Goal: Task Accomplishment & Management: Manage account settings

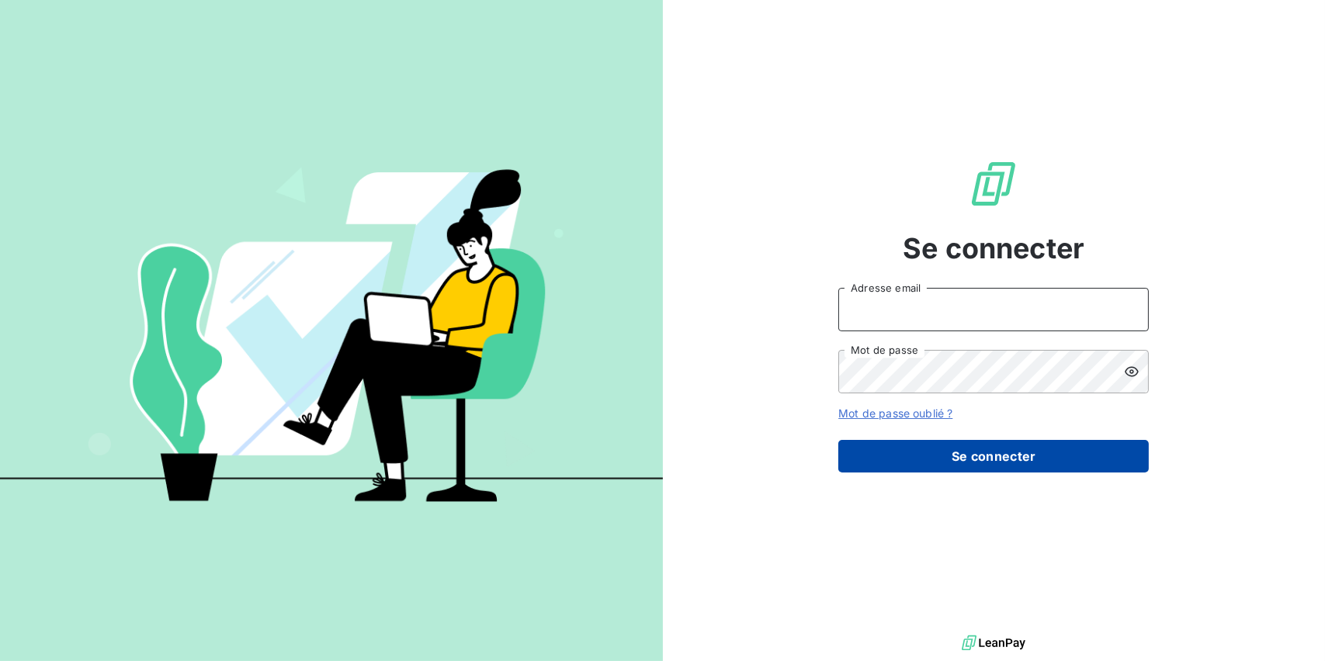
type input "[EMAIL_ADDRESS][PERSON_NAME][DOMAIN_NAME]"
click at [921, 452] on button "Se connecter" at bounding box center [993, 456] width 310 height 33
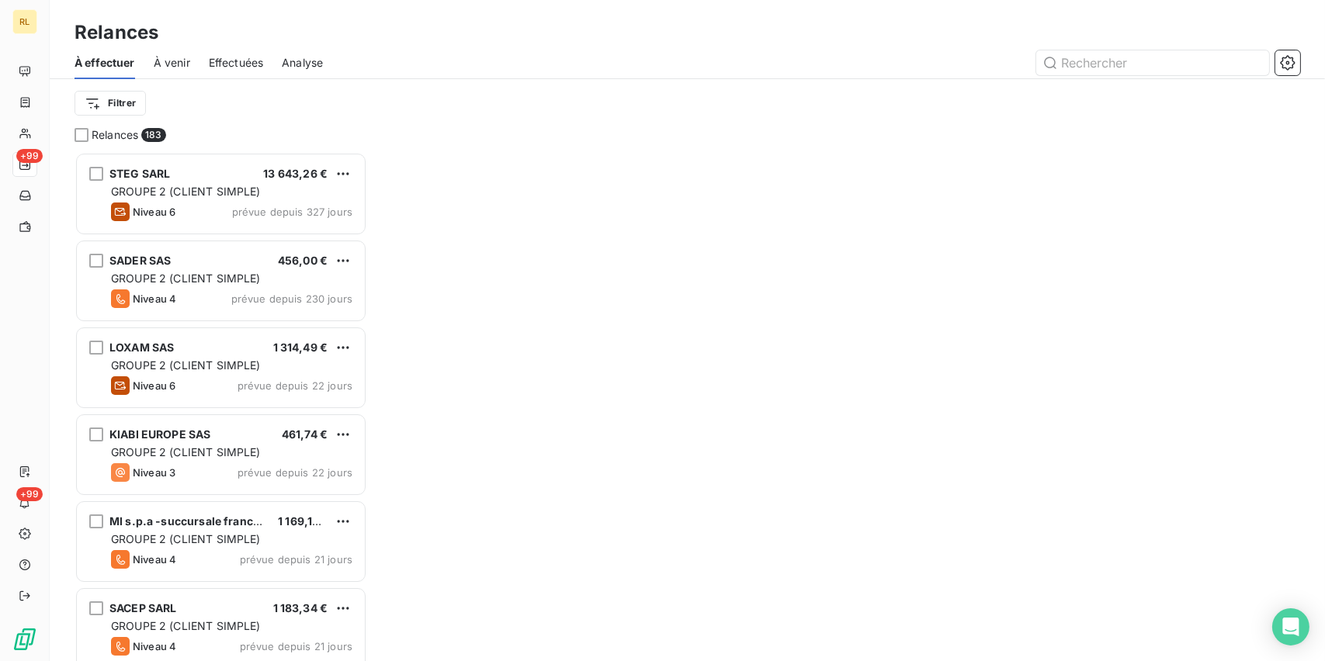
scroll to position [497, 280]
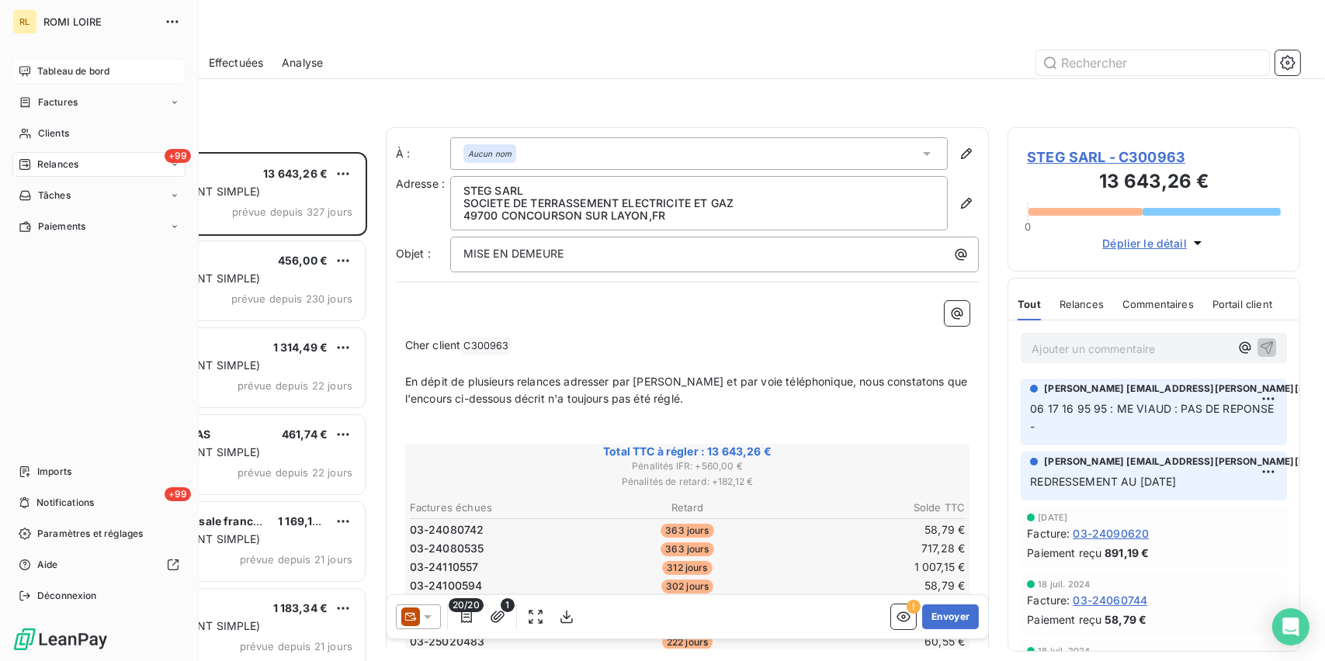
click at [100, 65] on span "Tableau de bord" at bounding box center [73, 71] width 72 height 14
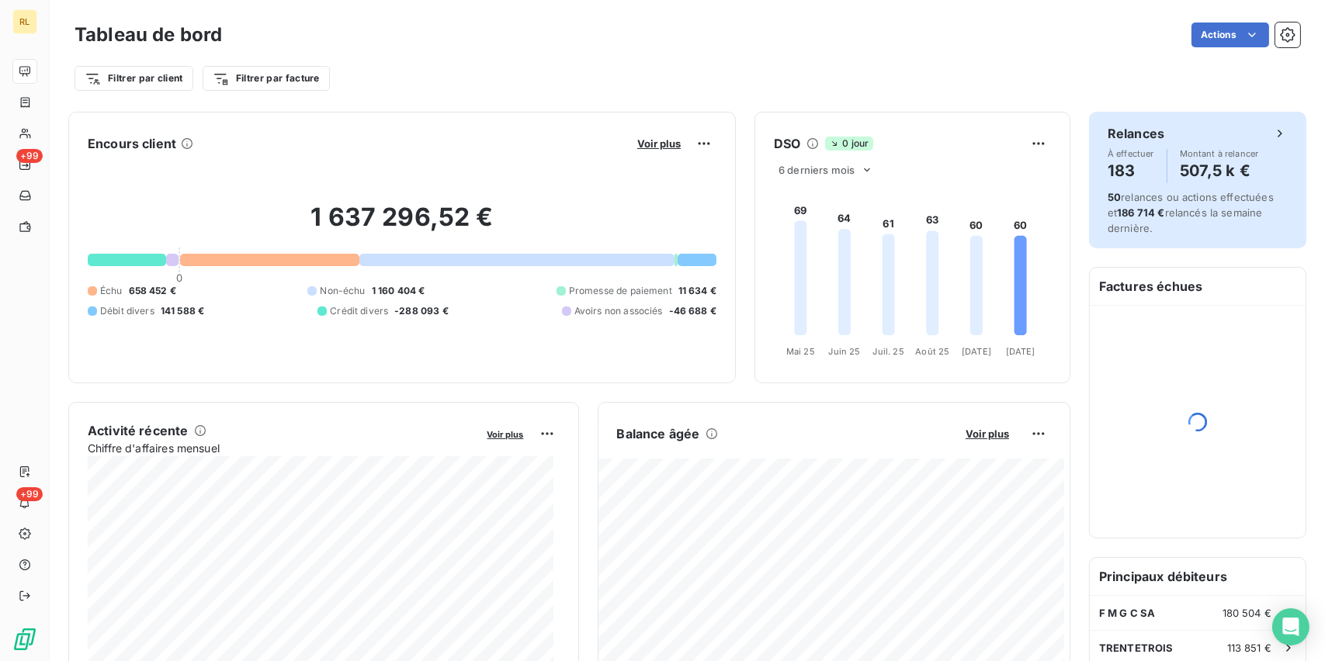
click at [1112, 171] on h4 "183" at bounding box center [1130, 170] width 47 height 25
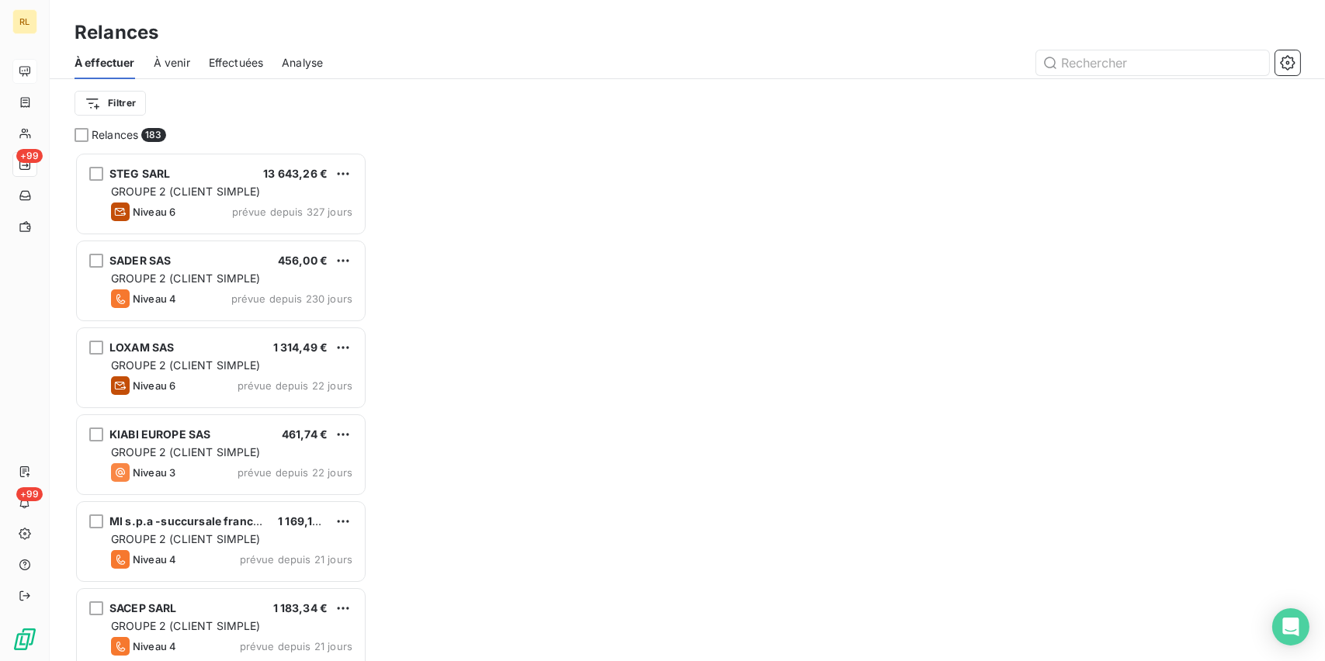
scroll to position [497, 280]
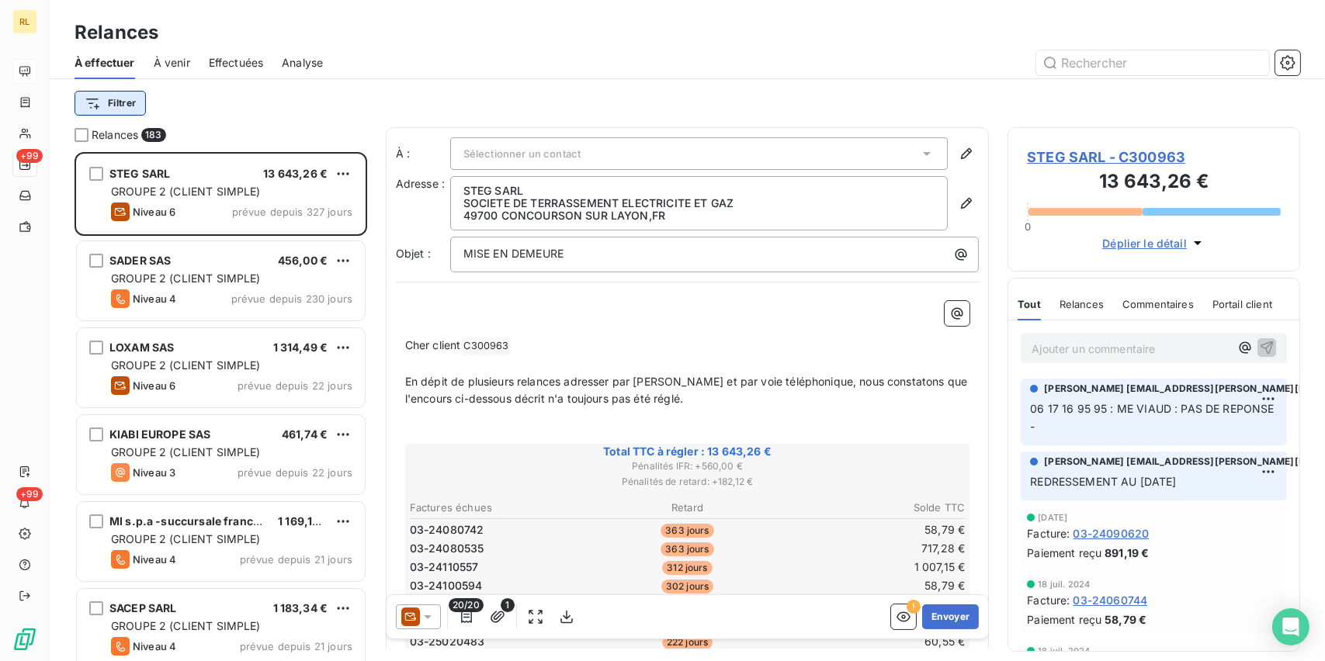
click at [131, 103] on html "RL +99 +99 Relances À effectuer À venir Effectuées Analyse Filtrer Relances 183…" at bounding box center [662, 330] width 1325 height 661
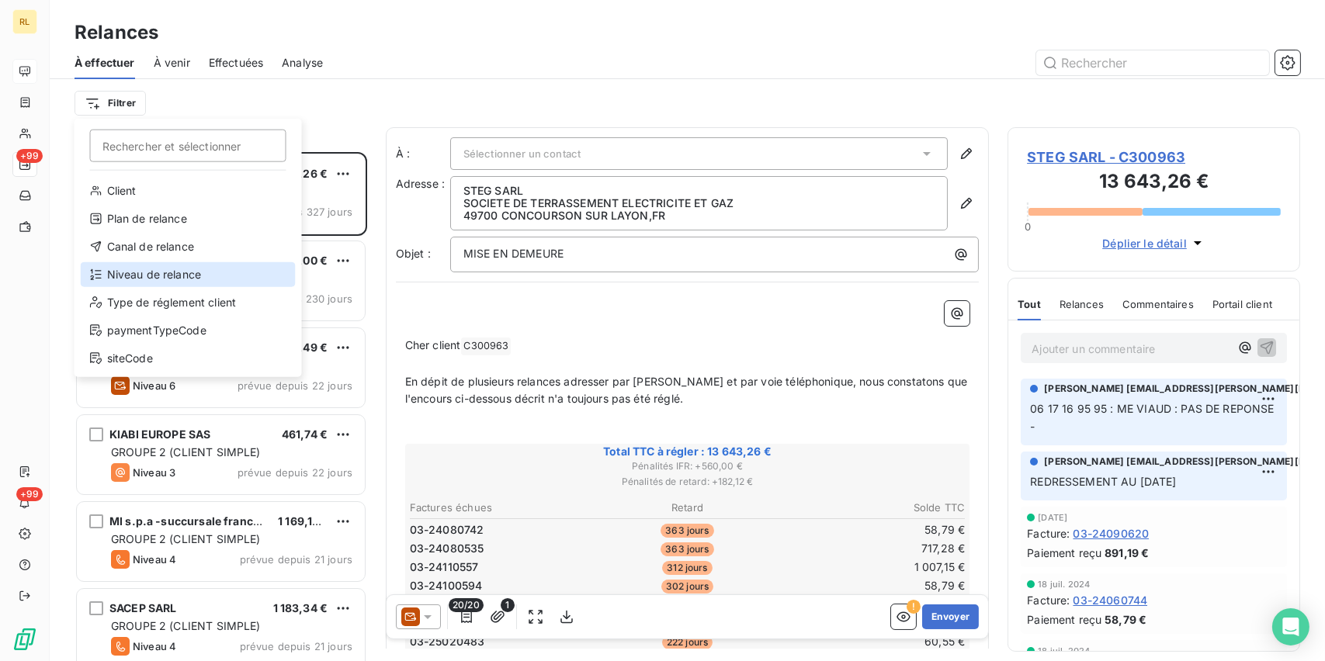
click at [130, 271] on div "Niveau de relance" at bounding box center [188, 274] width 215 height 25
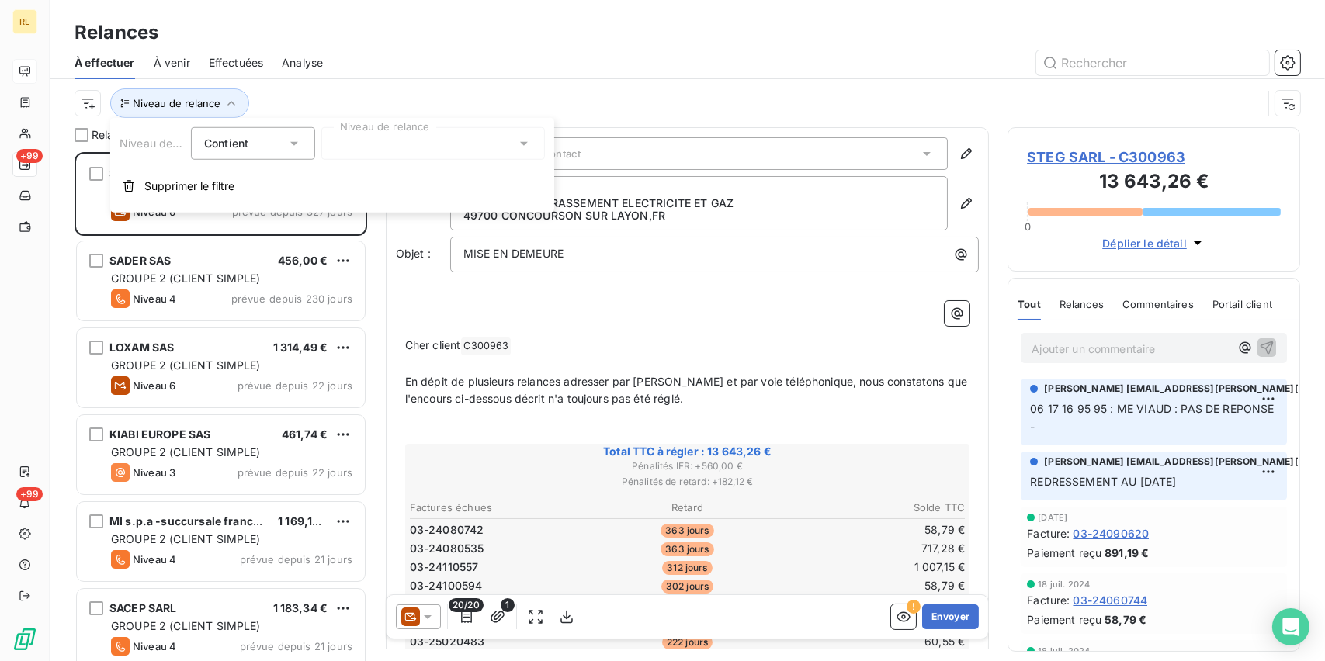
click at [358, 148] on div at bounding box center [432, 143] width 223 height 33
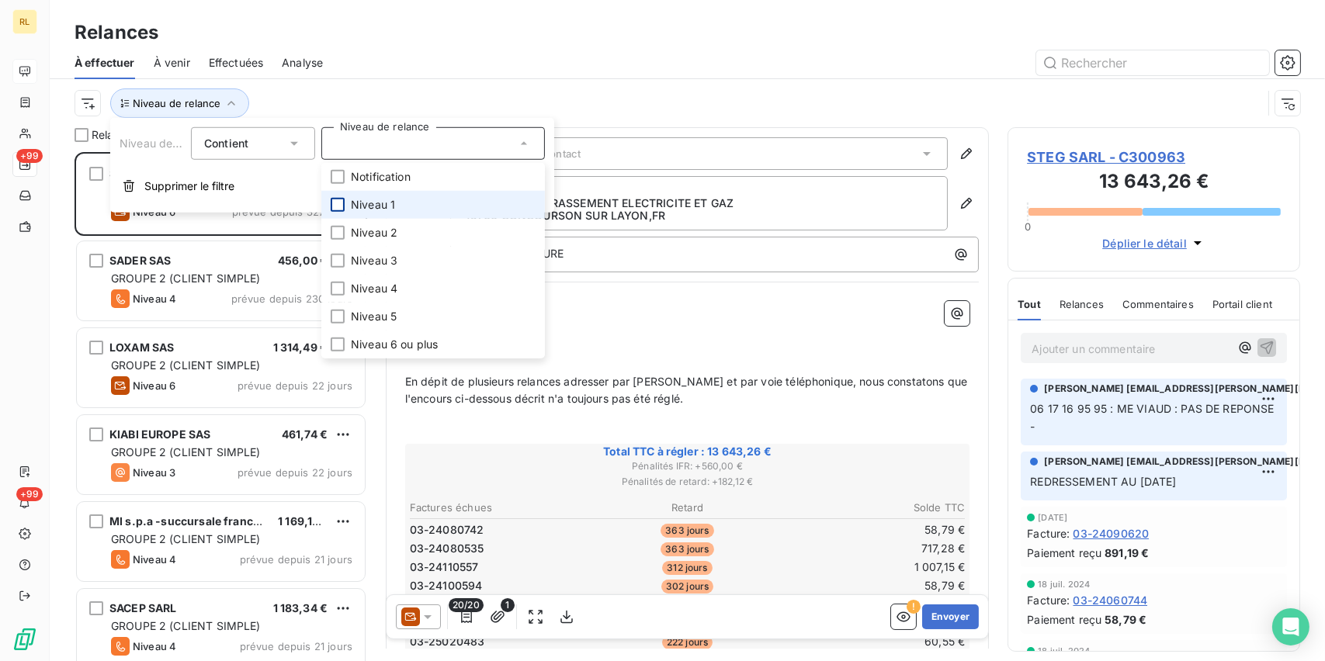
click at [338, 205] on div at bounding box center [338, 205] width 14 height 14
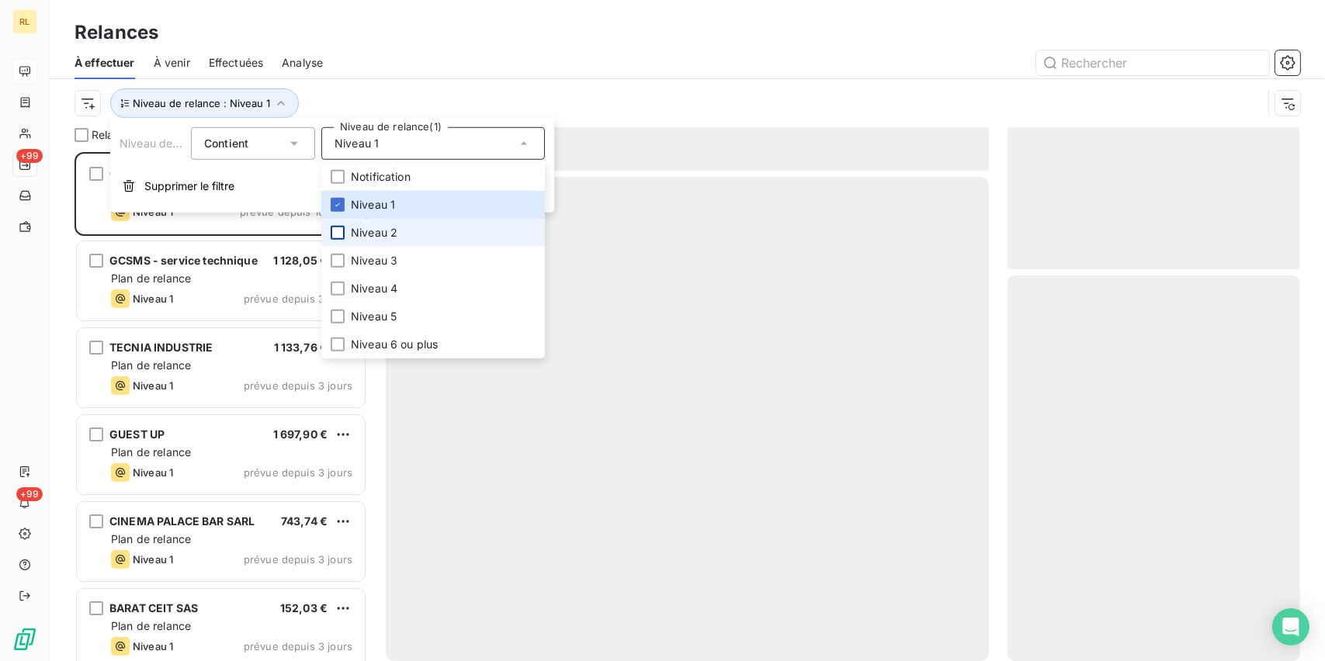
scroll to position [497, 280]
click at [337, 227] on div at bounding box center [338, 233] width 14 height 14
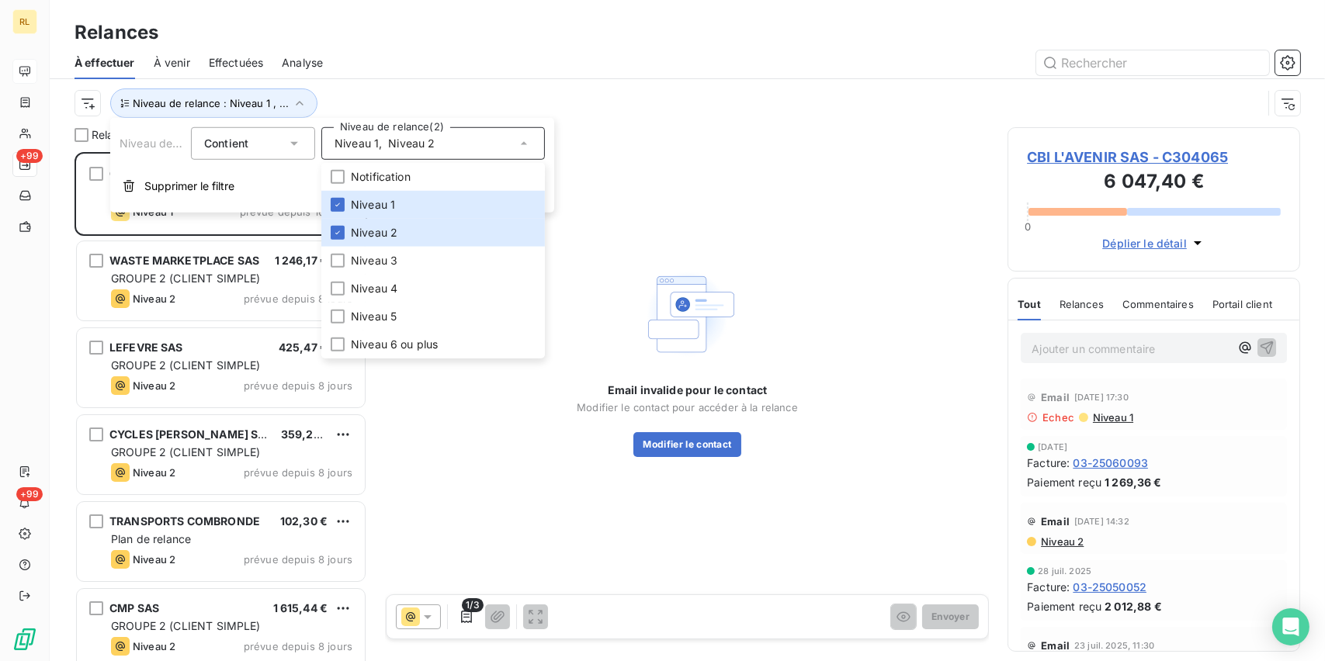
click at [680, 54] on div at bounding box center [820, 62] width 958 height 25
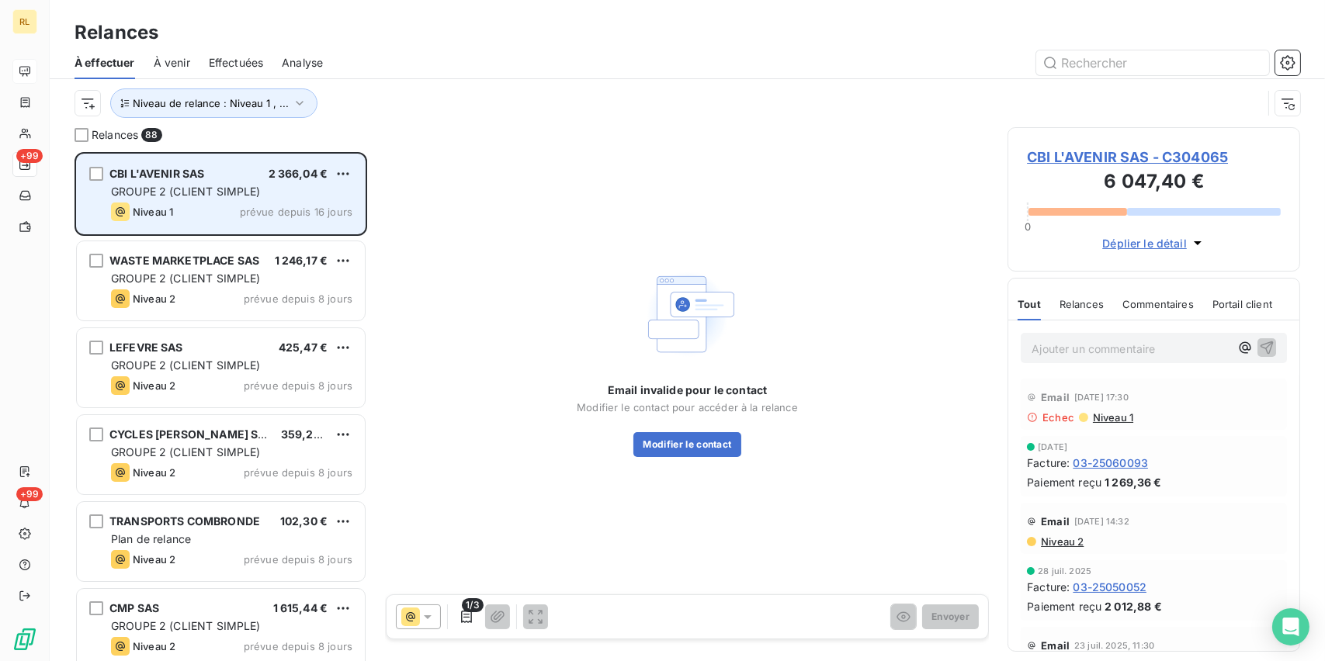
click at [229, 182] on div "CBI L'AVENIR SAS 2 366,04 € GROUPE 2 (CLIENT SIMPLE) Niveau 1 prévue depuis 16 …" at bounding box center [221, 193] width 288 height 79
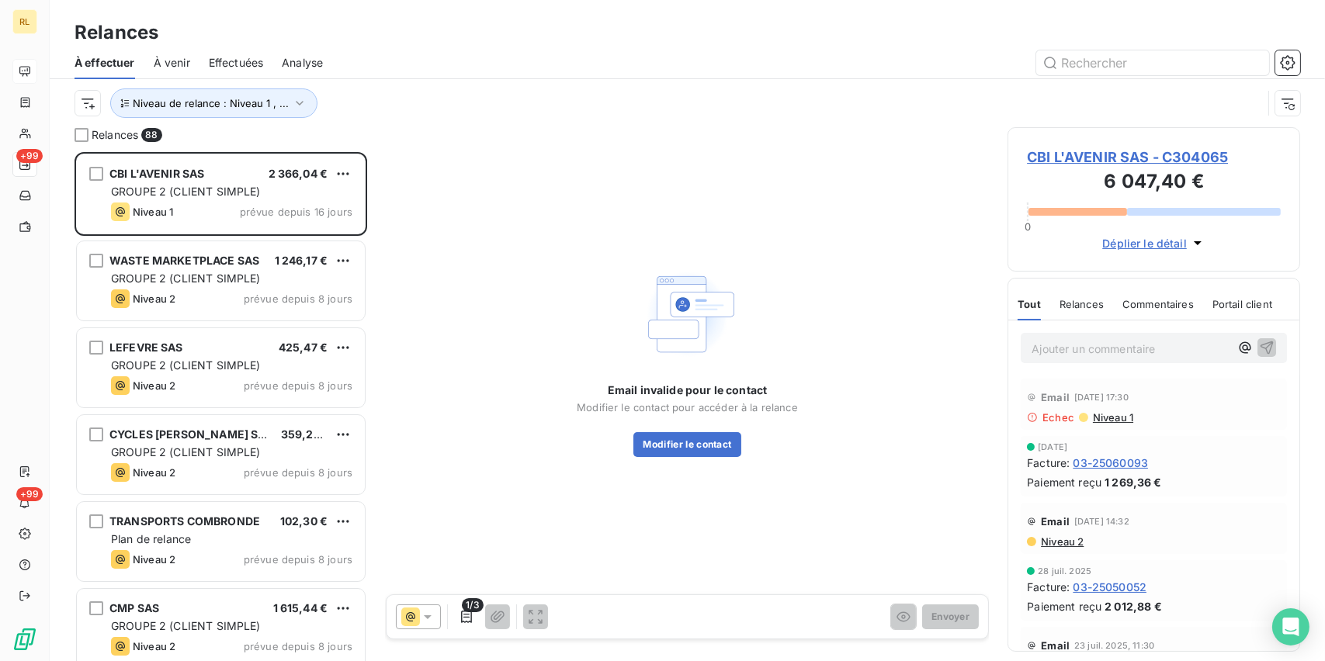
click at [421, 604] on div at bounding box center [418, 616] width 45 height 25
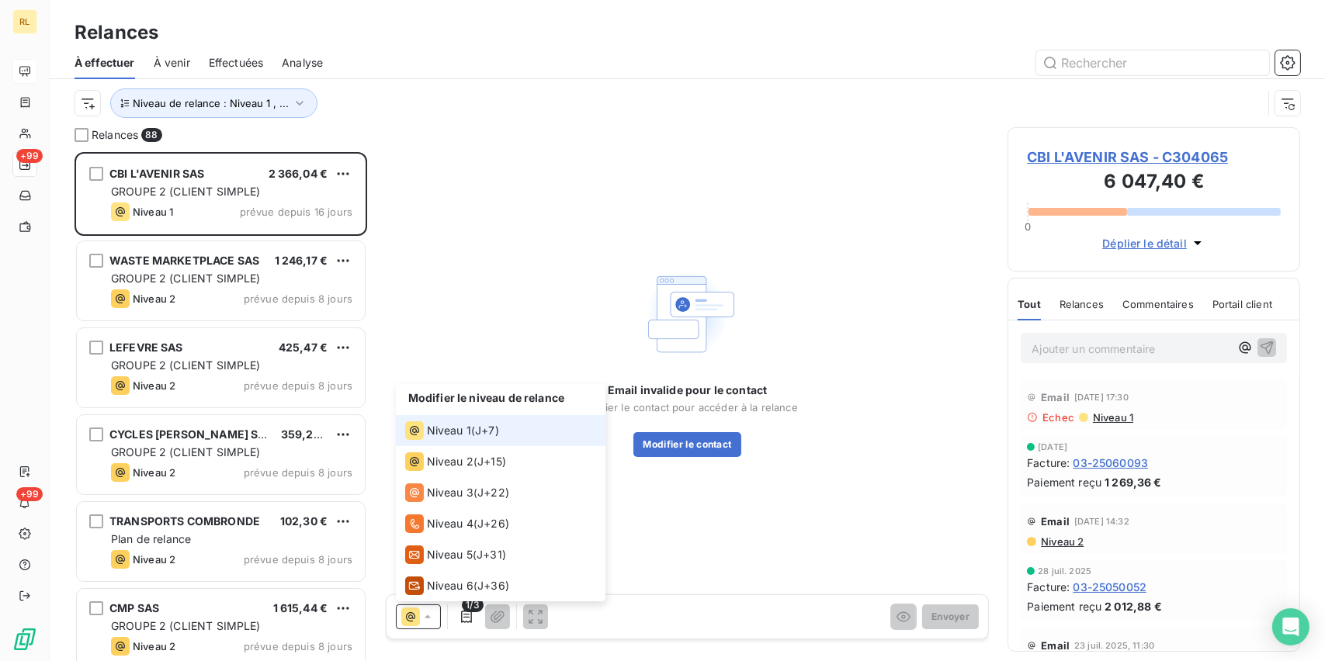
click at [421, 611] on icon at bounding box center [428, 617] width 16 height 16
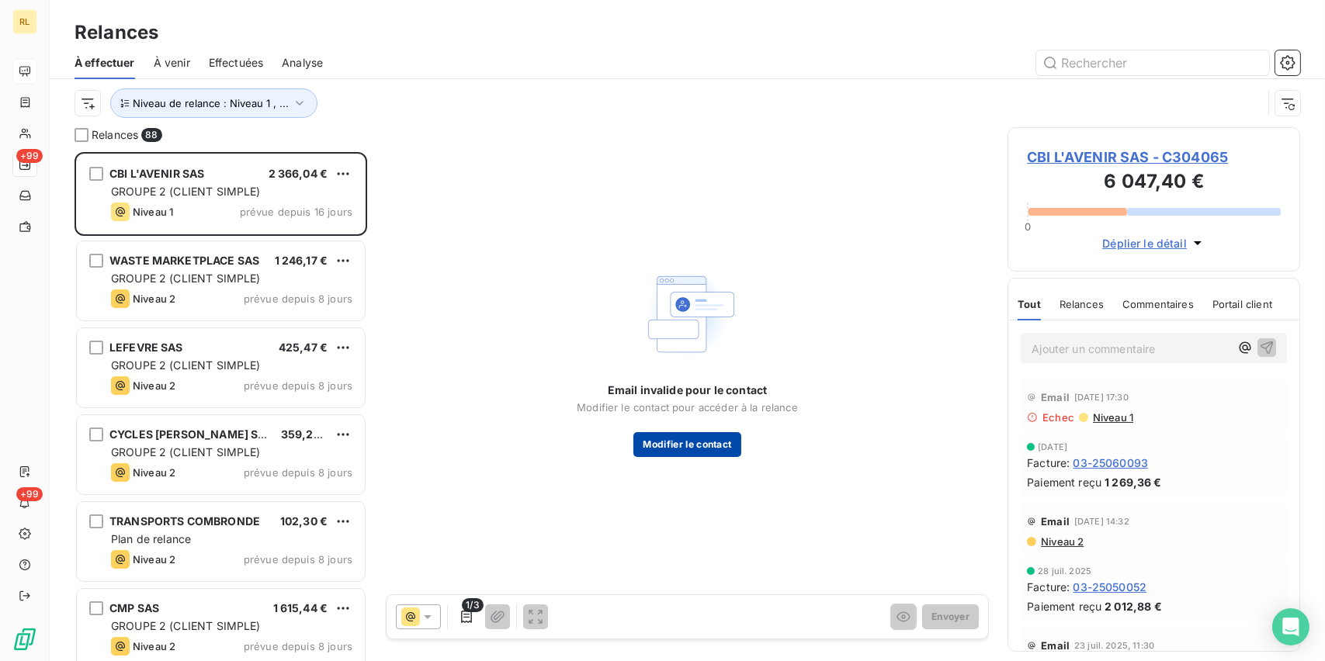
click at [669, 444] on button "Modifier le contact" at bounding box center [686, 444] width 107 height 25
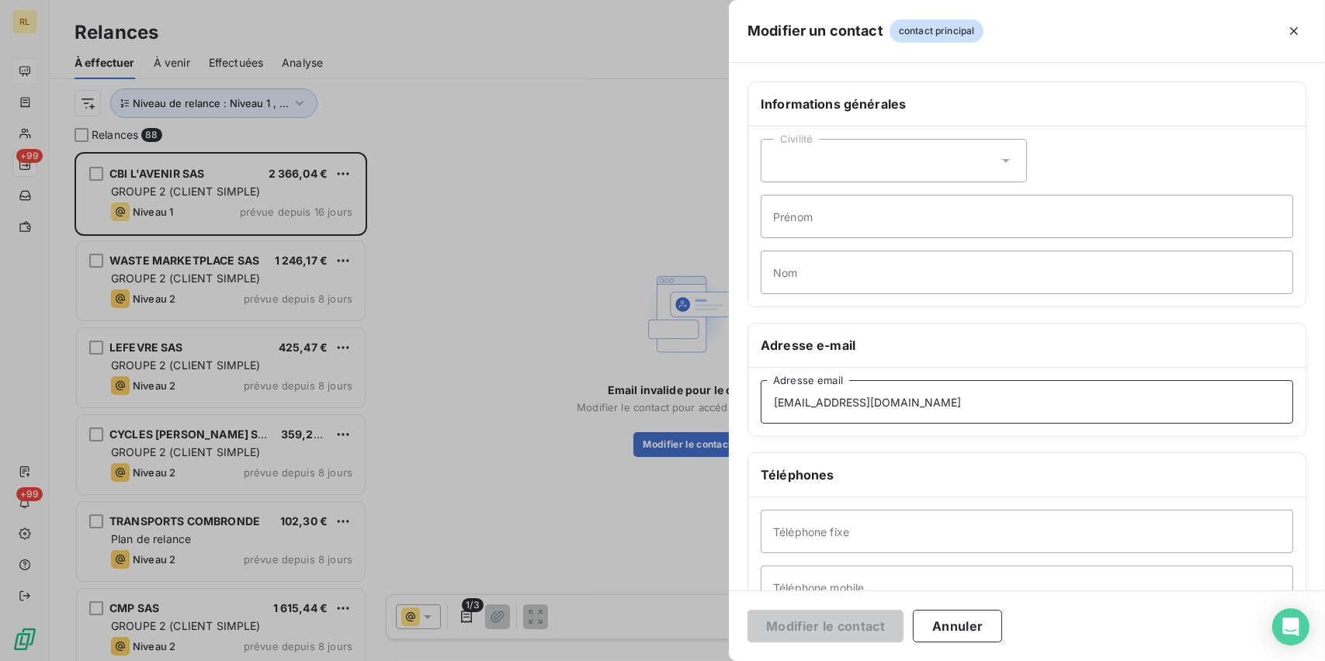
drag, startPoint x: 898, startPoint y: 403, endPoint x: 715, endPoint y: 399, distance: 182.4
click at [715, 660] on div "Modifier un contact contact principal Informations générales Civilité Prénom No…" at bounding box center [662, 661] width 1325 height 0
paste input "[EMAIL_ADDRESS][DOMAIN_NAME]"
type input "[EMAIL_ADDRESS][DOMAIN_NAME]"
click at [808, 622] on button "Modifier le contact" at bounding box center [825, 626] width 156 height 33
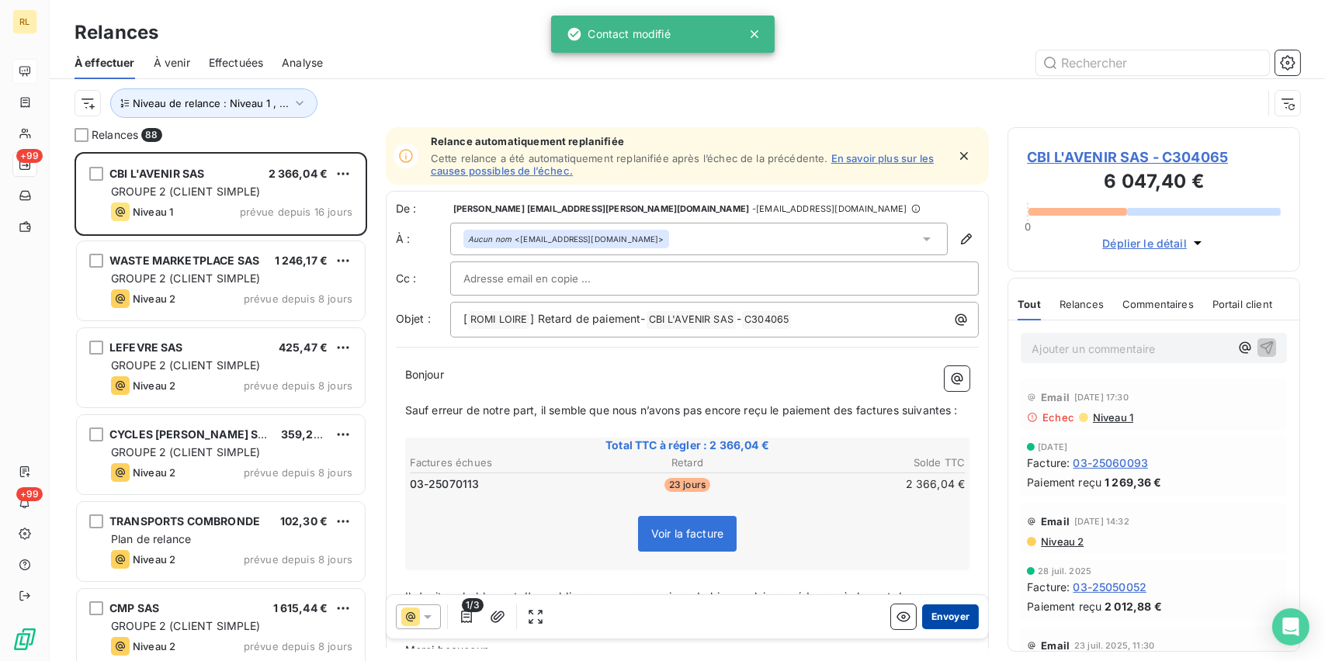
click at [922, 615] on button "Envoyer" at bounding box center [950, 616] width 57 height 25
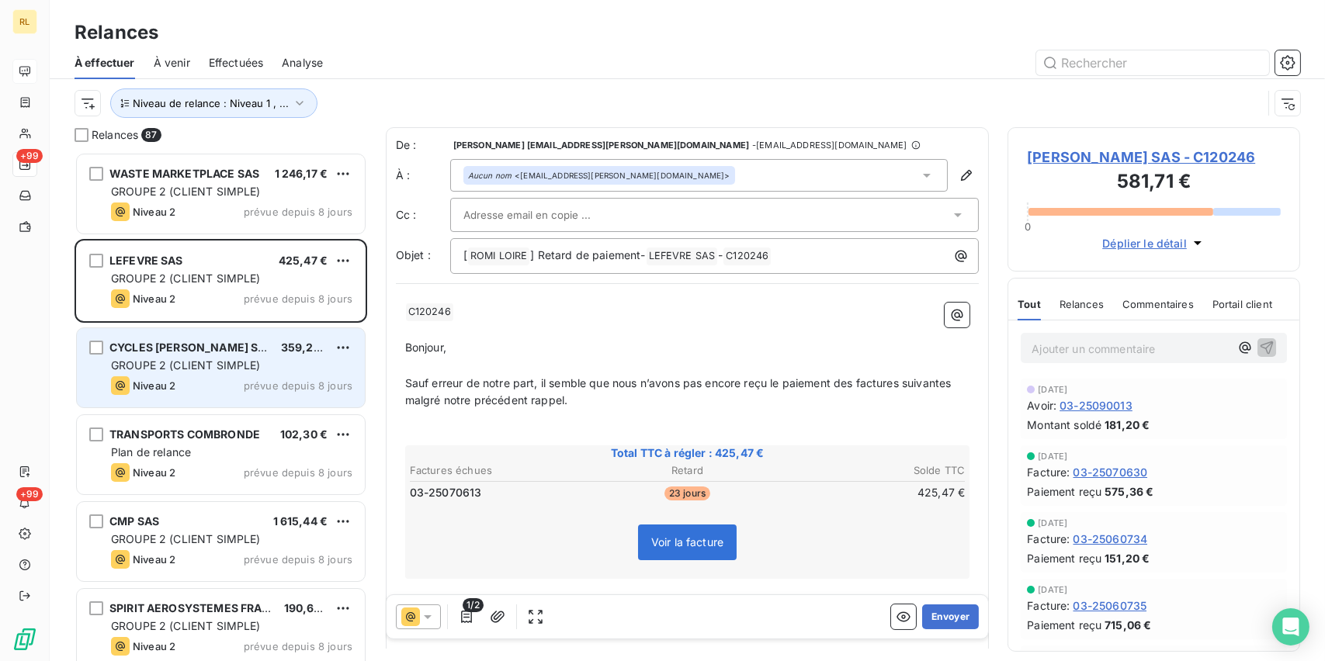
click at [192, 366] on span "GROUPE 2 (CLIENT SIMPLE)" at bounding box center [186, 364] width 150 height 13
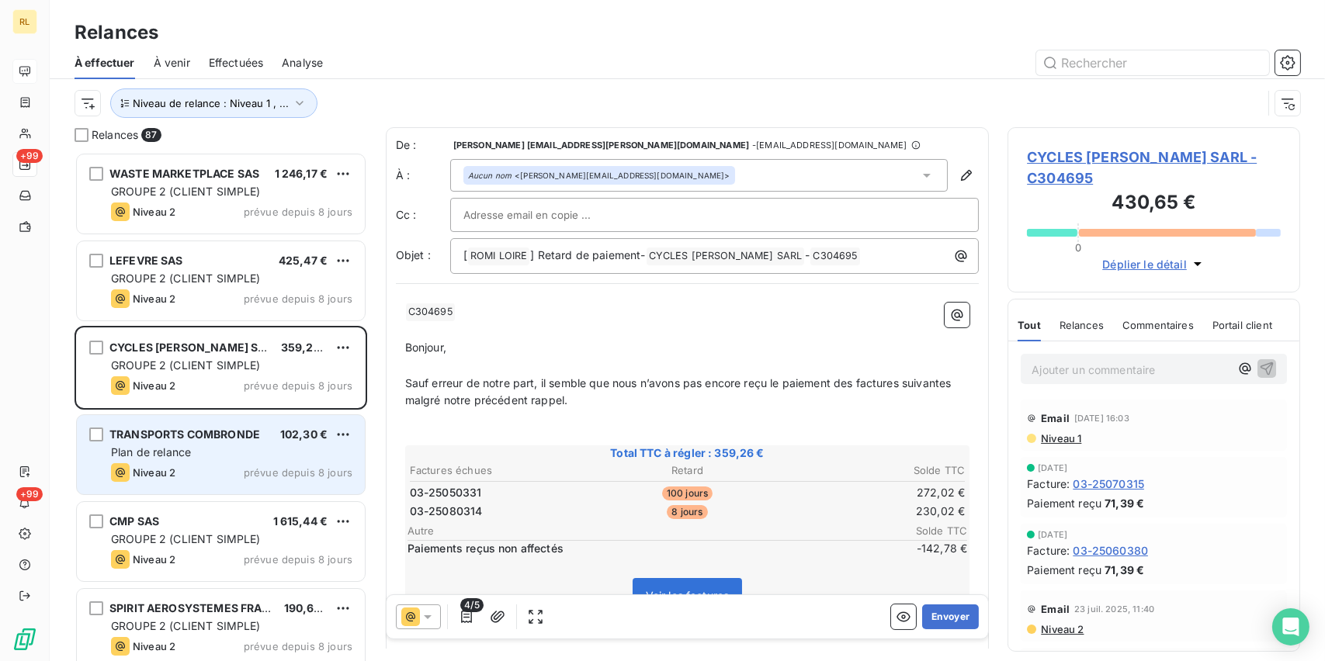
click at [157, 436] on span "TRANSPORTS COMBRONDE" at bounding box center [184, 434] width 151 height 13
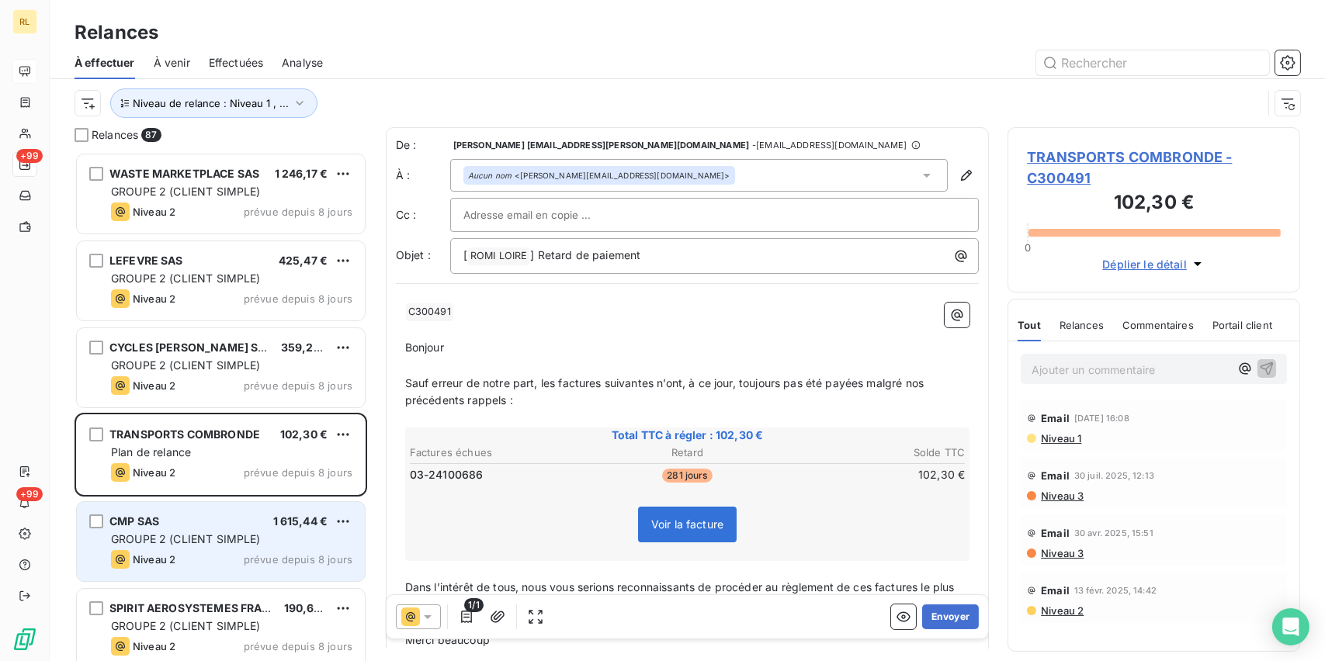
click at [175, 537] on span "GROUPE 2 (CLIENT SIMPLE)" at bounding box center [186, 538] width 150 height 13
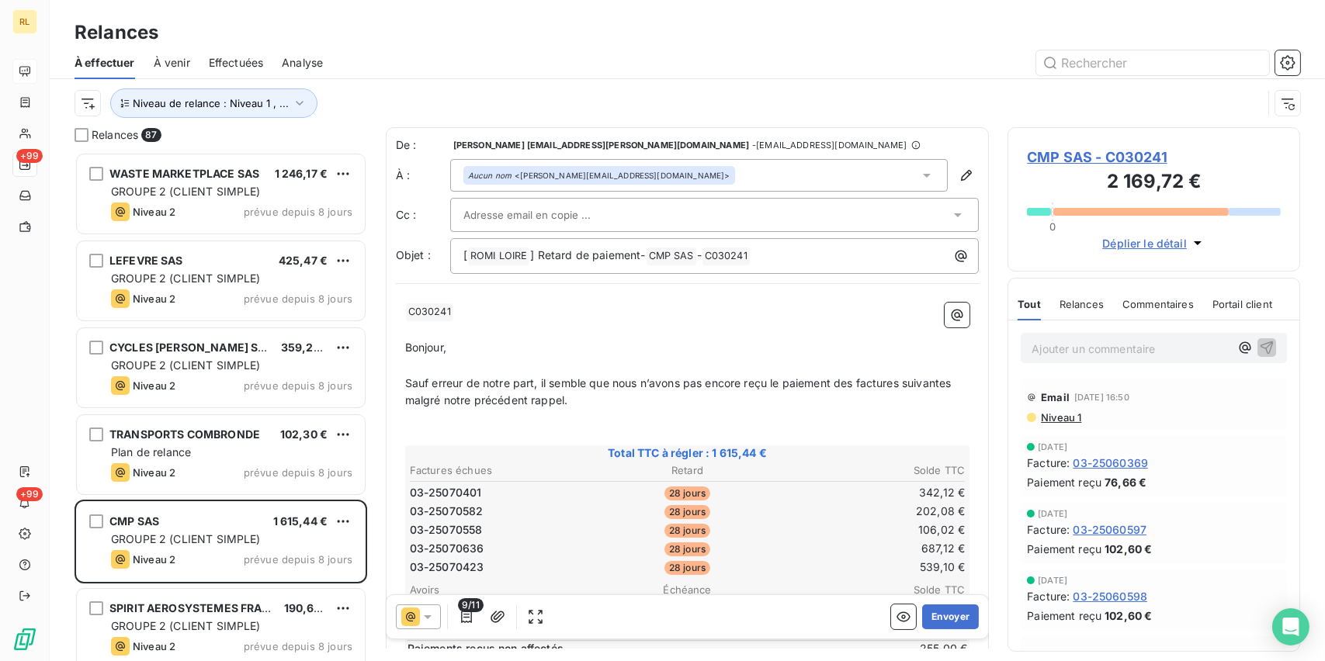
click at [923, 175] on icon at bounding box center [927, 176] width 8 height 4
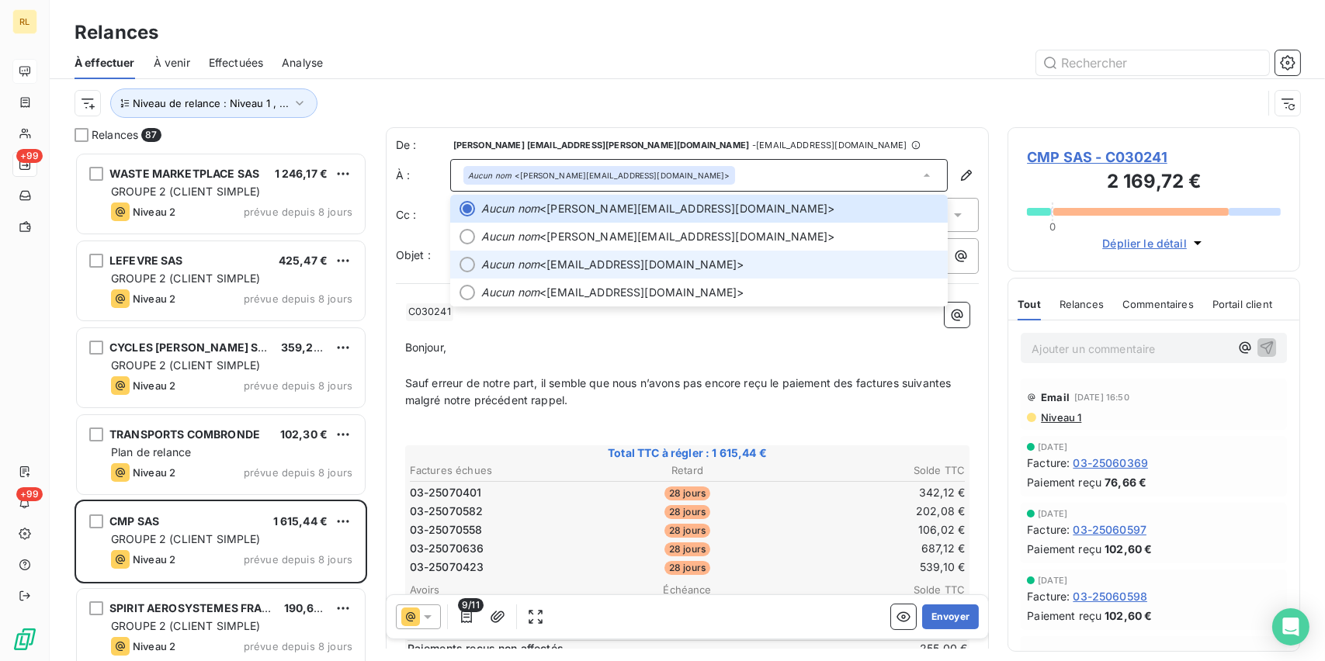
click at [612, 257] on span "Aucun nom <[EMAIL_ADDRESS][DOMAIN_NAME]>" at bounding box center [710, 265] width 458 height 16
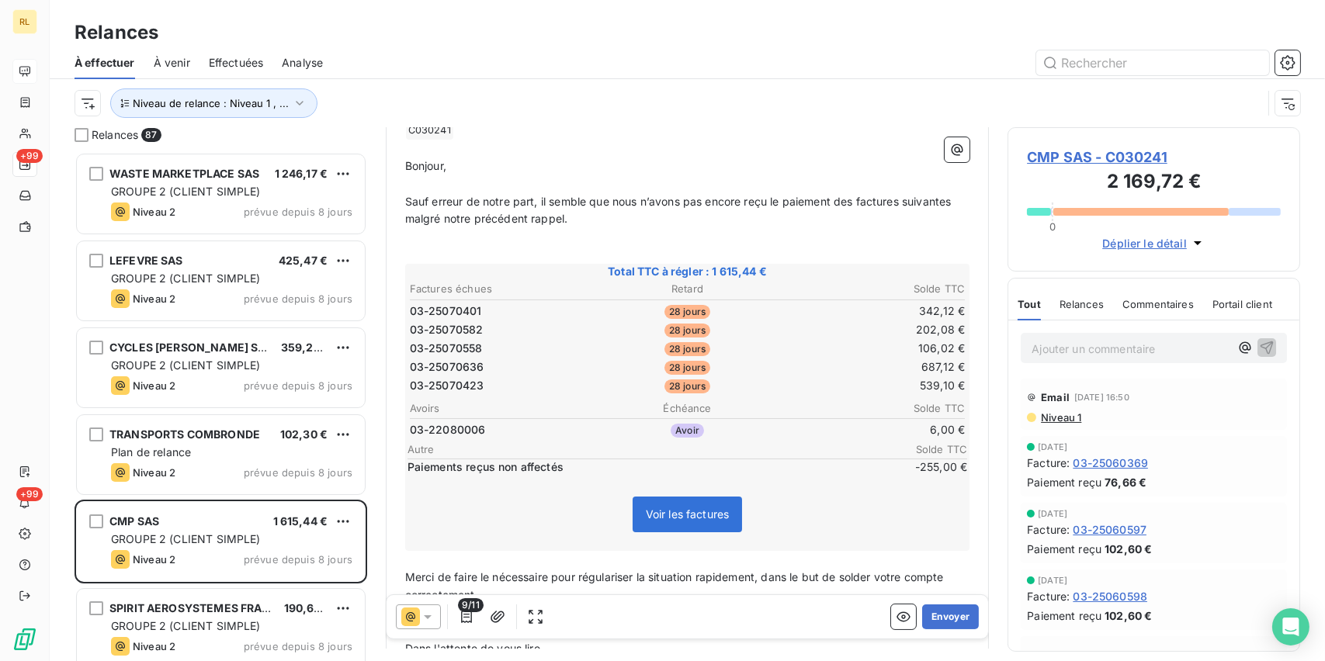
scroll to position [233, 0]
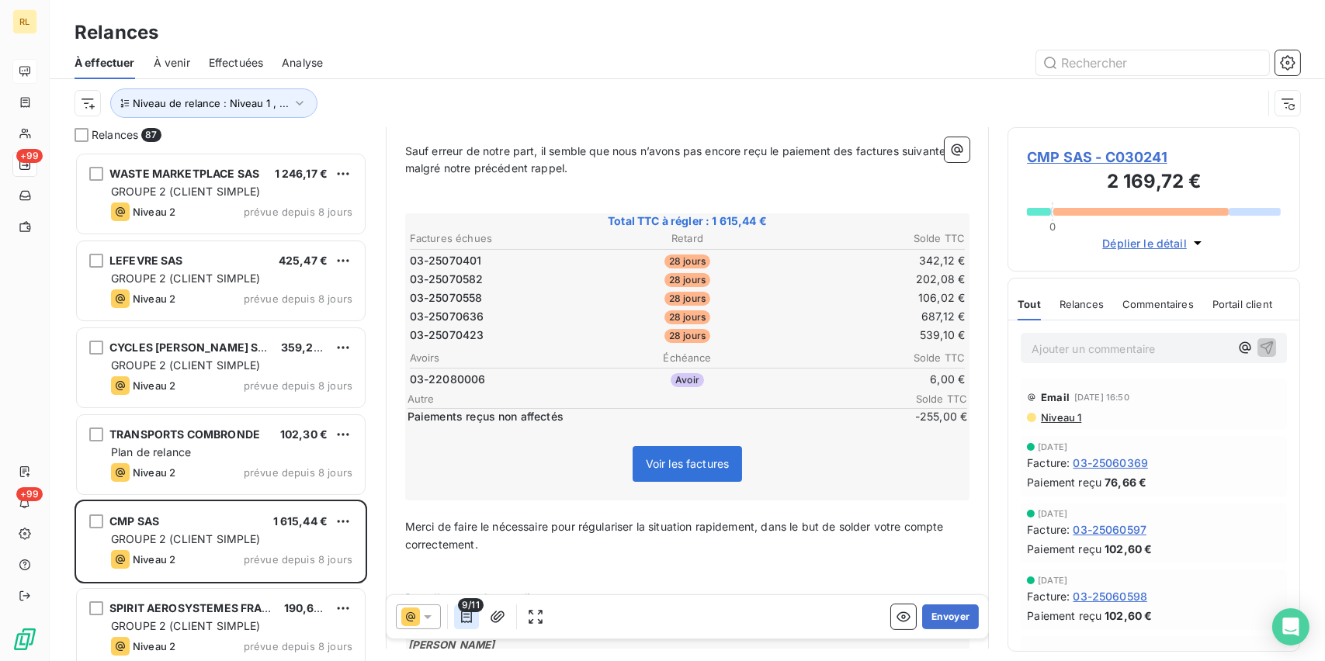
click at [462, 614] on icon "button" at bounding box center [466, 617] width 11 height 12
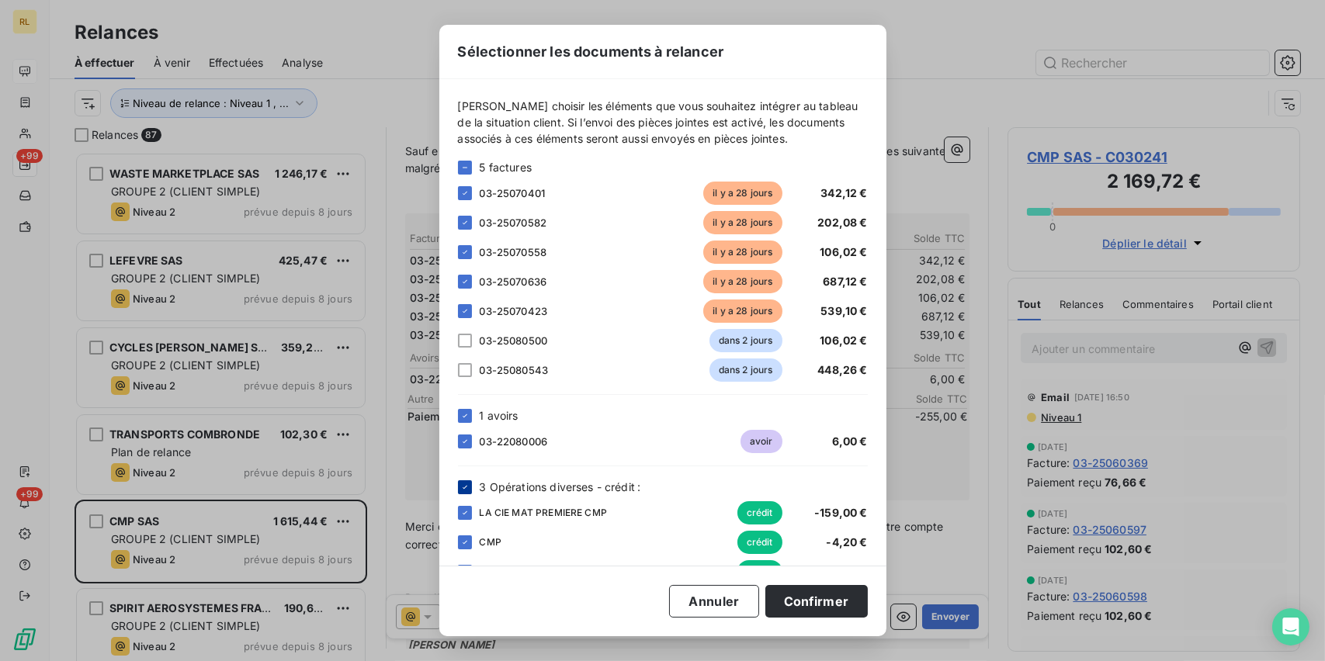
click at [458, 489] on div at bounding box center [465, 487] width 14 height 14
click at [831, 598] on button "Confirmer" at bounding box center [816, 601] width 102 height 33
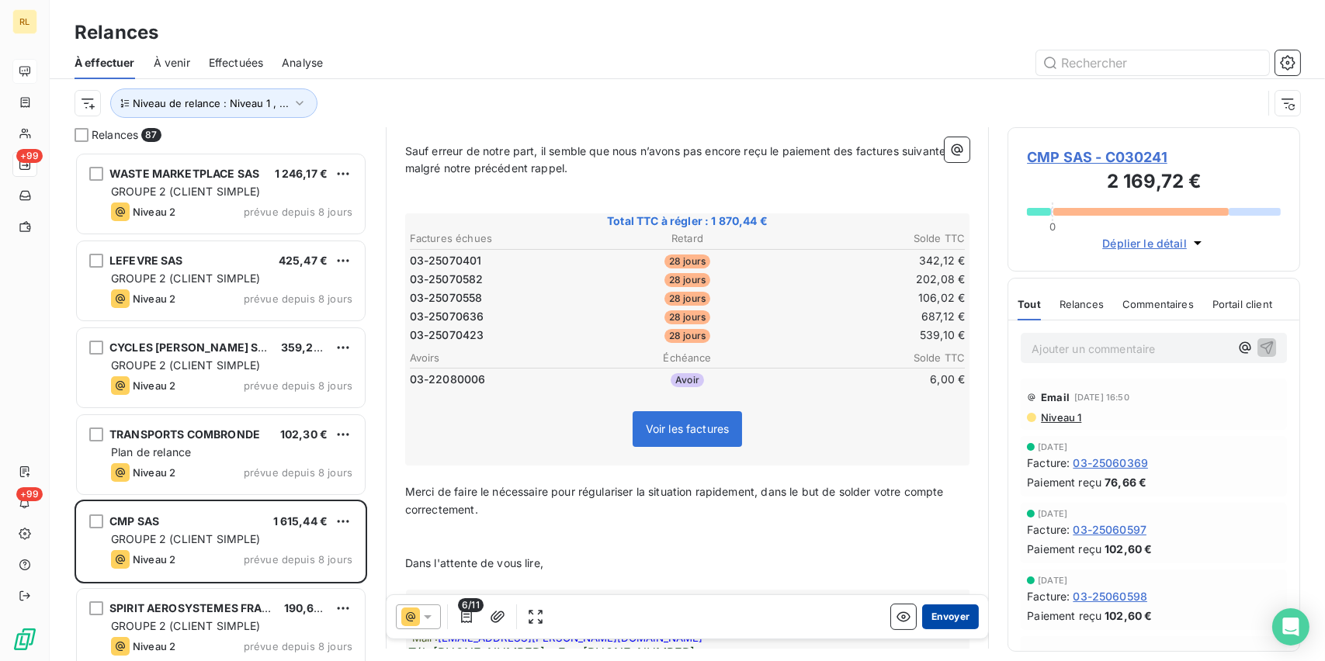
click at [936, 618] on button "Envoyer" at bounding box center [950, 616] width 57 height 25
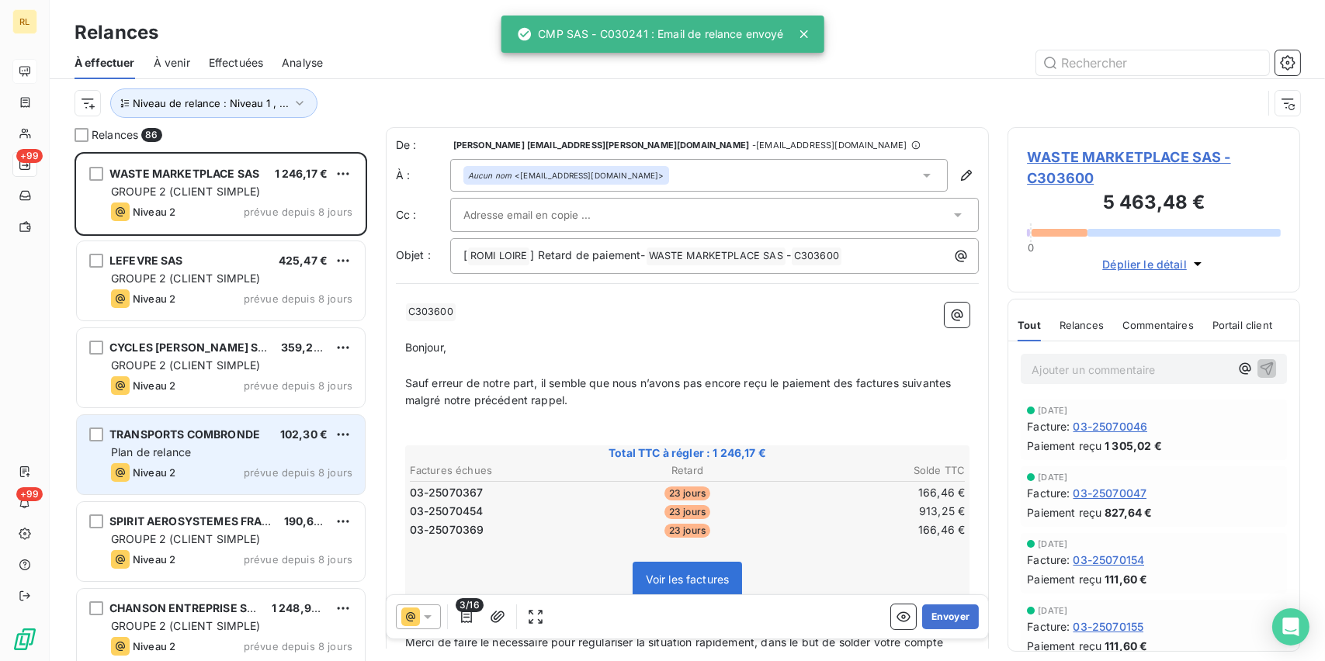
click at [252, 440] on span "TRANSPORTS COMBRONDE" at bounding box center [184, 434] width 151 height 13
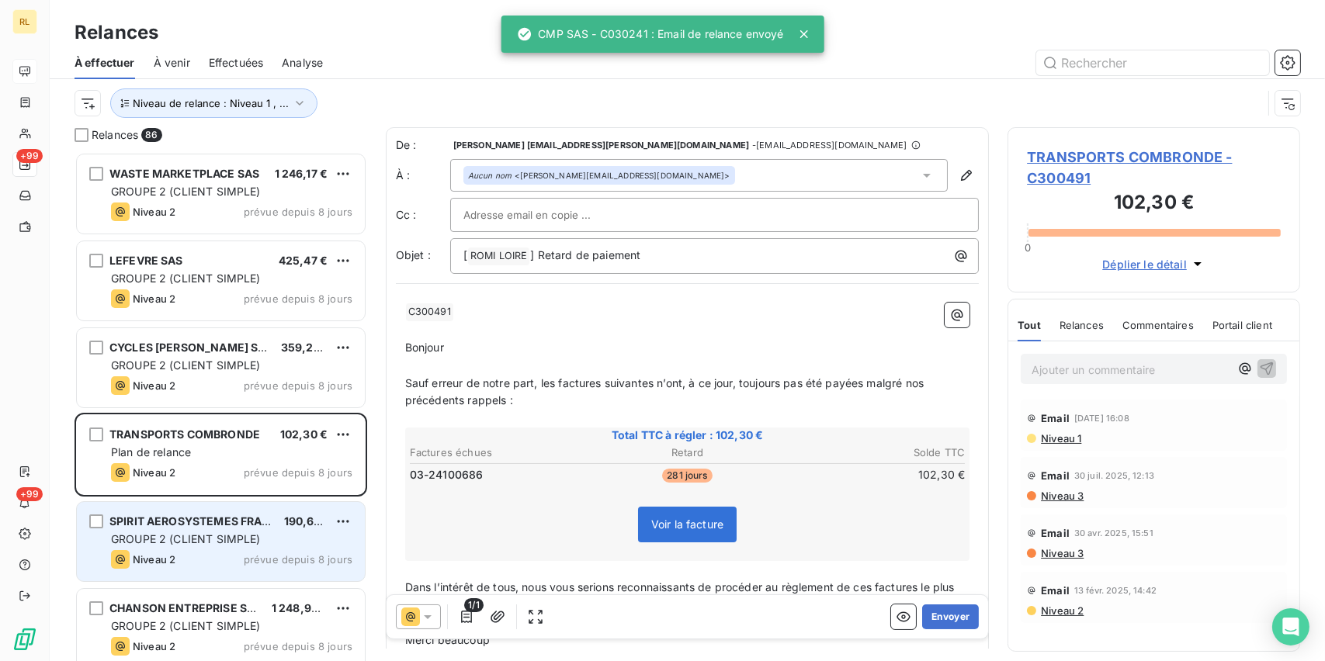
click at [237, 515] on span "SPIRIT AEROSYSTEMES FRANCE" at bounding box center [197, 520] width 176 height 13
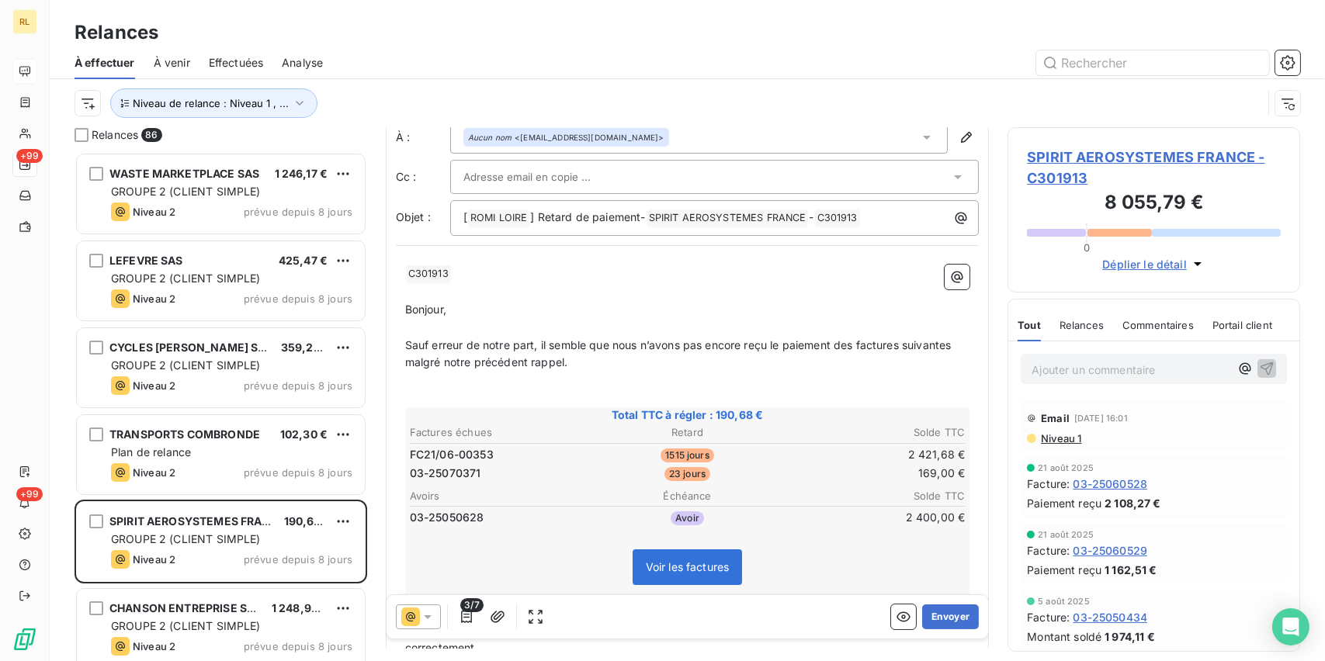
scroll to position [78, 0]
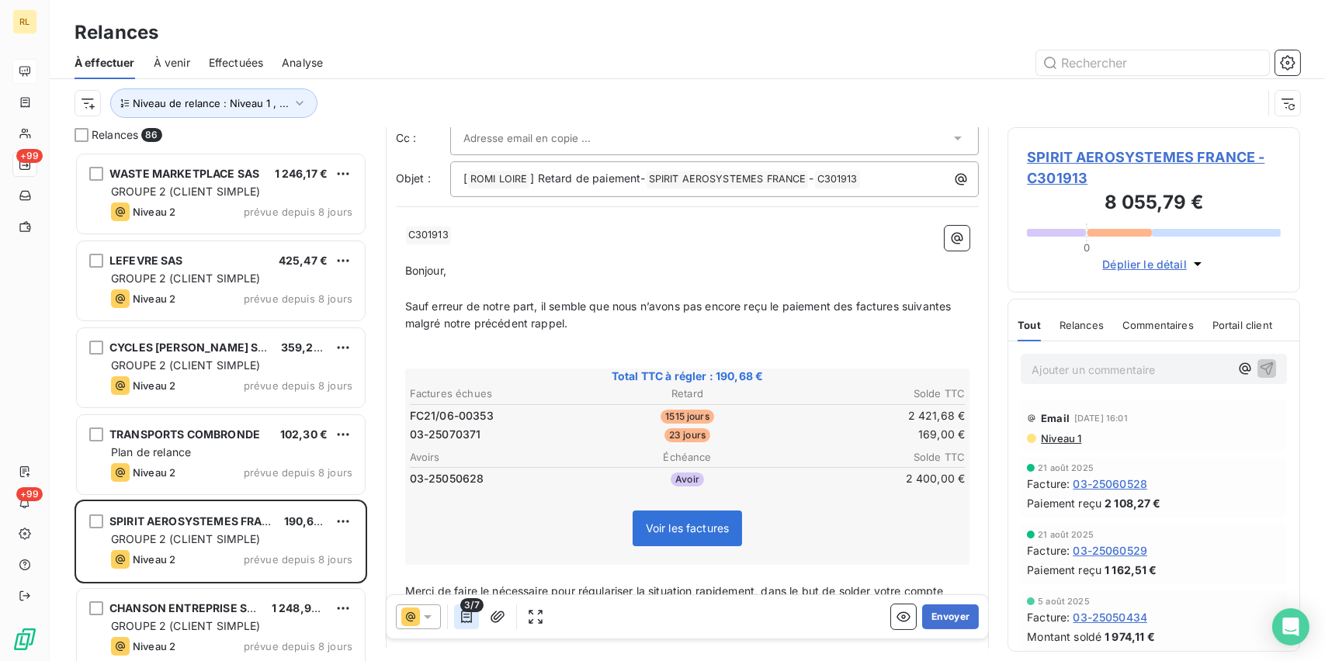
click at [472, 615] on icon "button" at bounding box center [467, 617] width 16 height 16
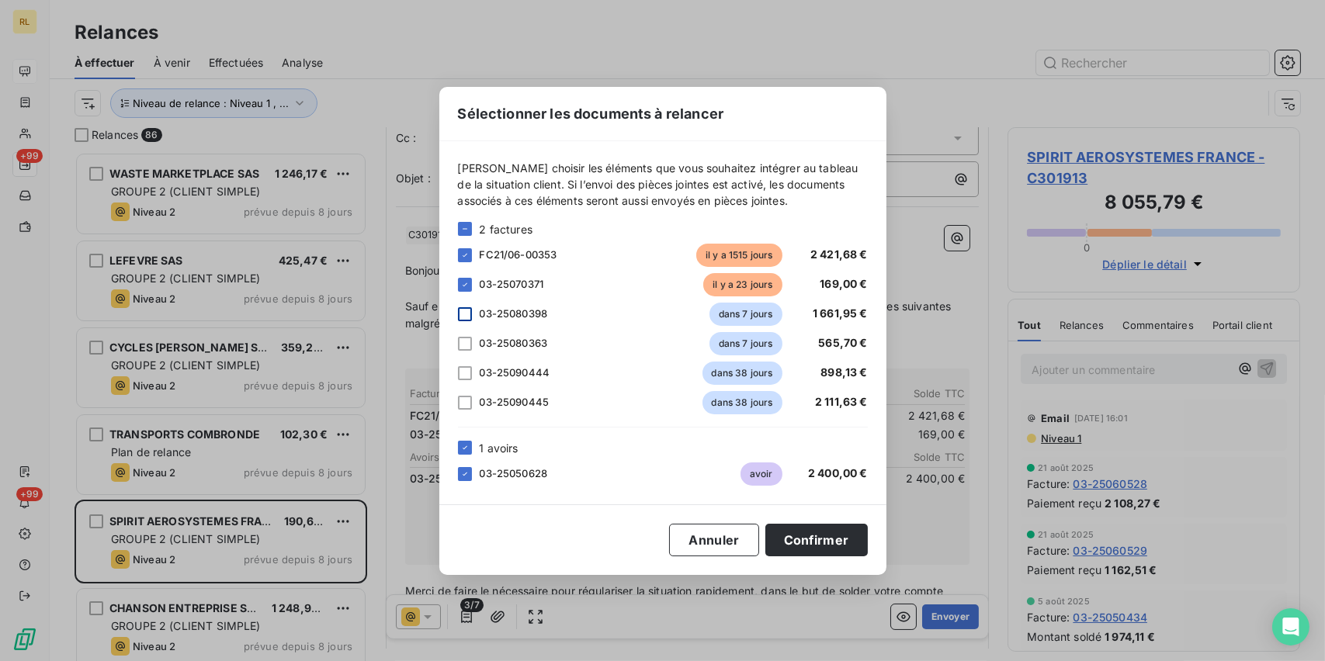
click at [469, 316] on div at bounding box center [465, 314] width 14 height 14
drag, startPoint x: 461, startPoint y: 340, endPoint x: 464, endPoint y: 369, distance: 29.6
click at [460, 342] on div at bounding box center [465, 344] width 14 height 14
click at [464, 371] on div at bounding box center [465, 373] width 14 height 14
click at [464, 399] on div at bounding box center [465, 403] width 14 height 14
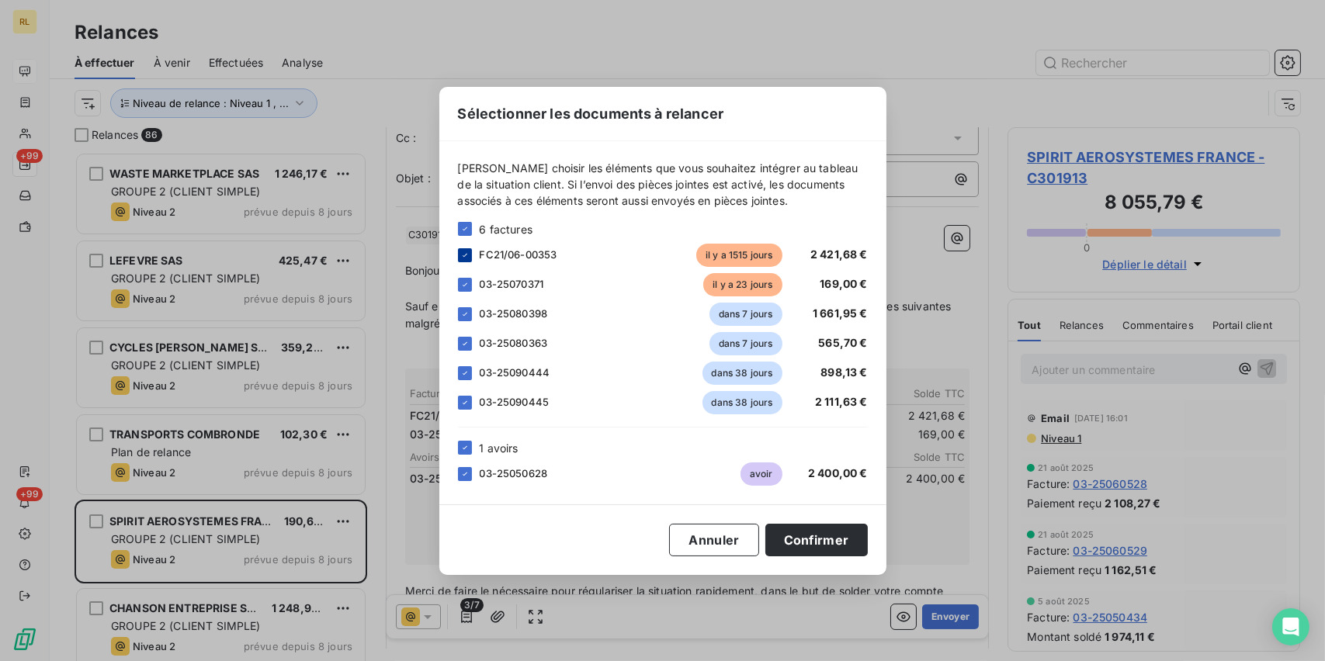
click at [466, 258] on icon at bounding box center [464, 255] width 9 height 9
click at [469, 452] on icon at bounding box center [464, 447] width 9 height 9
click at [831, 533] on button "Confirmer" at bounding box center [816, 540] width 102 height 33
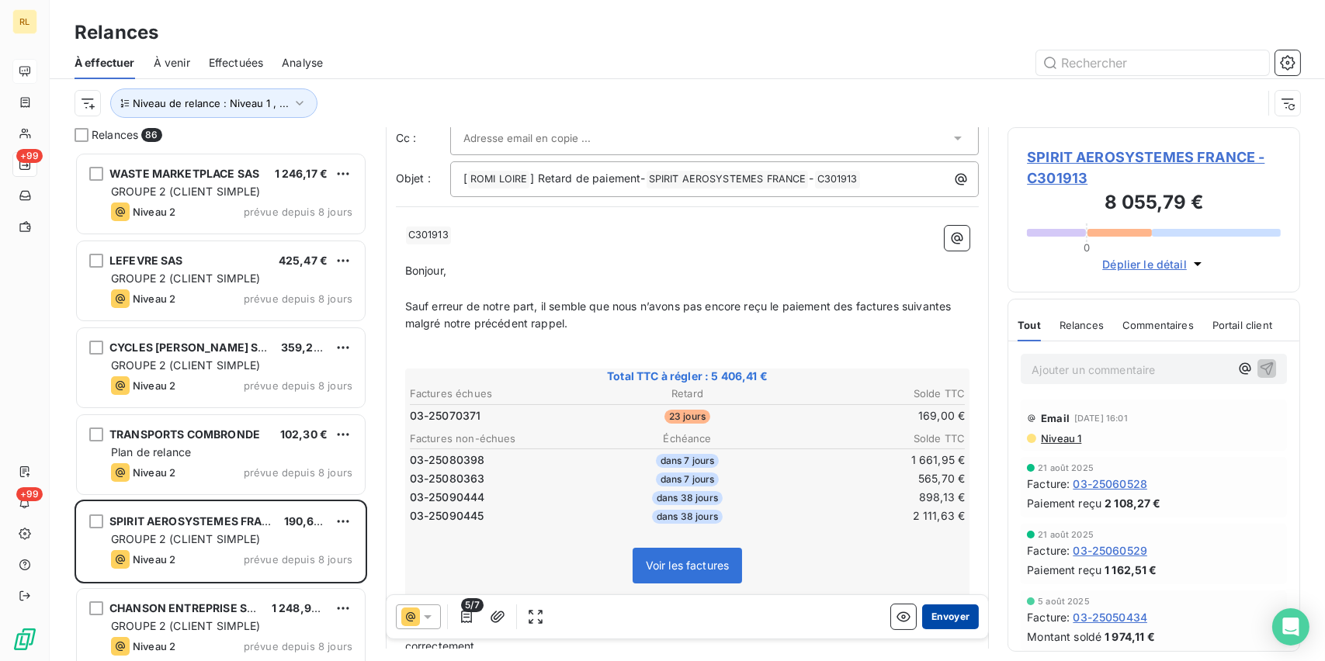
click at [944, 608] on button "Envoyer" at bounding box center [950, 616] width 57 height 25
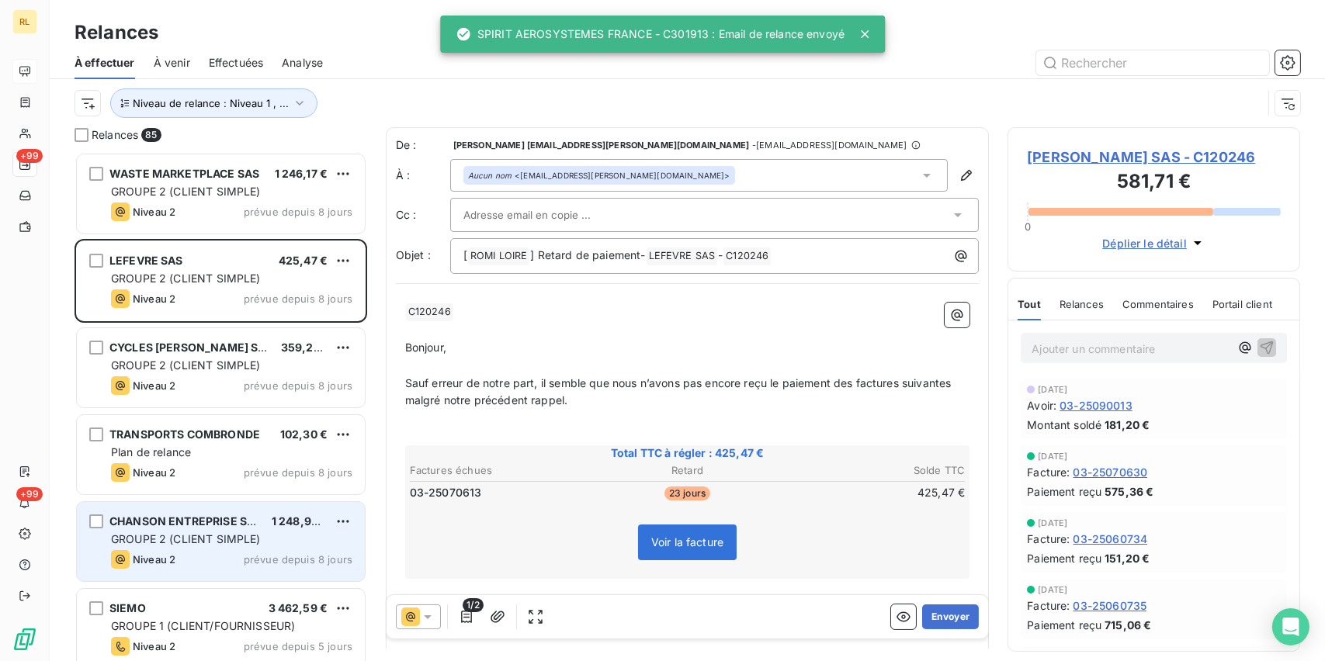
click at [207, 522] on span "CHANSON ENTREPRISE SAS" at bounding box center [185, 520] width 152 height 13
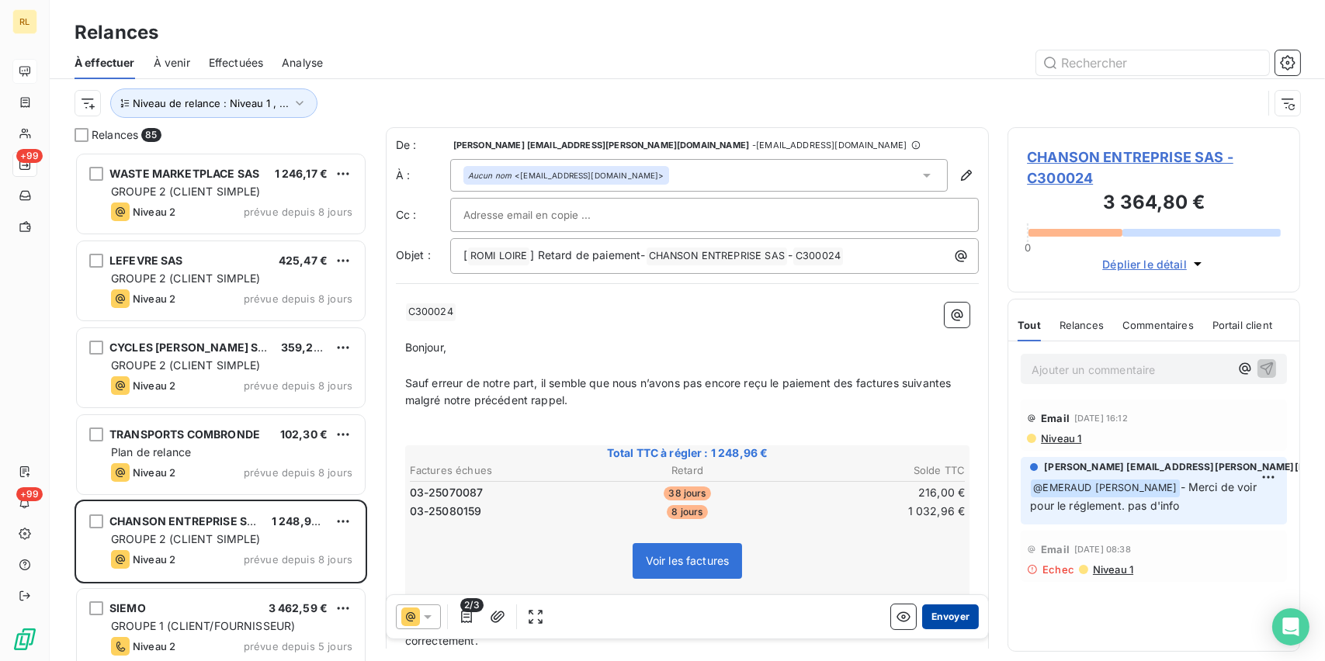
click at [947, 611] on button "Envoyer" at bounding box center [950, 616] width 57 height 25
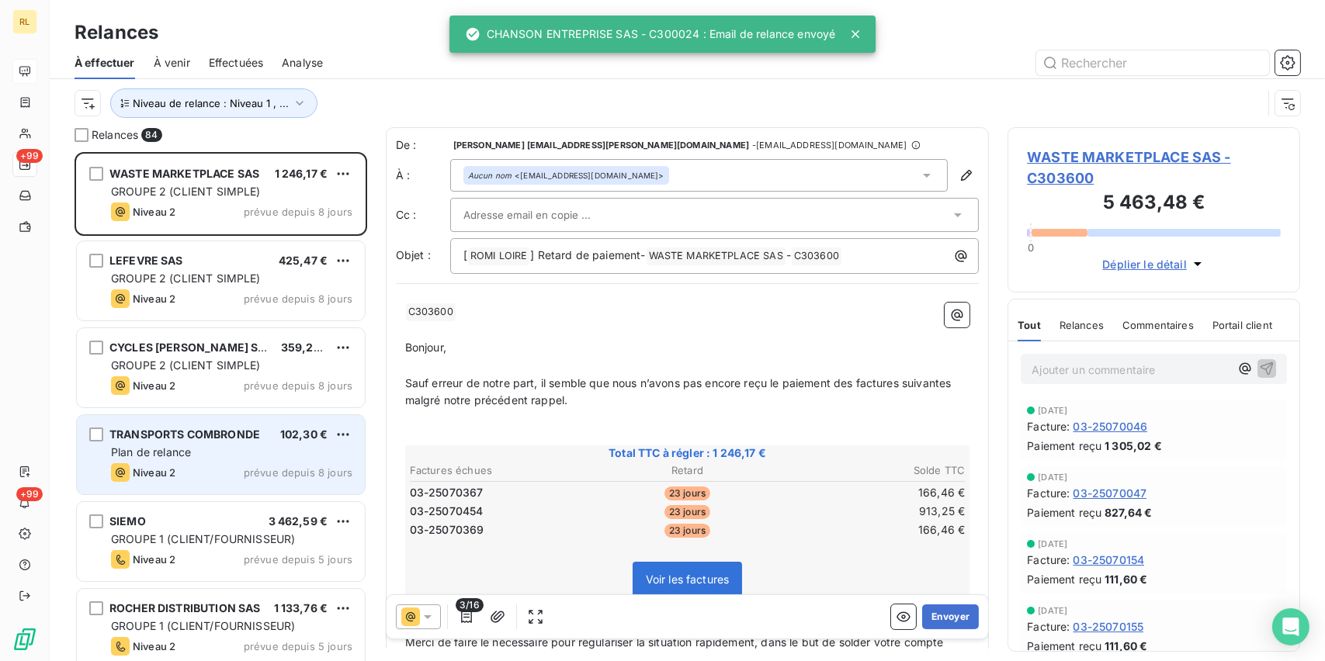
click at [207, 463] on div "Niveau 2 prévue depuis 8 jours" at bounding box center [231, 472] width 241 height 19
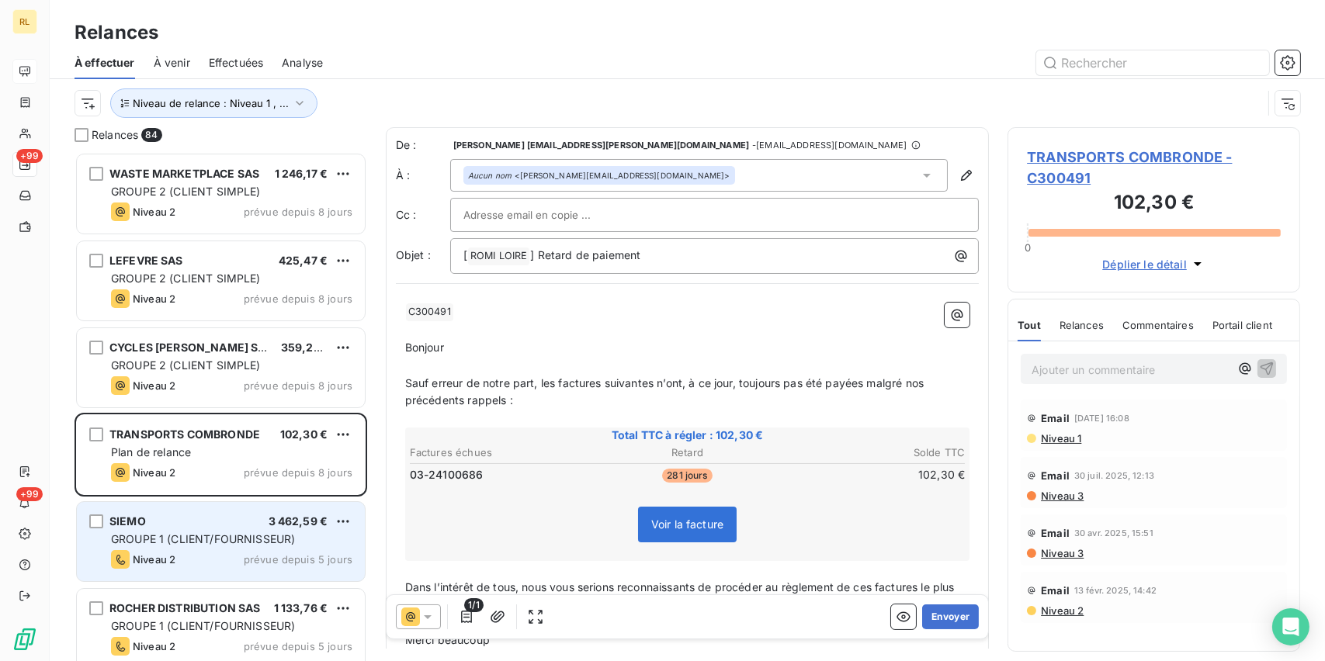
click at [208, 529] on div "SIEMO 3 462,59 € GROUPE 1 (CLIENT/FOURNISSEUR) Niveau 2 prévue depuis 5 jours" at bounding box center [221, 541] width 288 height 79
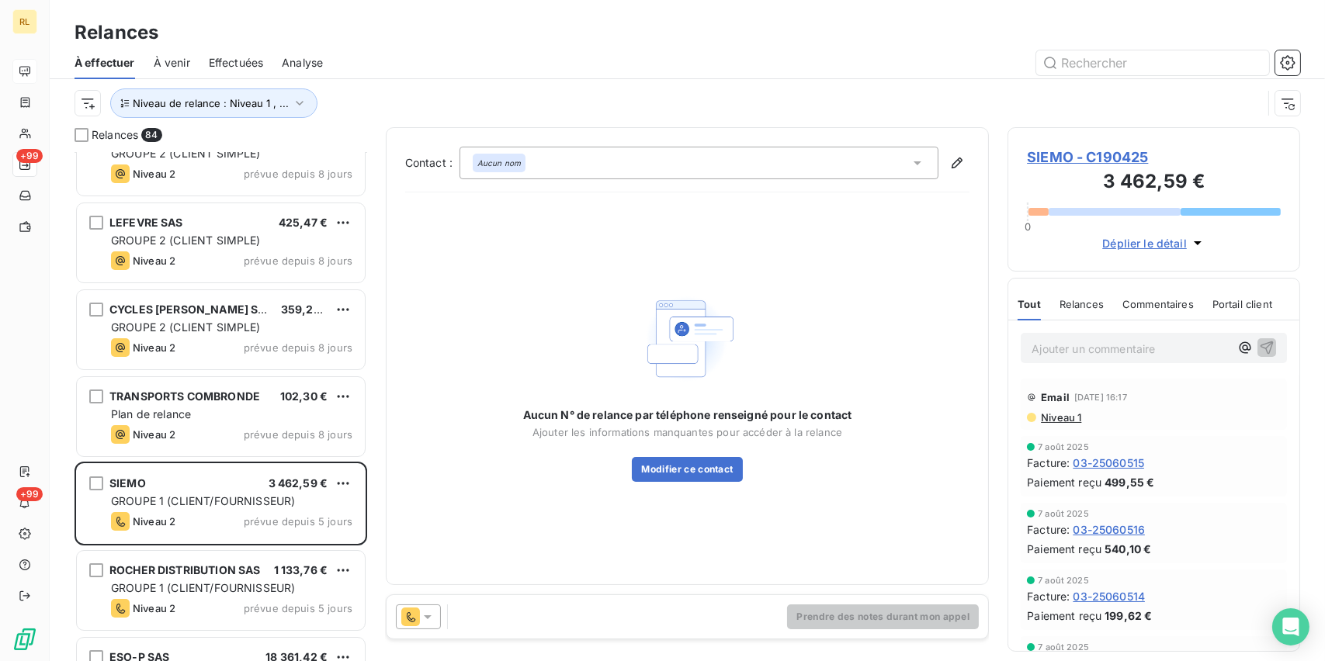
scroll to position [78, 0]
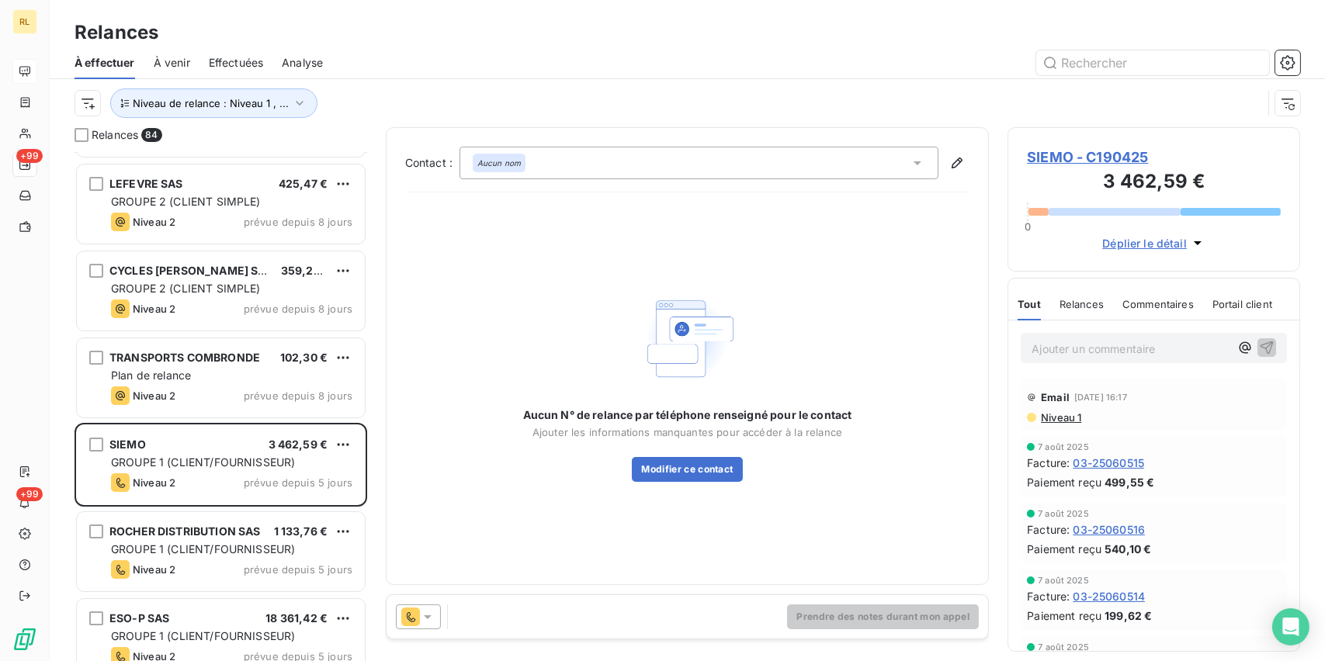
click at [210, 545] on span "GROUPE 1 (CLIENT/FOURNISSEUR)" at bounding box center [203, 548] width 184 height 13
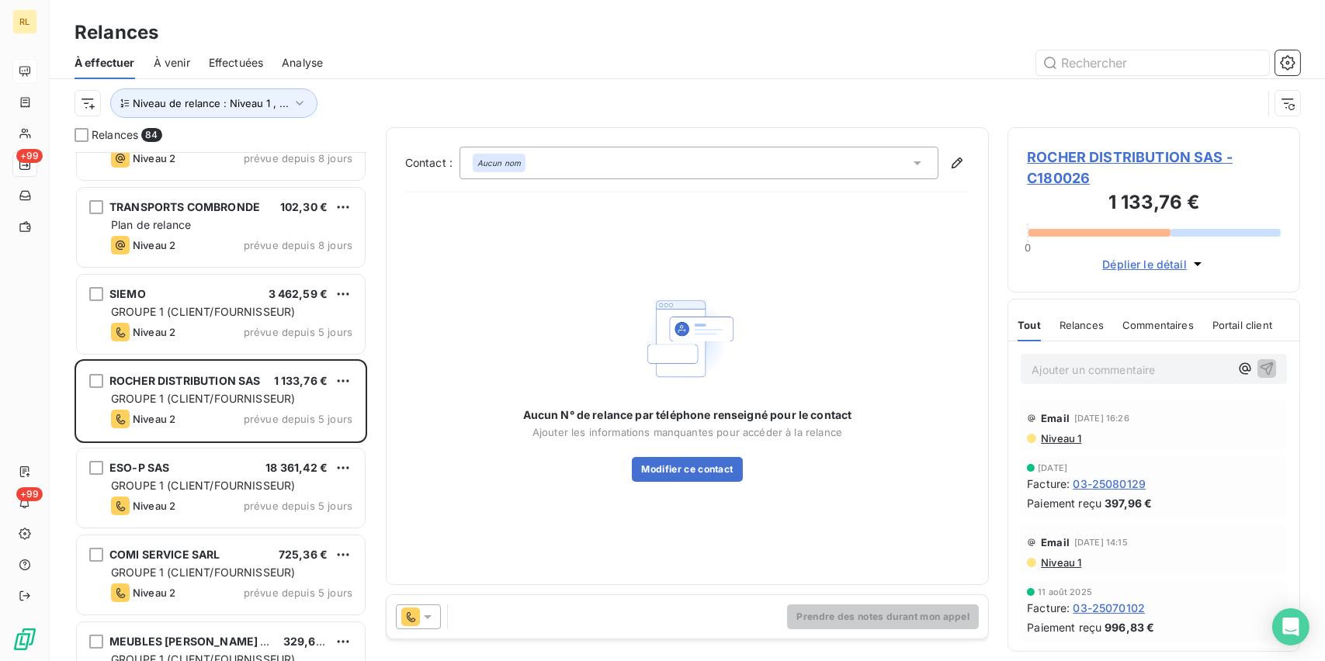
scroll to position [233, 0]
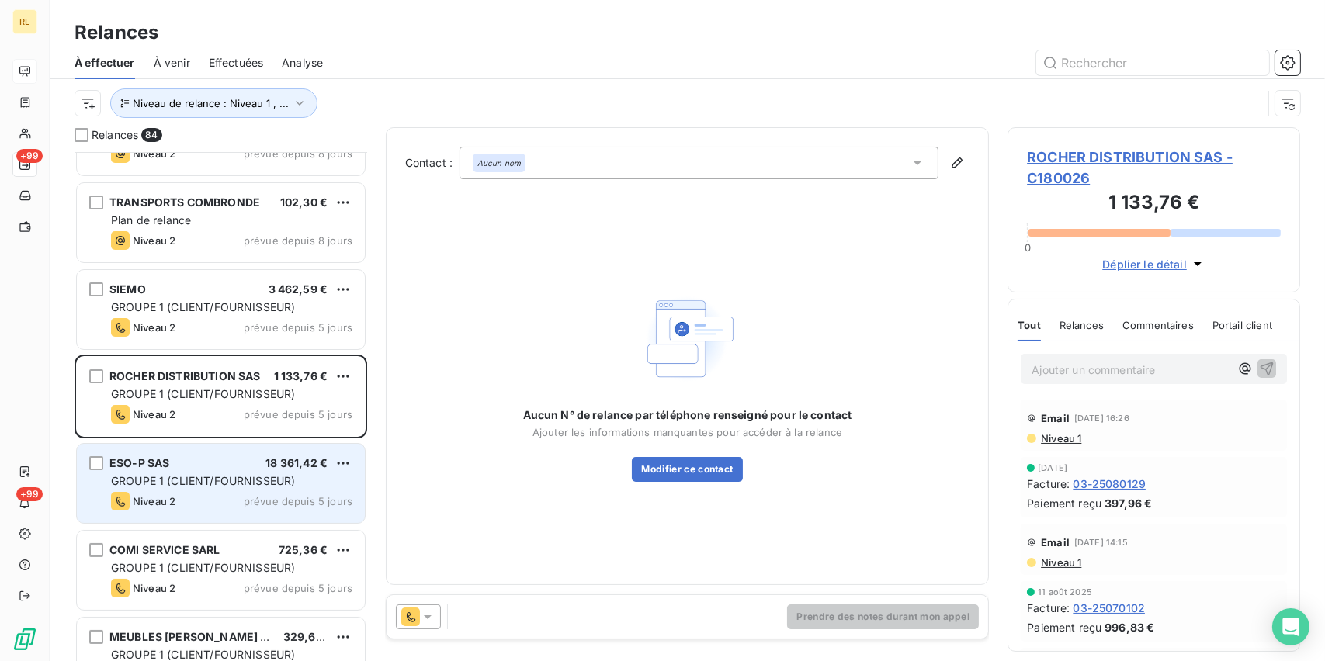
click at [222, 486] on div "GROUPE 1 (CLIENT/FOURNISSEUR)" at bounding box center [231, 481] width 241 height 16
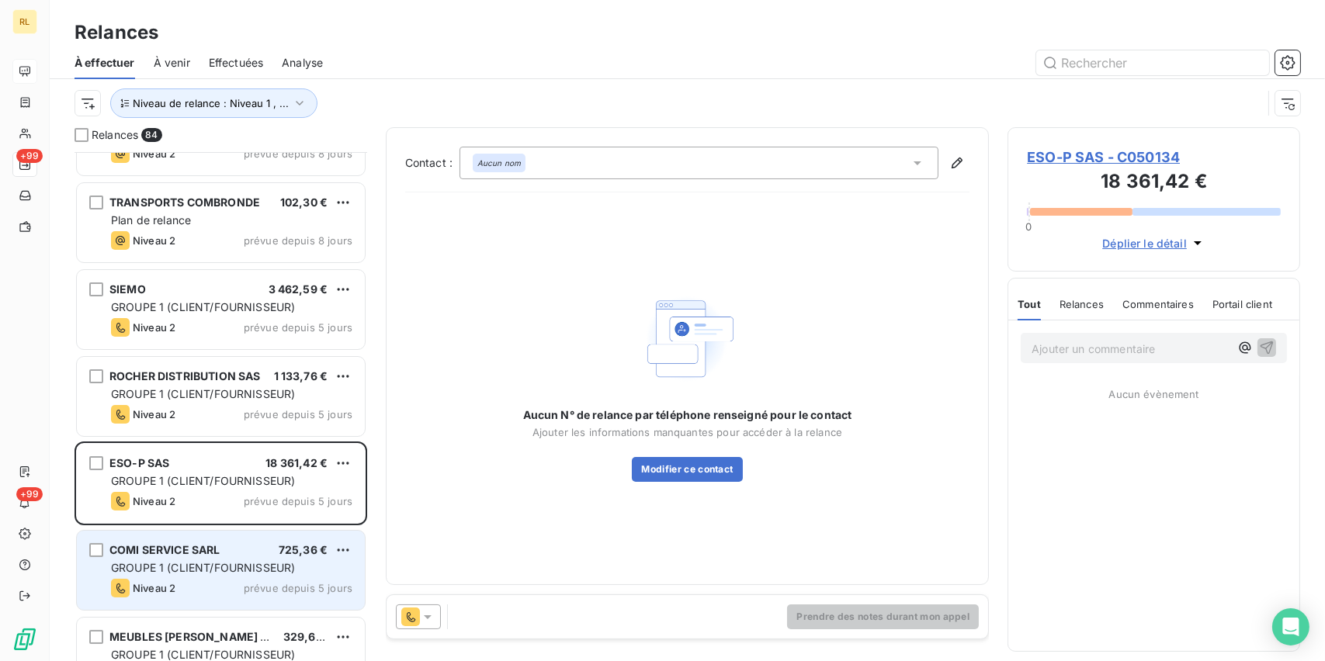
click at [225, 556] on div "COMI SERVICE SARL 725,36 € GROUPE 1 (CLIENT/FOURNISSEUR) Niveau 2 prévue depuis…" at bounding box center [221, 570] width 288 height 79
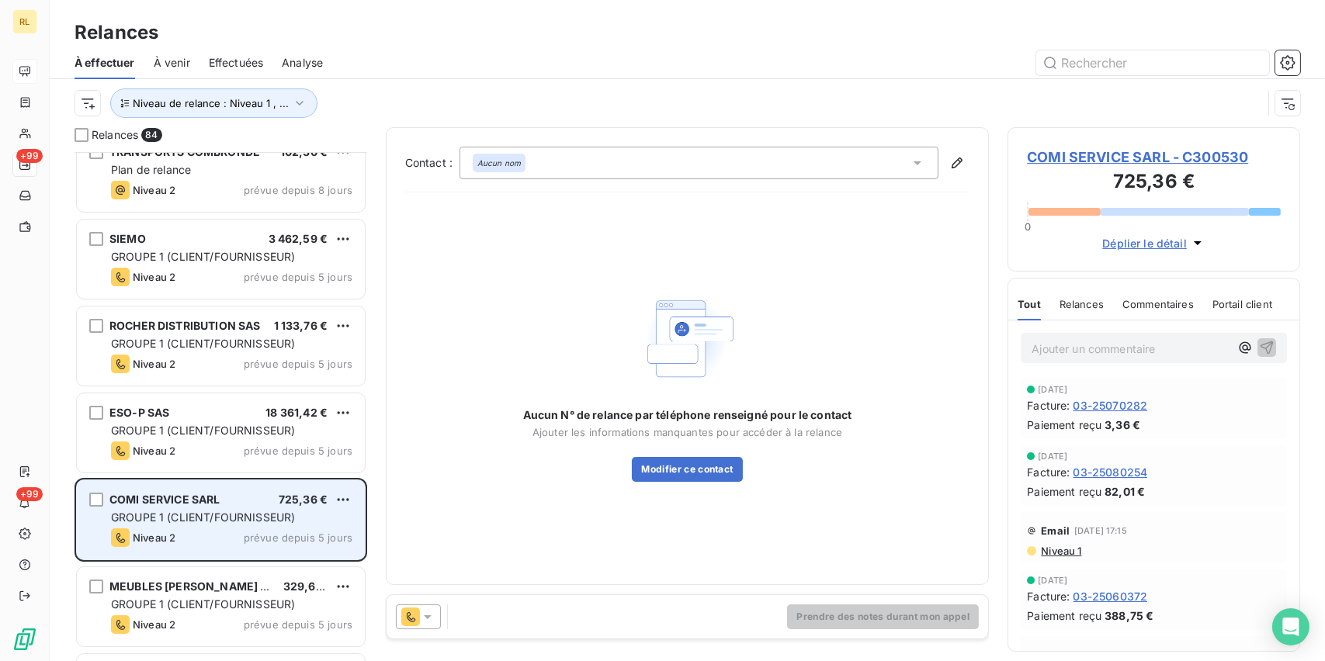
scroll to position [310, 0]
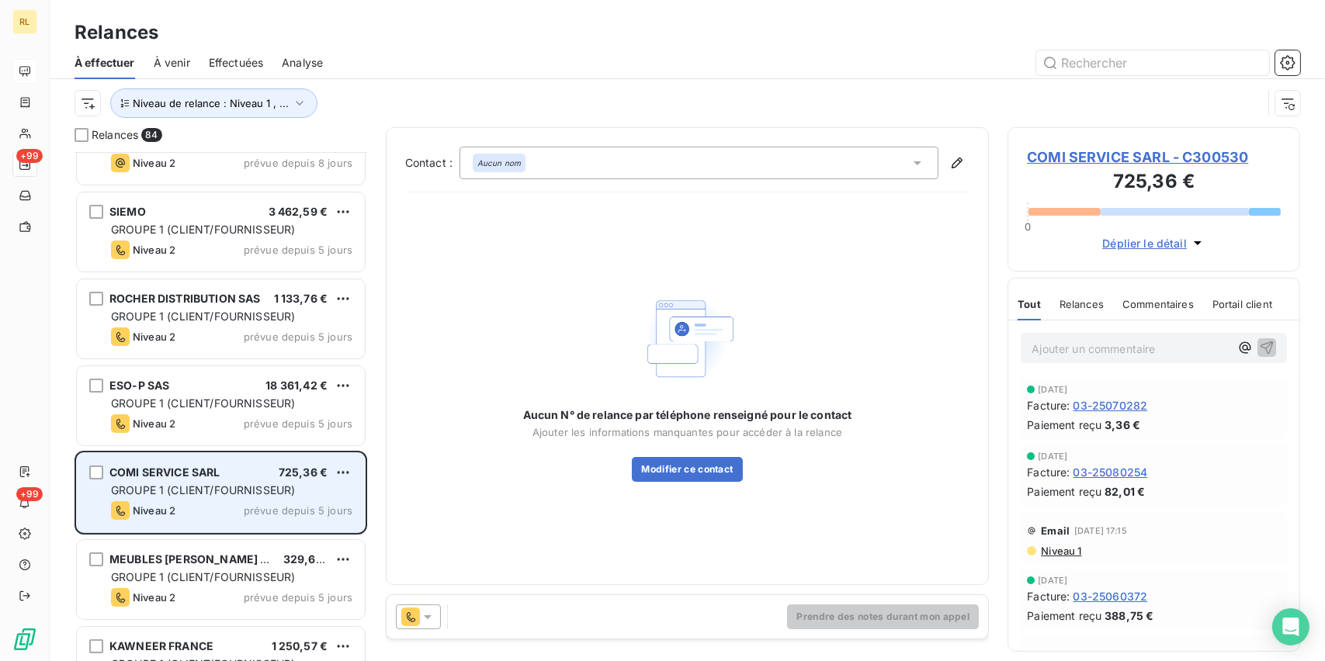
click at [225, 556] on span "MEUBLES [PERSON_NAME] SAS" at bounding box center [195, 558] width 173 height 13
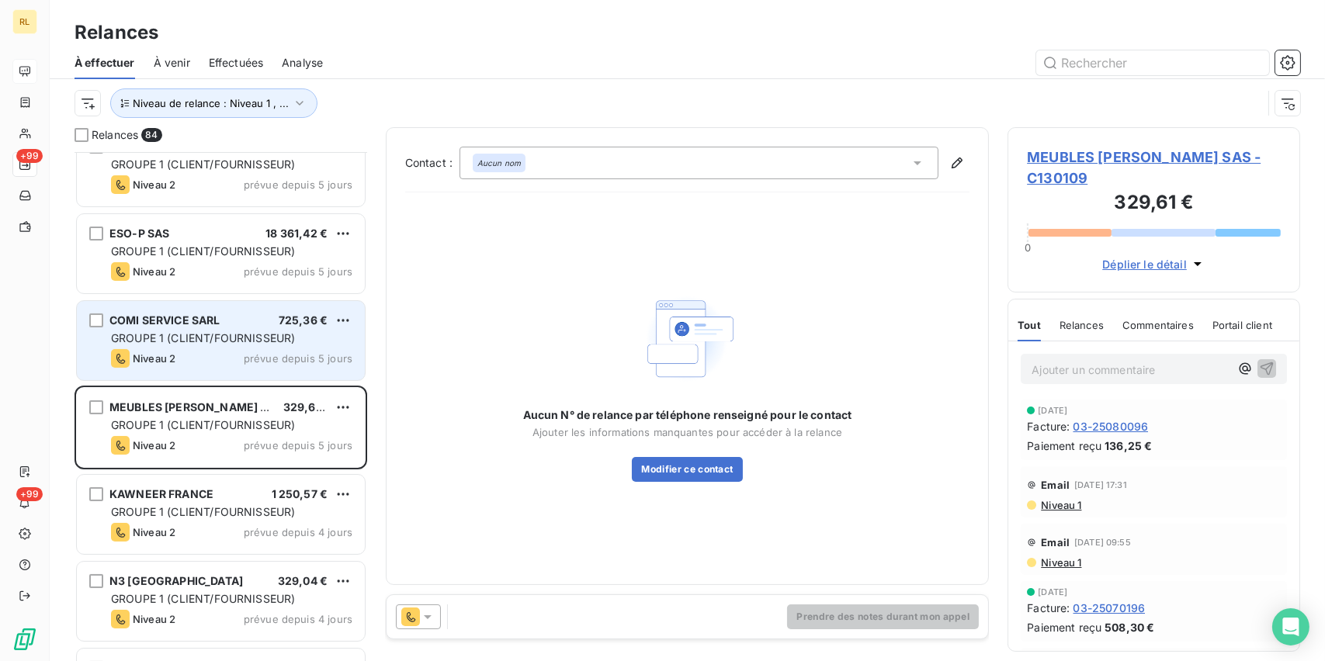
scroll to position [466, 0]
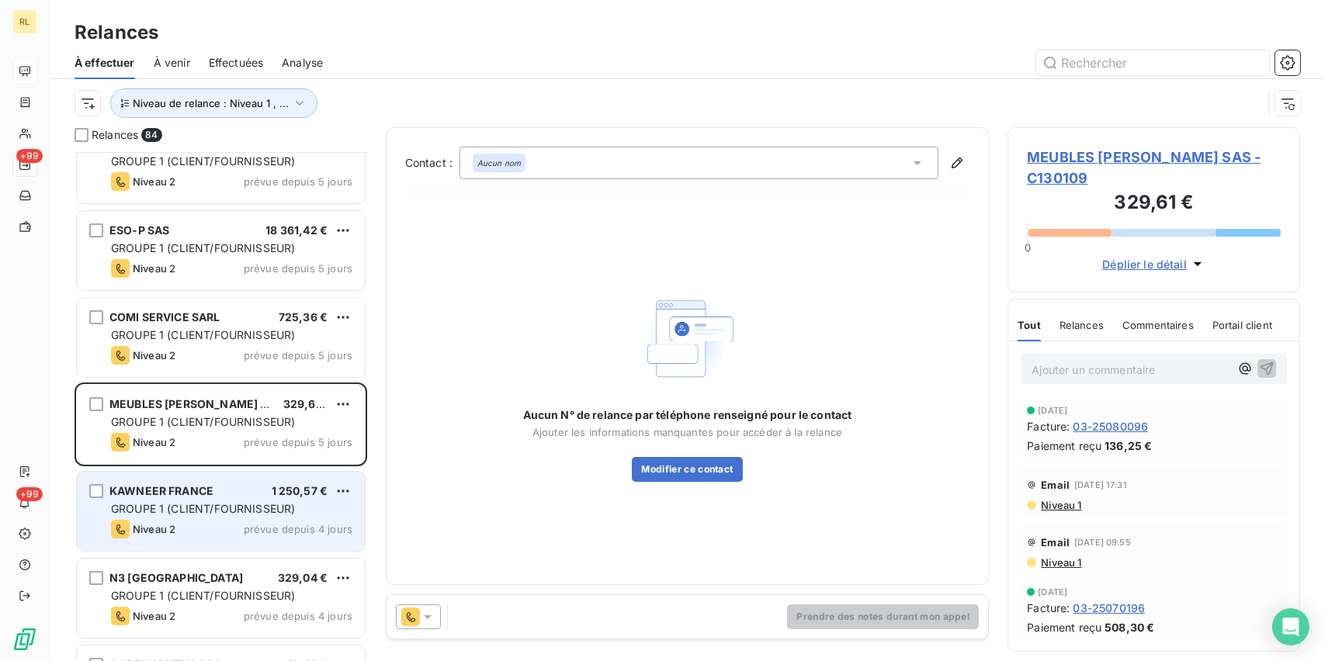
click at [222, 511] on span "GROUPE 1 (CLIENT/FOURNISSEUR)" at bounding box center [203, 508] width 184 height 13
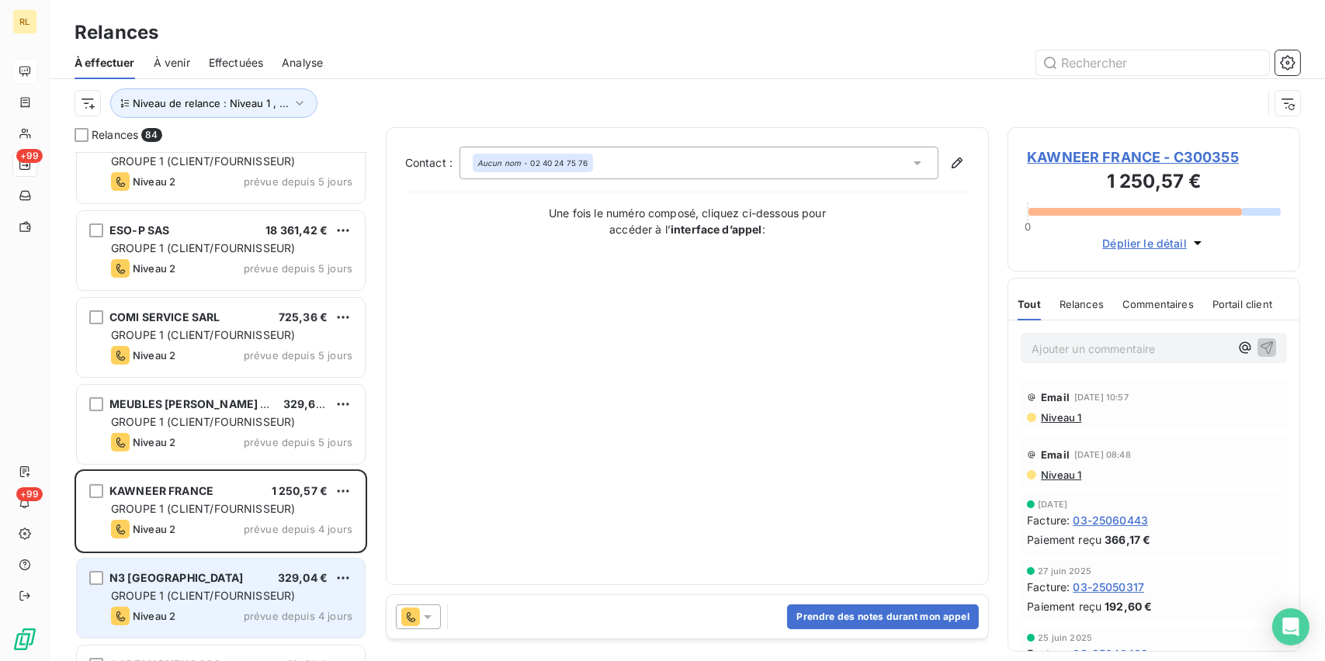
click at [224, 604] on div "N3 [GEOGRAPHIC_DATA] 329,04 € GROUPE 1 (CLIENT/FOURNISSEUR) Niveau 2 prévue dep…" at bounding box center [221, 598] width 288 height 79
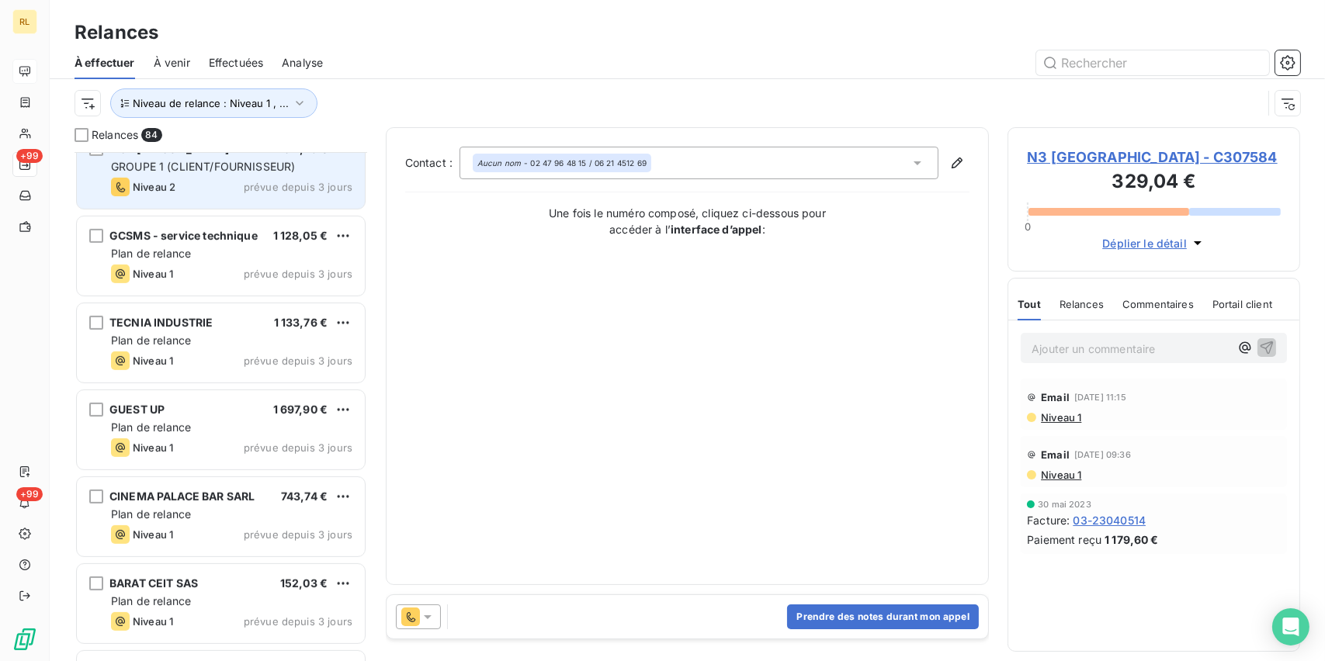
scroll to position [1164, 0]
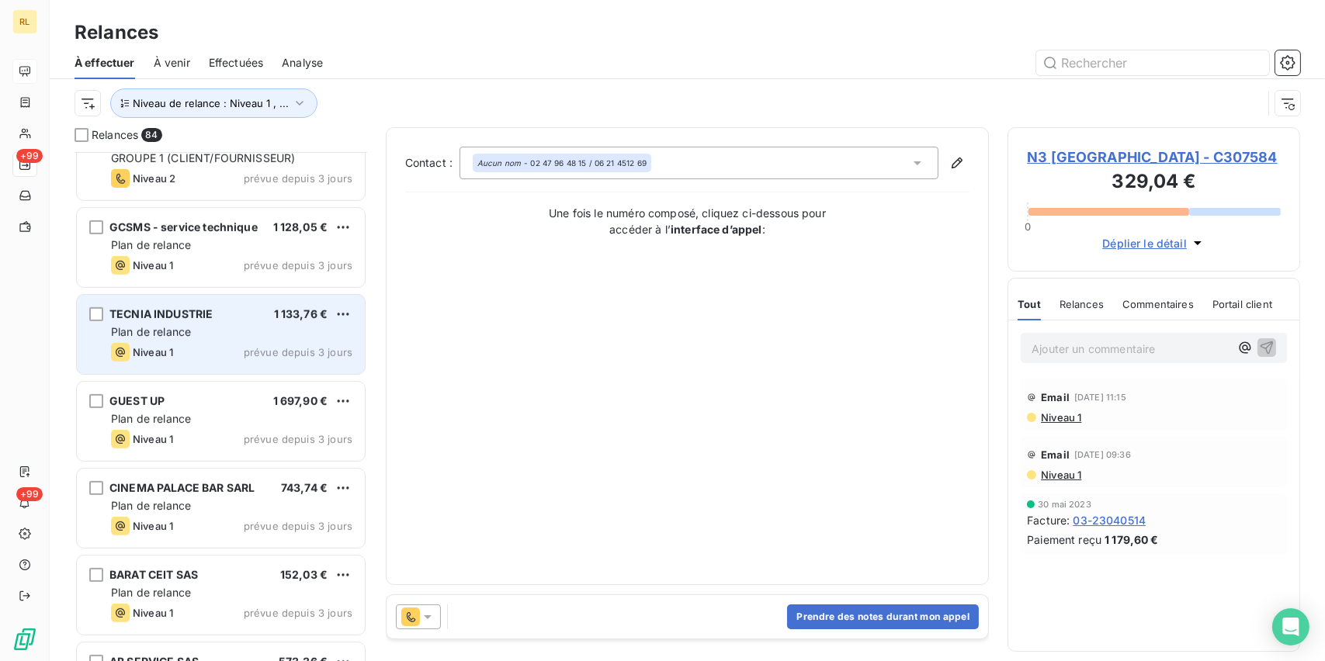
click at [203, 337] on div "Plan de relance" at bounding box center [231, 332] width 241 height 16
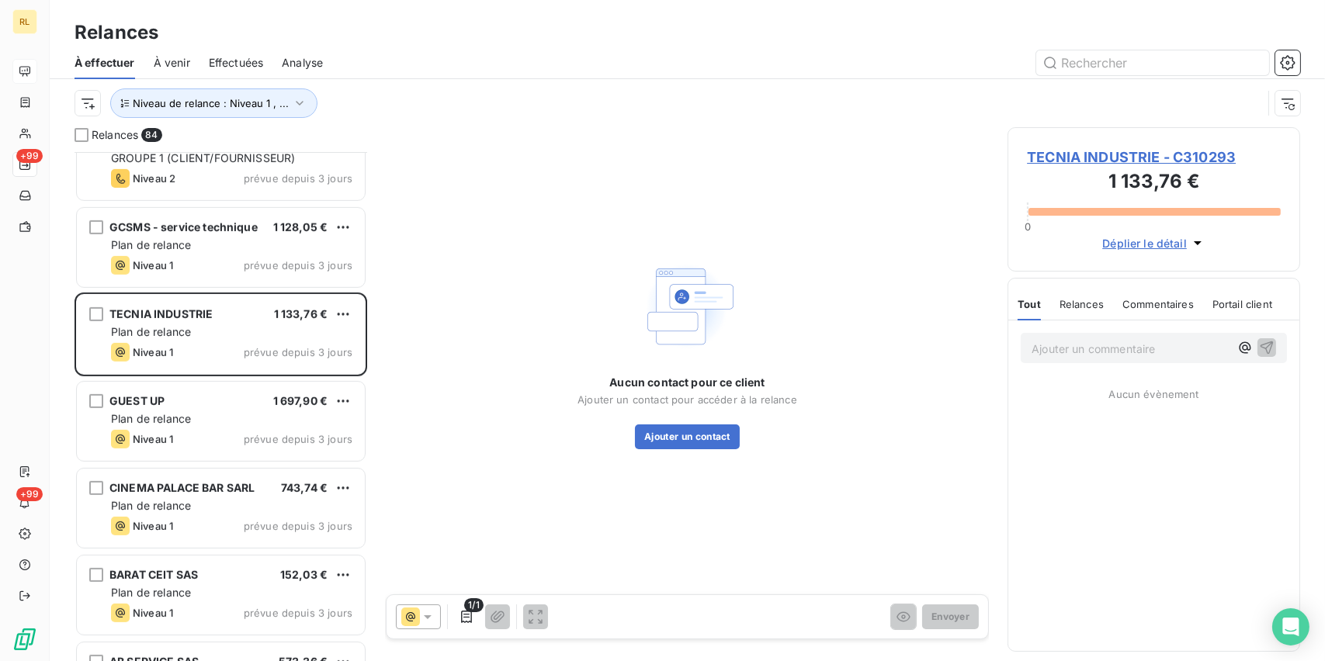
drag, startPoint x: 443, startPoint y: 612, endPoint x: 410, endPoint y: 609, distance: 33.5
click at [437, 615] on div "1/1" at bounding box center [472, 616] width 152 height 25
click at [420, 615] on icon at bounding box center [428, 617] width 16 height 16
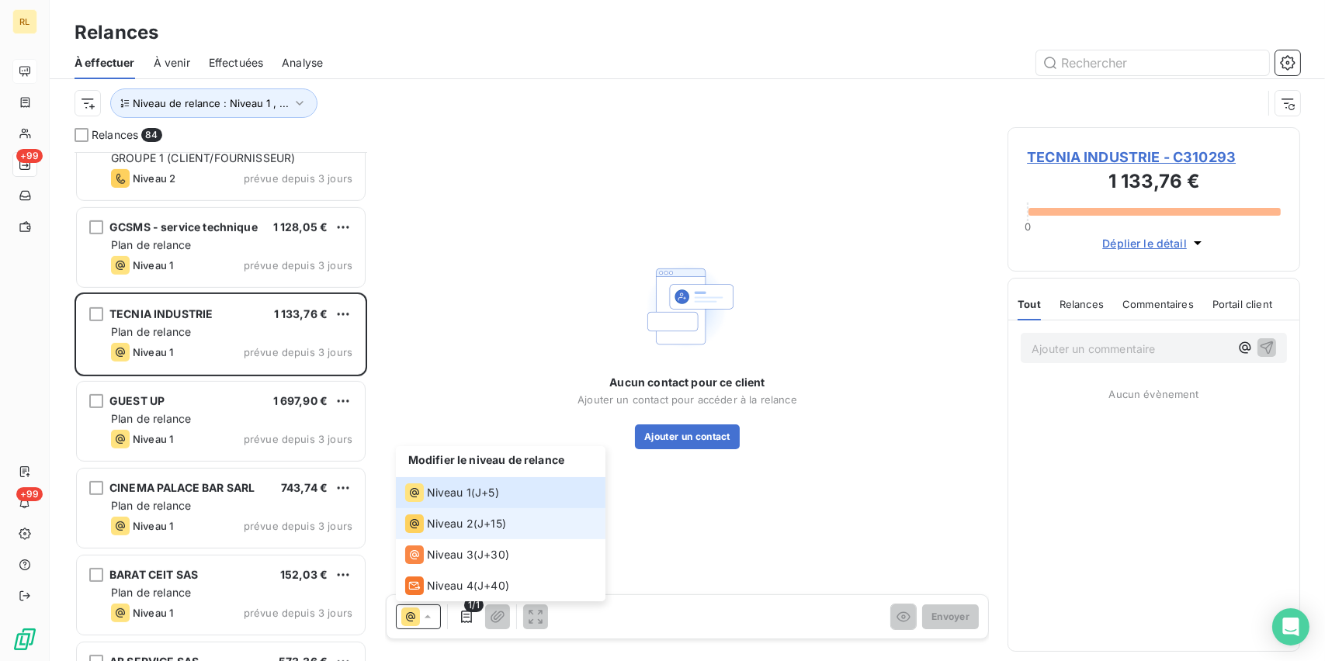
click at [424, 532] on div "Niveau 2" at bounding box center [439, 523] width 68 height 19
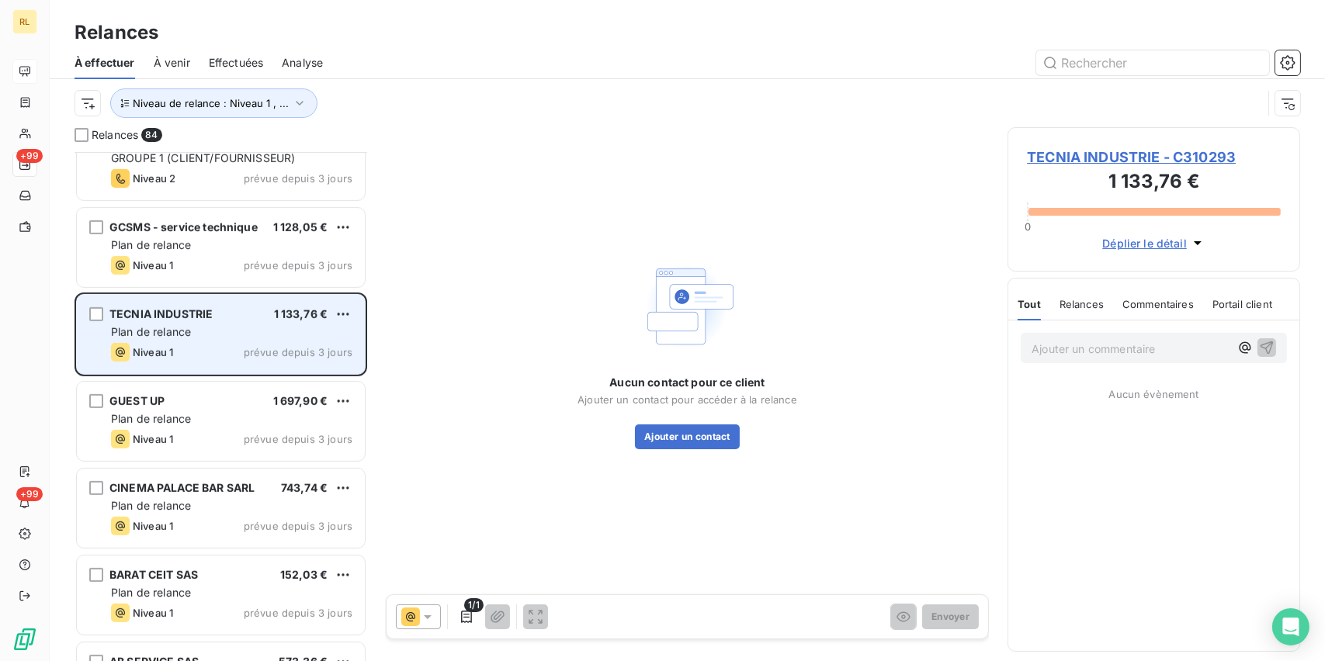
click at [226, 316] on div "TECNIA INDUSTRIE 1 133,76 €" at bounding box center [231, 314] width 241 height 14
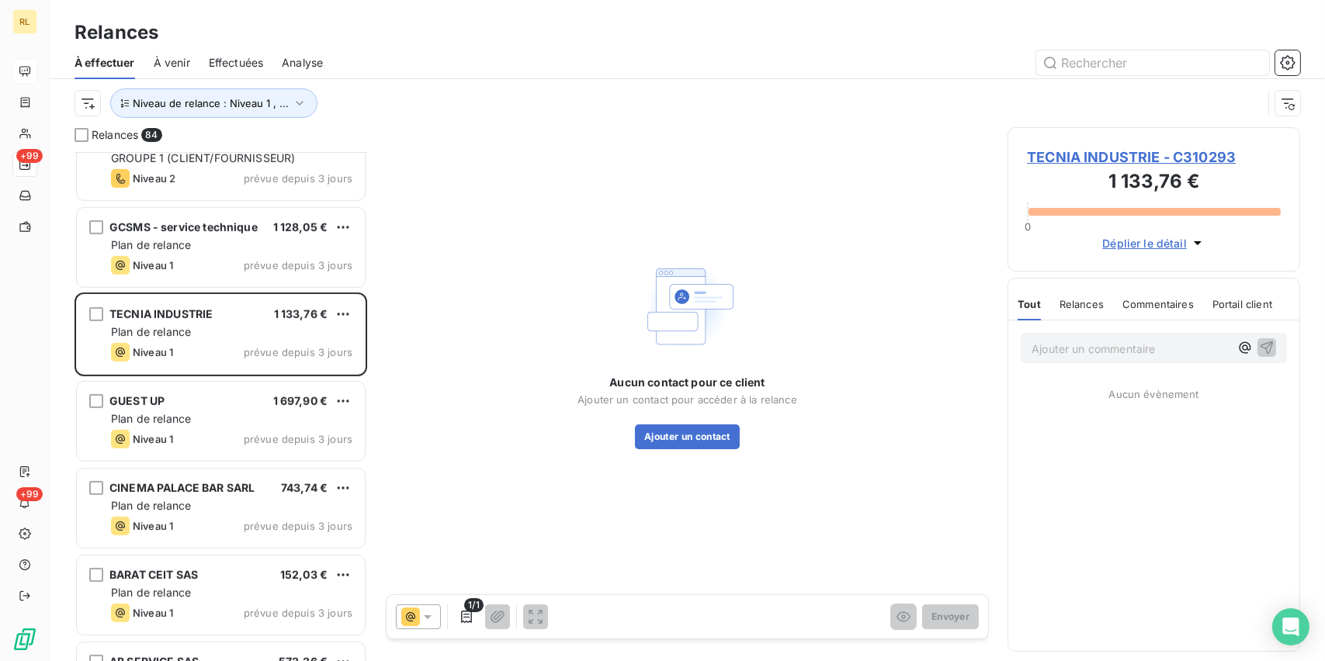
click at [428, 623] on icon at bounding box center [428, 617] width 16 height 16
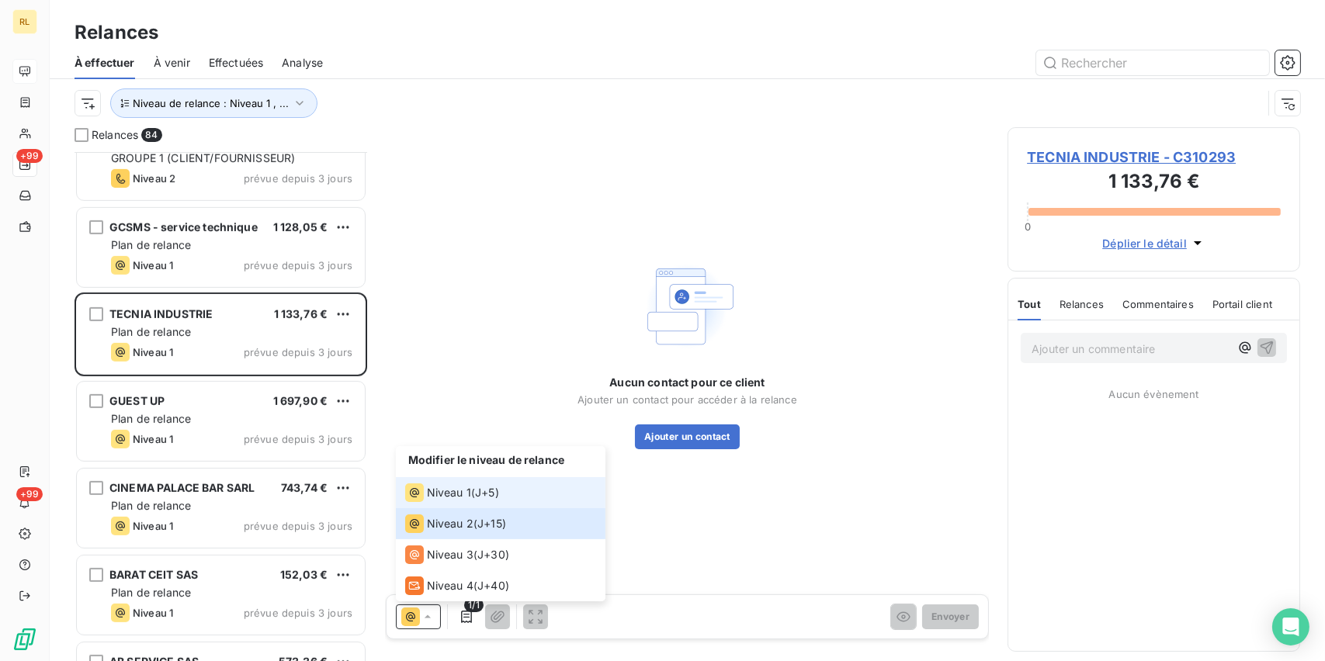
click at [441, 493] on span "Niveau 1" at bounding box center [449, 493] width 44 height 16
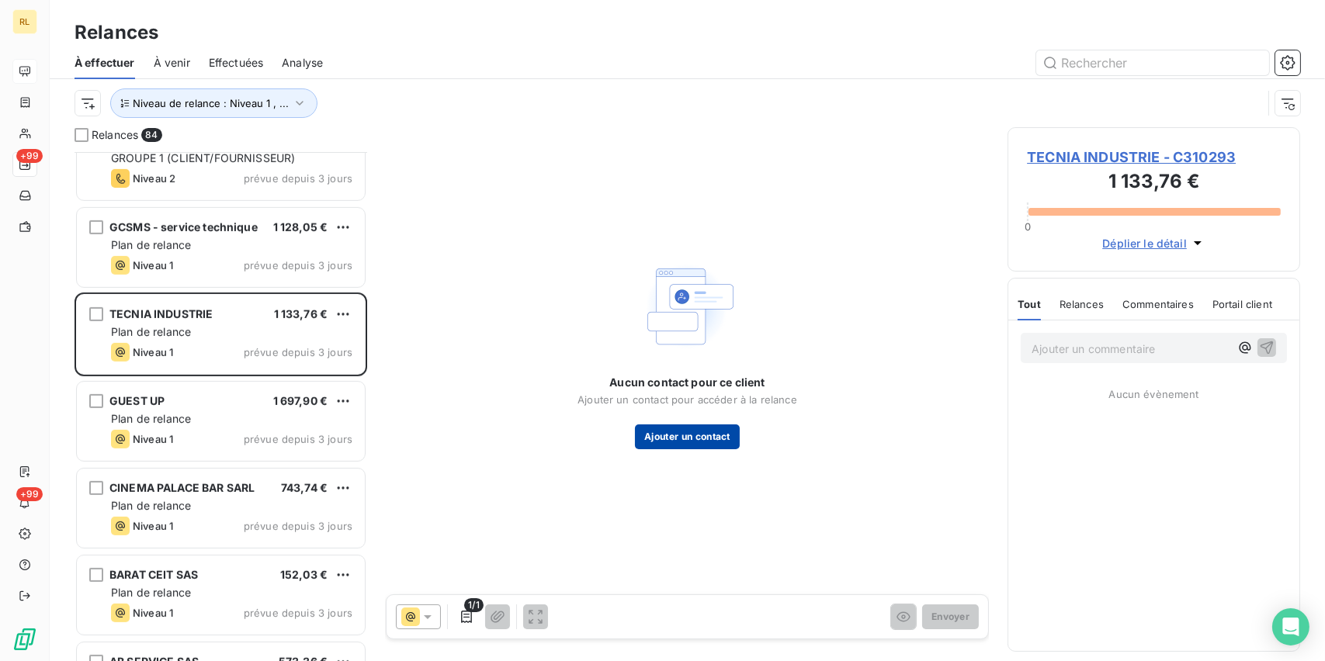
click at [672, 445] on button "Ajouter un contact" at bounding box center [687, 436] width 105 height 25
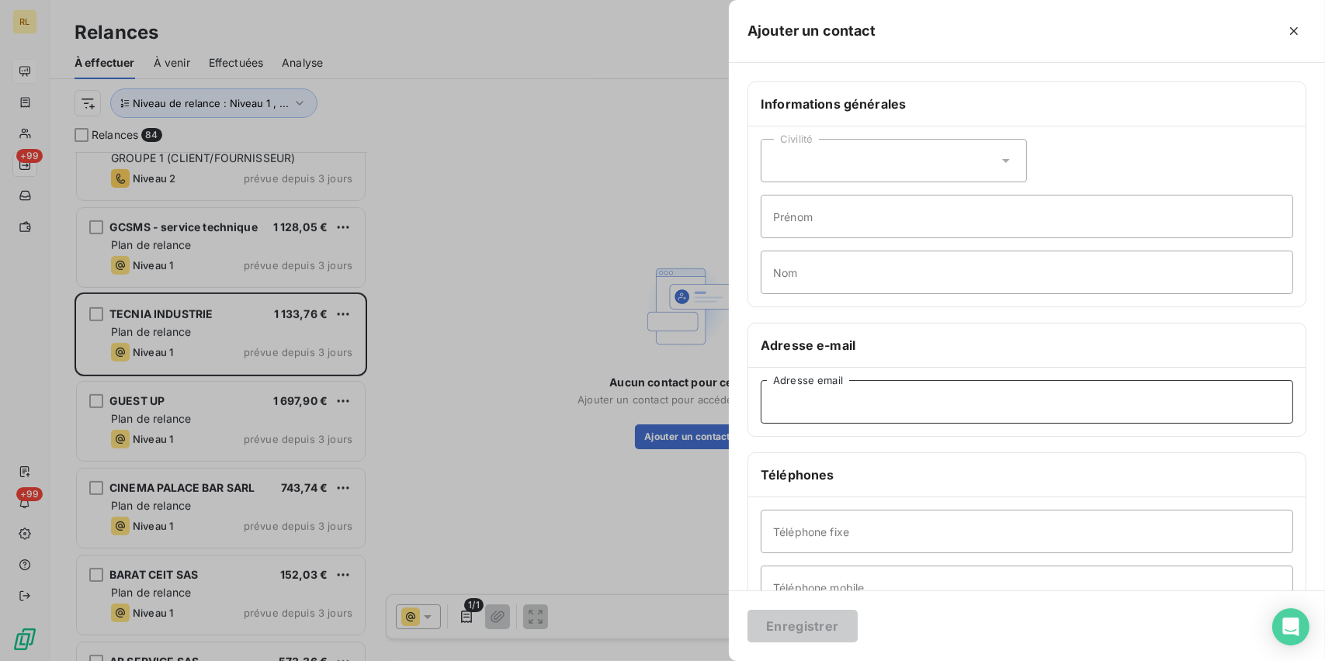
click at [889, 400] on input "Adresse email" at bounding box center [1026, 401] width 532 height 43
paste input "[EMAIL_ADDRESS][DOMAIN_NAME]"
type input "[EMAIL_ADDRESS][DOMAIN_NAME]"
click at [797, 618] on button "Enregistrer" at bounding box center [802, 626] width 110 height 33
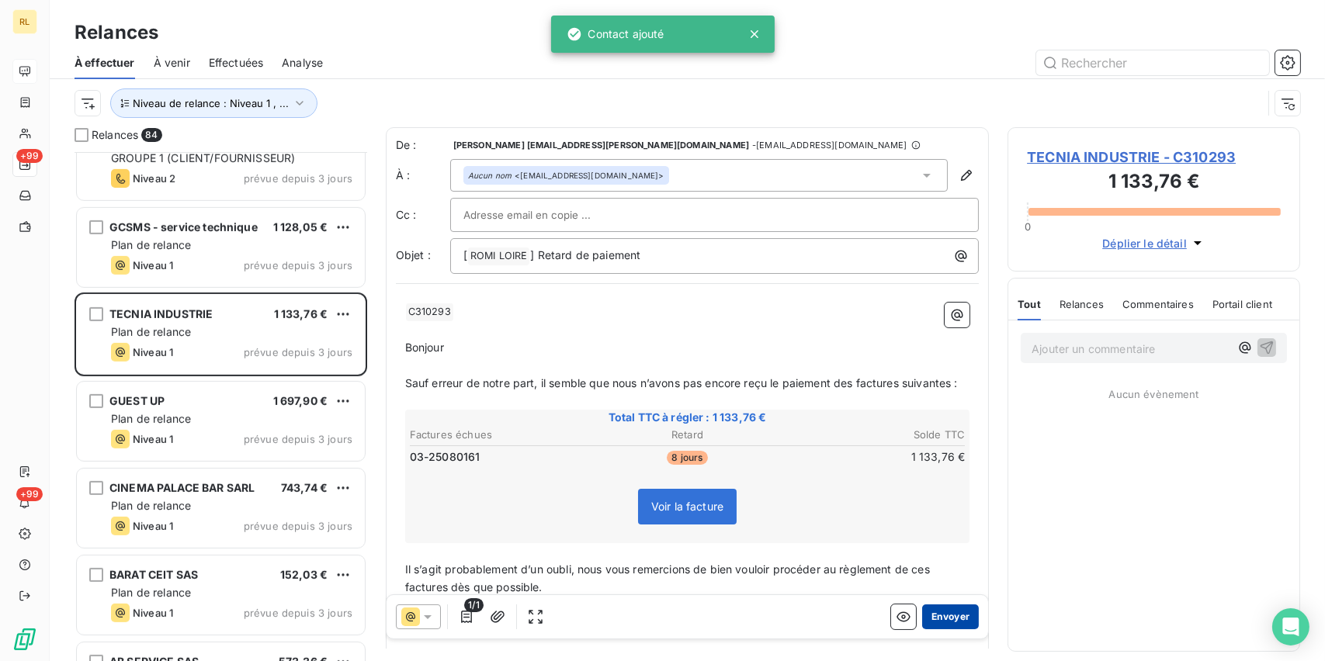
click at [937, 615] on button "Envoyer" at bounding box center [950, 616] width 57 height 25
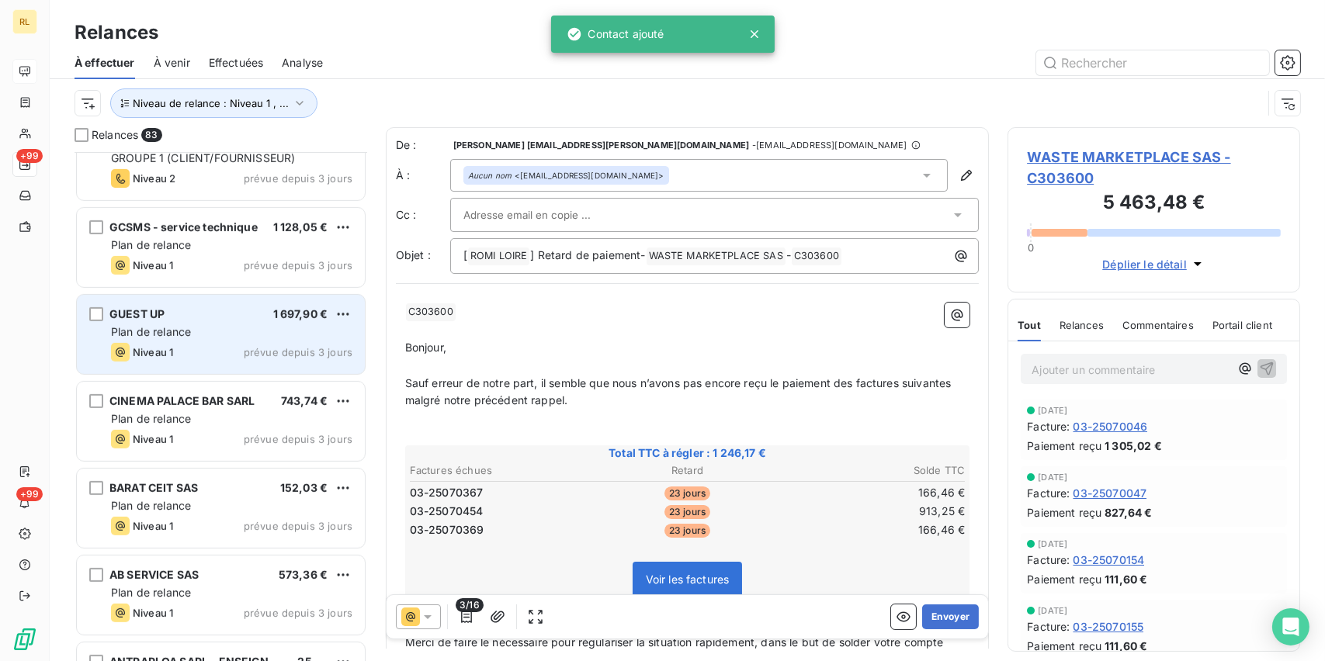
click at [187, 336] on span "Plan de relance" at bounding box center [151, 331] width 80 height 13
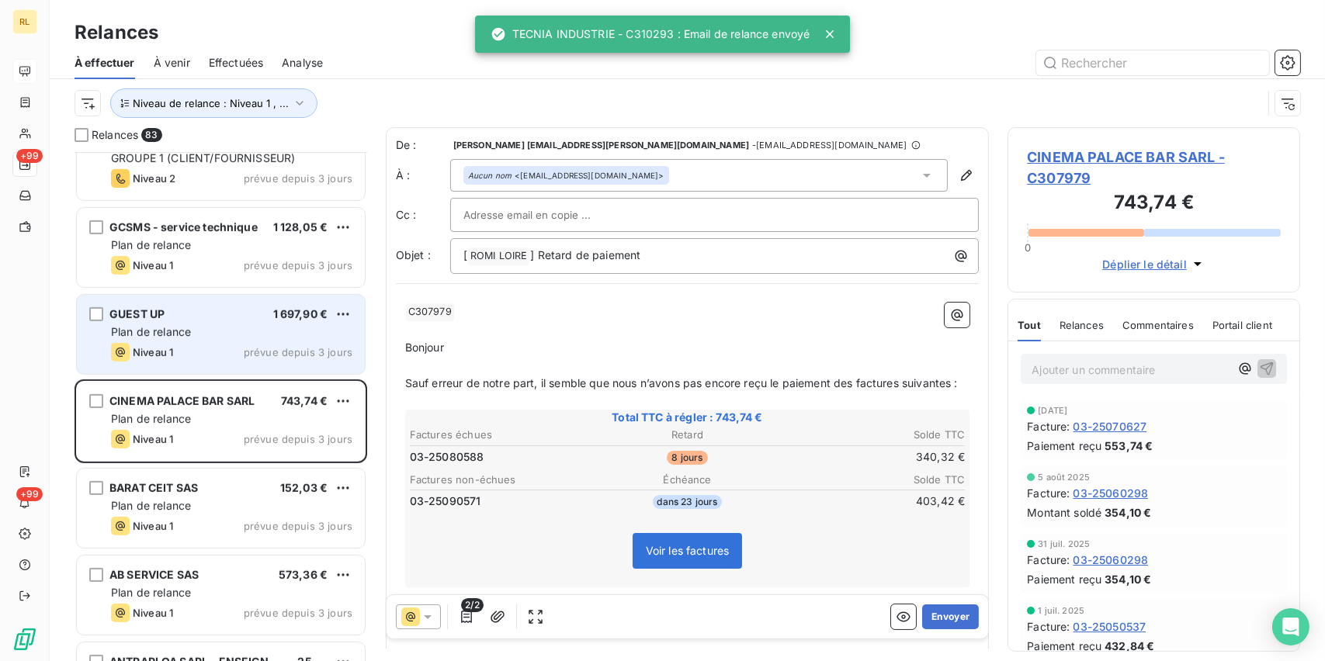
click at [196, 326] on div "Plan de relance" at bounding box center [231, 332] width 241 height 16
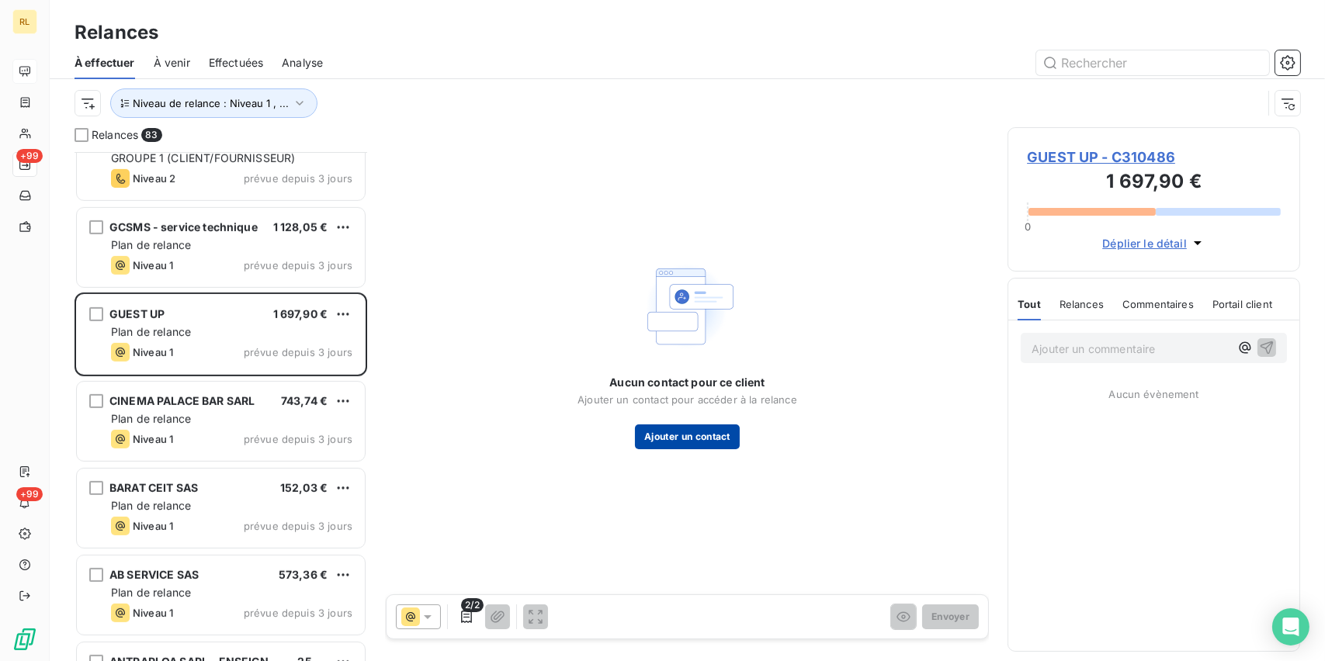
click at [722, 442] on button "Ajouter un contact" at bounding box center [687, 436] width 105 height 25
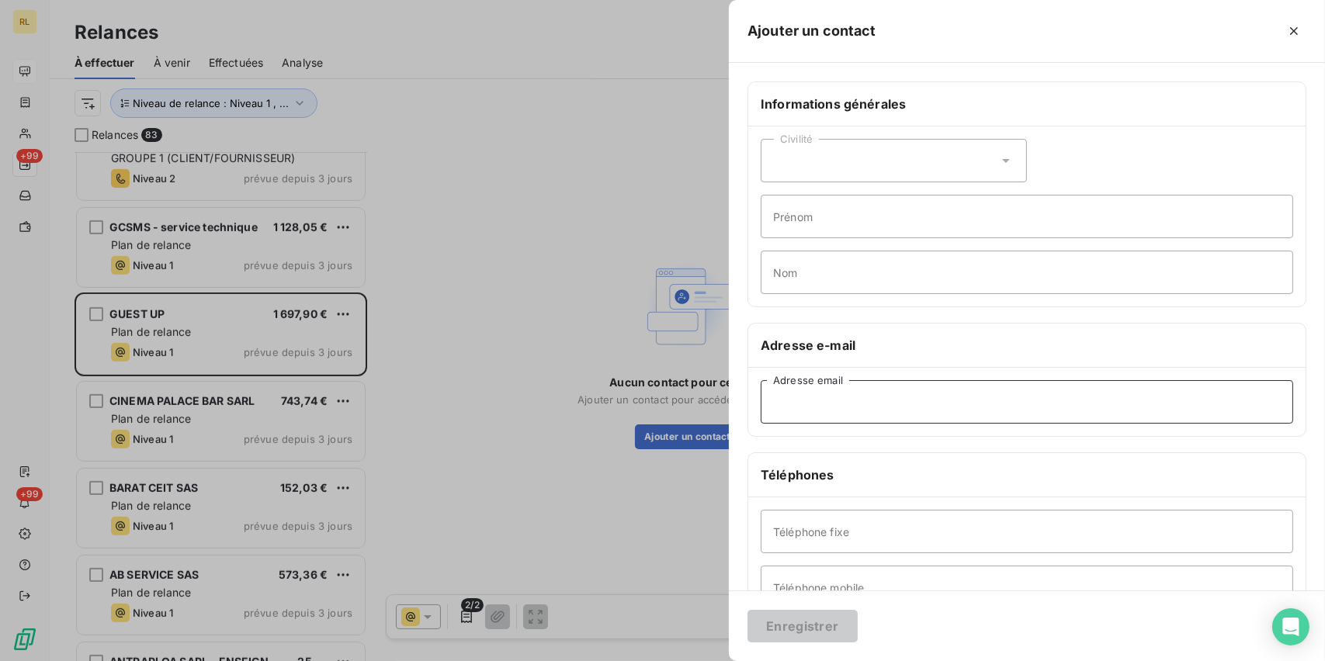
click at [891, 403] on input "Adresse email" at bounding box center [1026, 401] width 532 height 43
paste input "[EMAIL_ADDRESS][DOMAIN_NAME]"
type input "[EMAIL_ADDRESS][DOMAIN_NAME]"
click at [809, 614] on button "Enregistrer" at bounding box center [802, 626] width 110 height 33
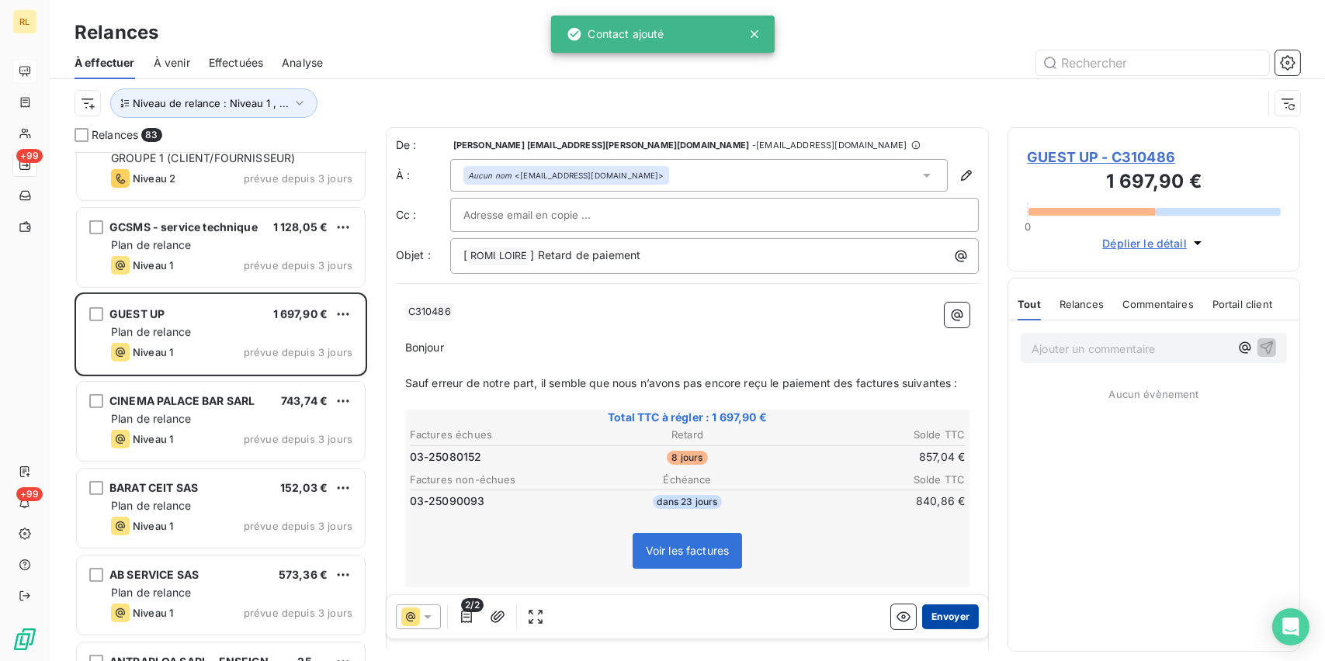
click at [936, 615] on button "Envoyer" at bounding box center [950, 616] width 57 height 25
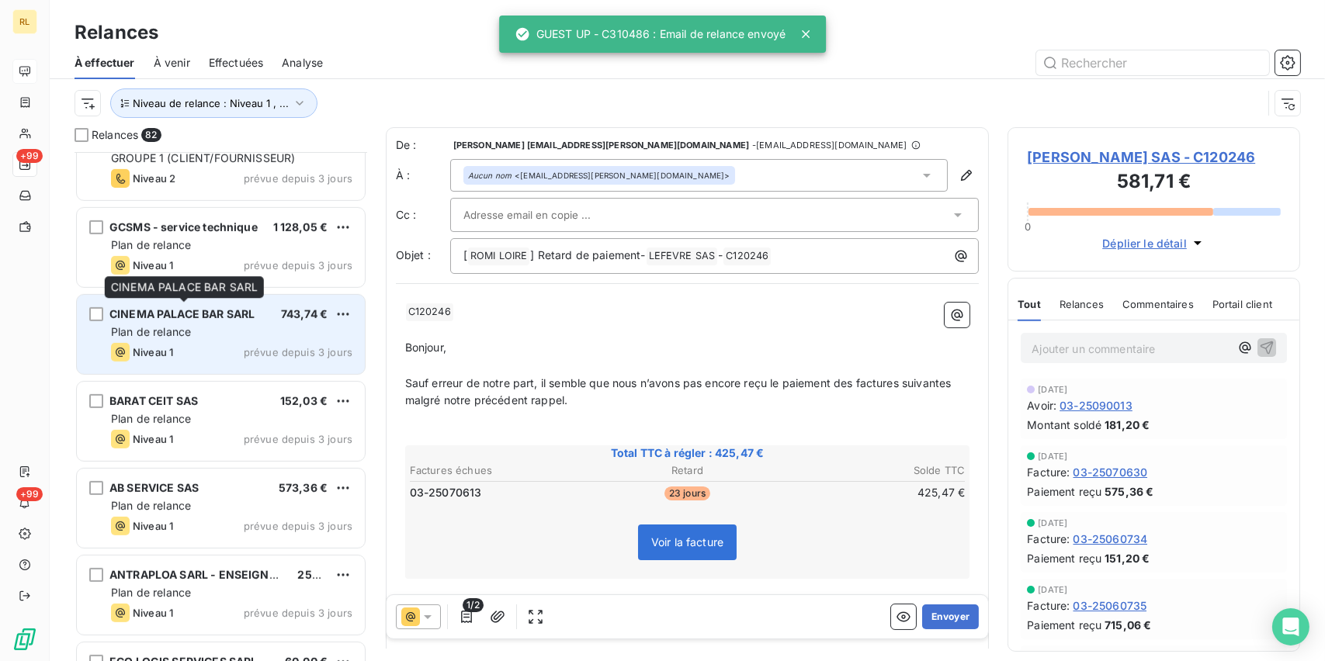
click at [206, 319] on div "CINEMA PALACE BAR SARL" at bounding box center [181, 314] width 145 height 16
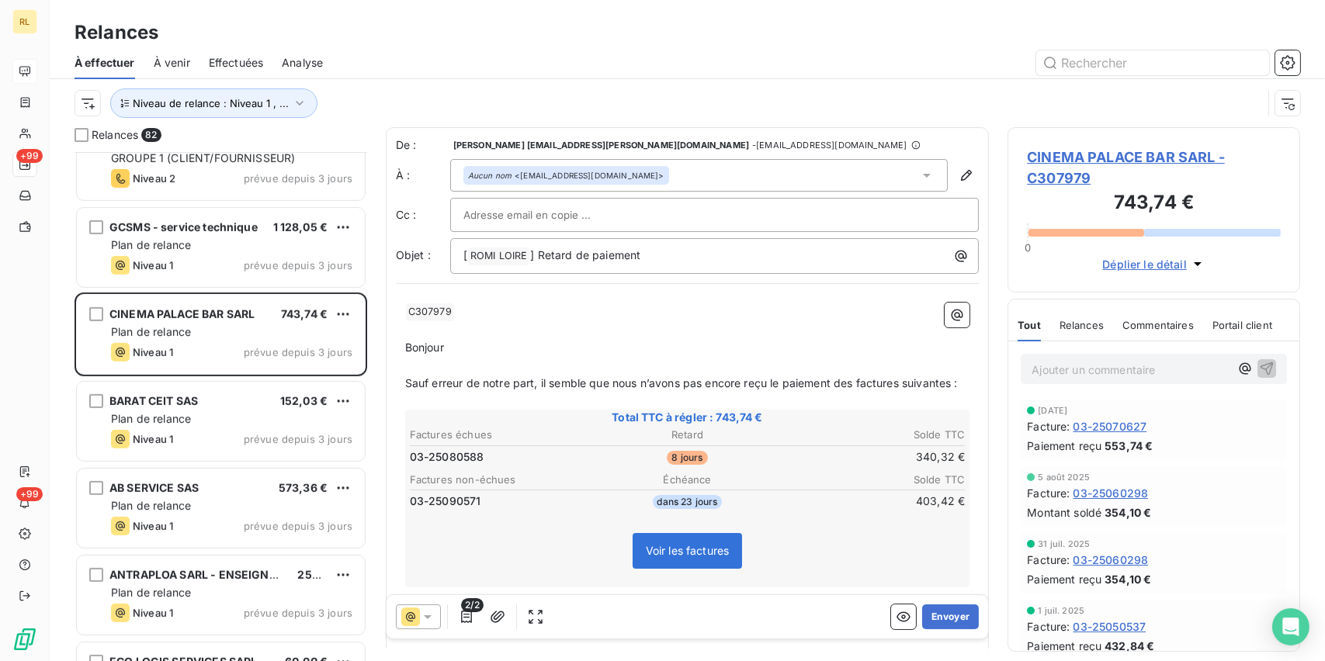
click at [705, 176] on div "Aucun nom <[EMAIL_ADDRESS][DOMAIN_NAME]>" at bounding box center [699, 175] width 498 height 33
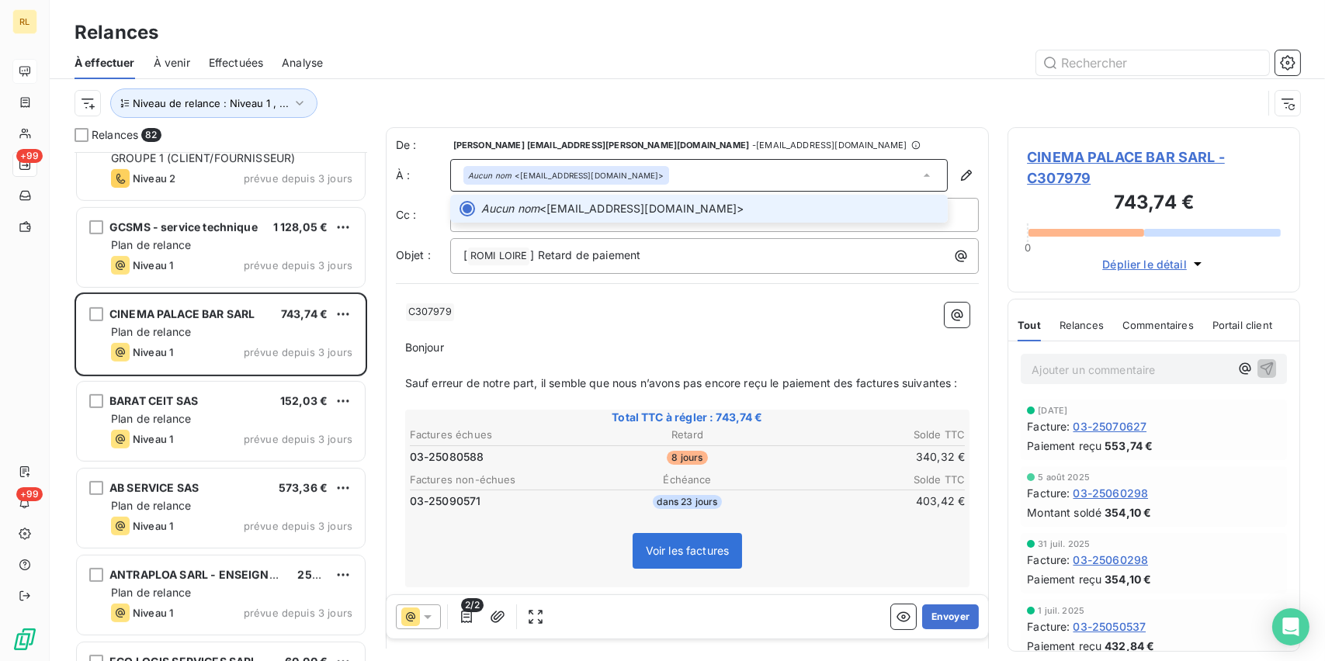
click at [705, 176] on div "Aucun nom <[EMAIL_ADDRESS][DOMAIN_NAME]>" at bounding box center [699, 175] width 498 height 33
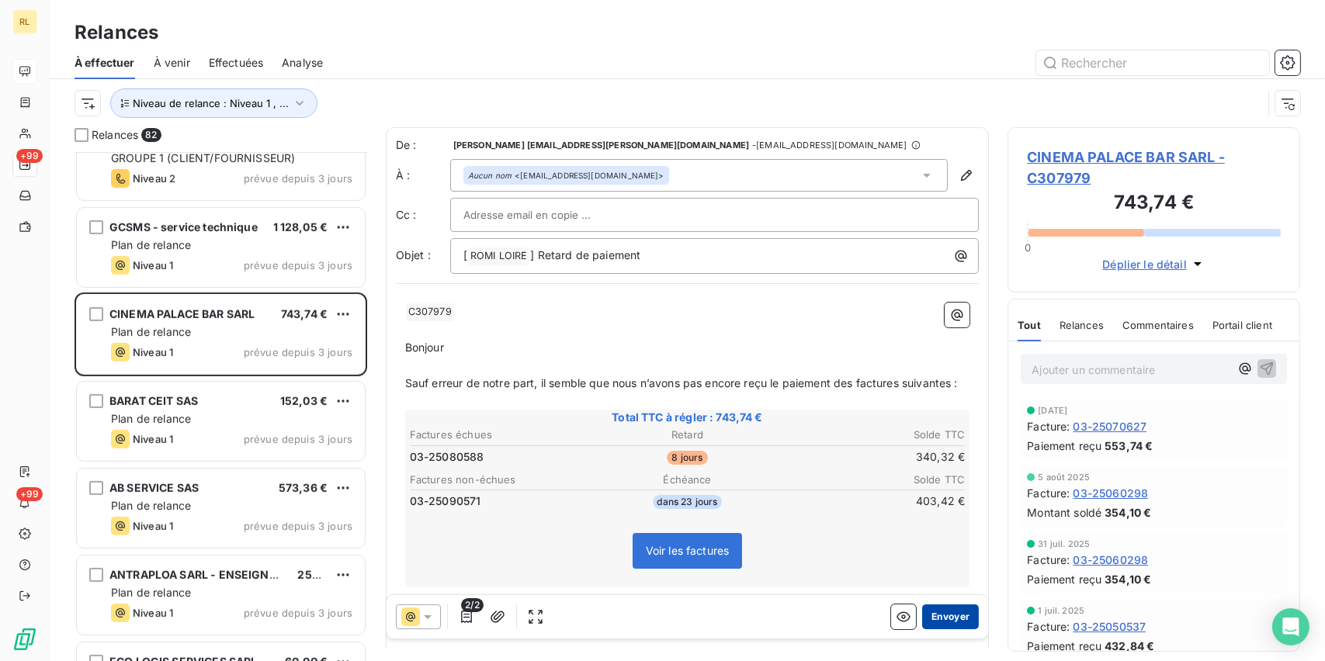
click at [942, 613] on button "Envoyer" at bounding box center [950, 616] width 57 height 25
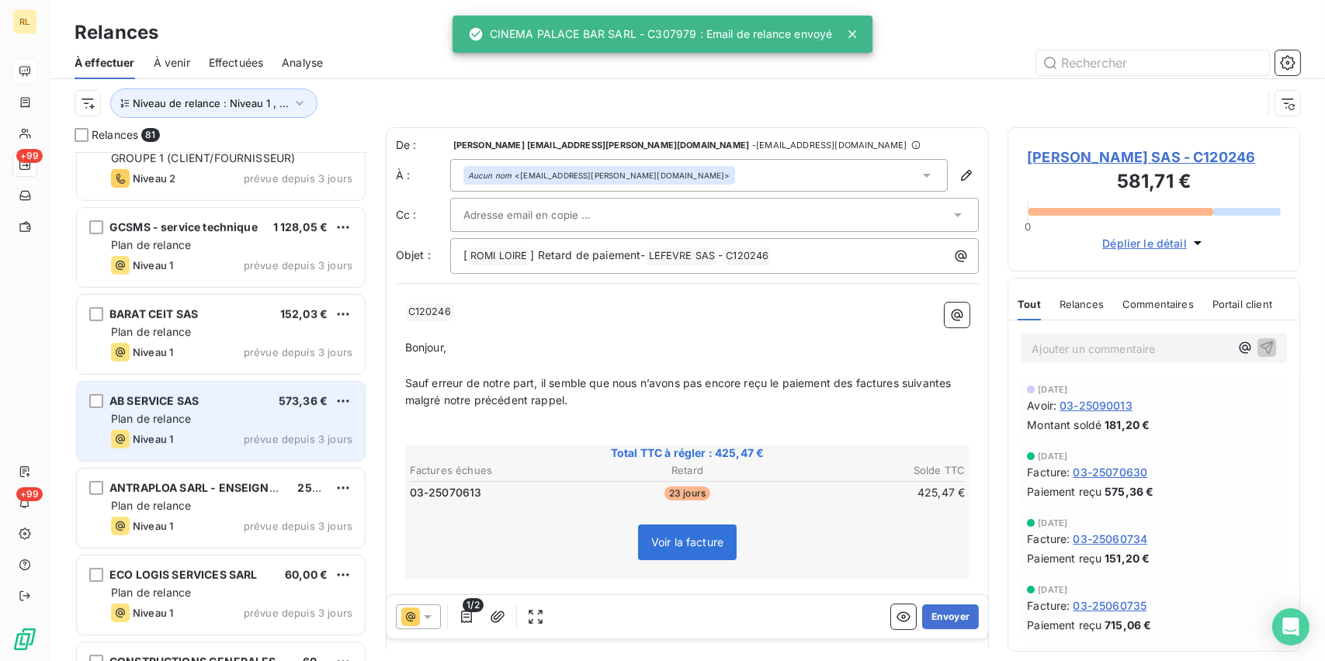
click at [242, 430] on div "Niveau 1 prévue depuis 3 jours" at bounding box center [231, 439] width 241 height 19
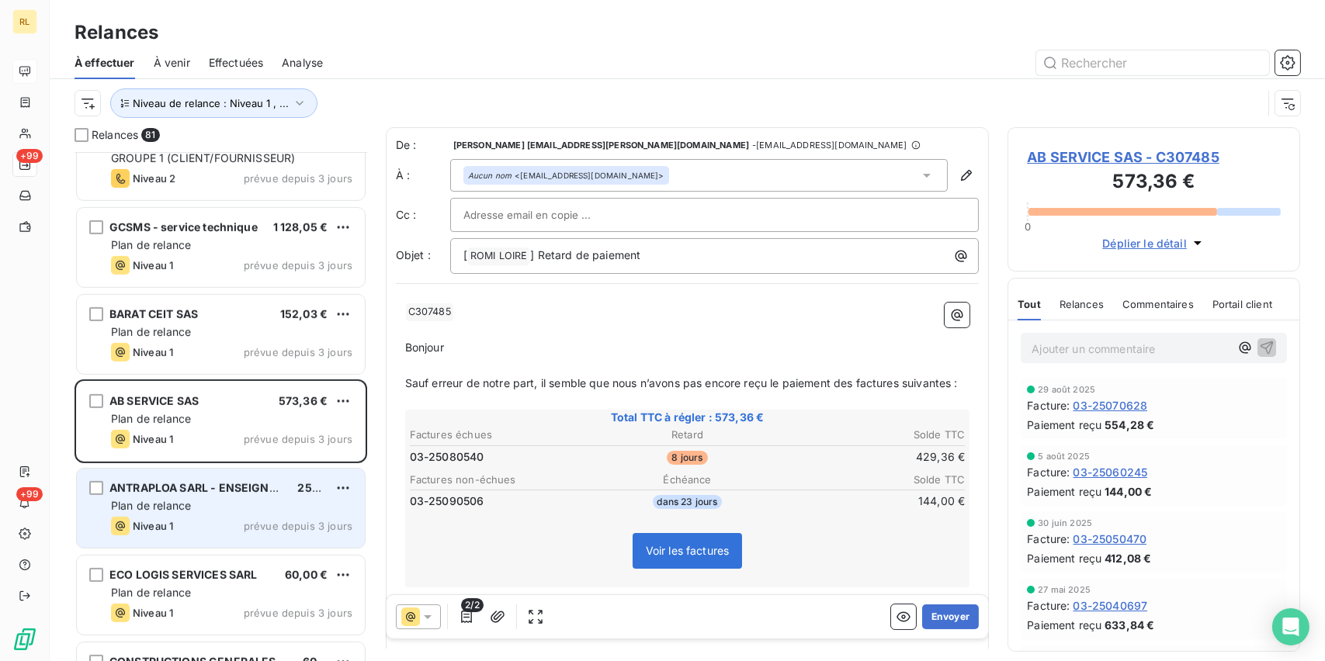
click at [171, 505] on span "Plan de relance" at bounding box center [151, 505] width 80 height 13
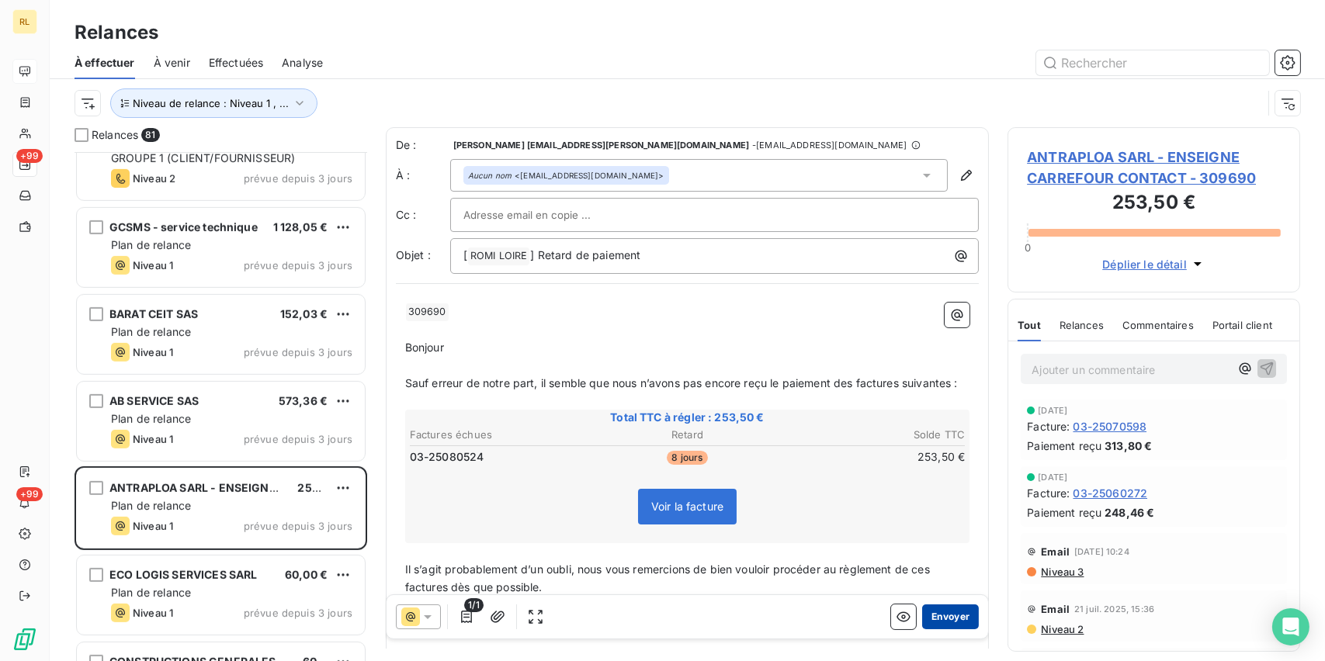
click at [945, 615] on button "Envoyer" at bounding box center [950, 616] width 57 height 25
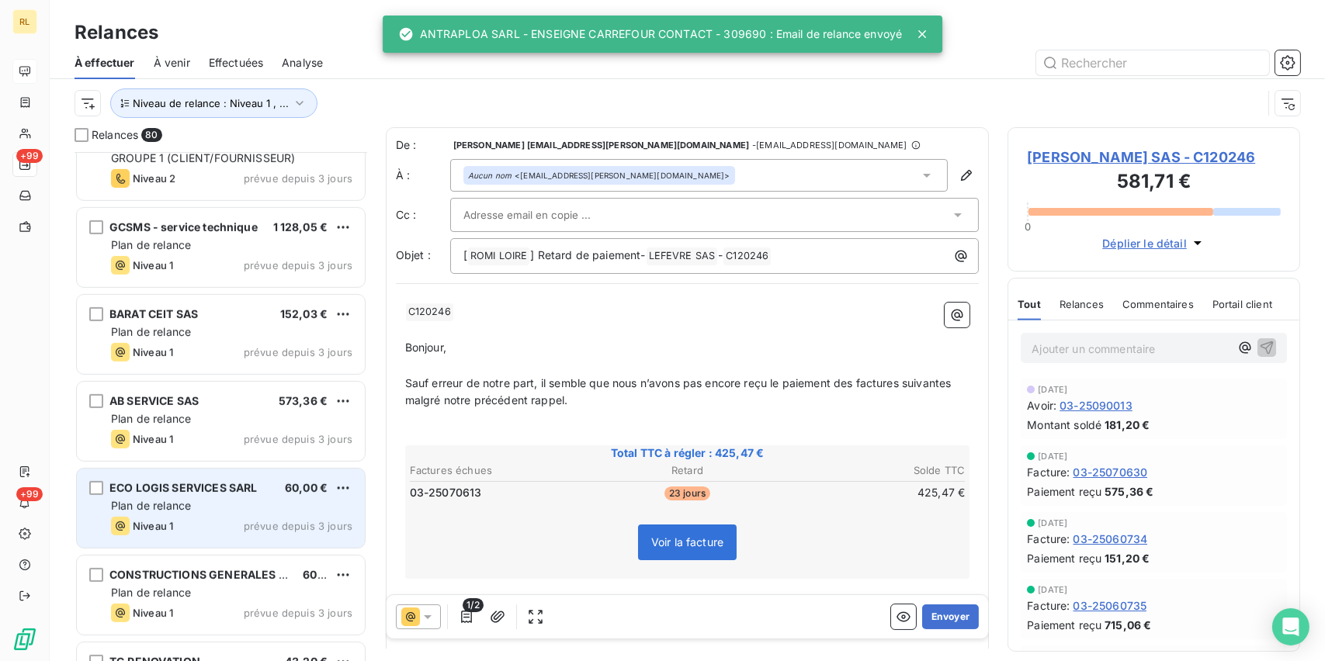
click at [211, 498] on div "Plan de relance" at bounding box center [231, 506] width 241 height 16
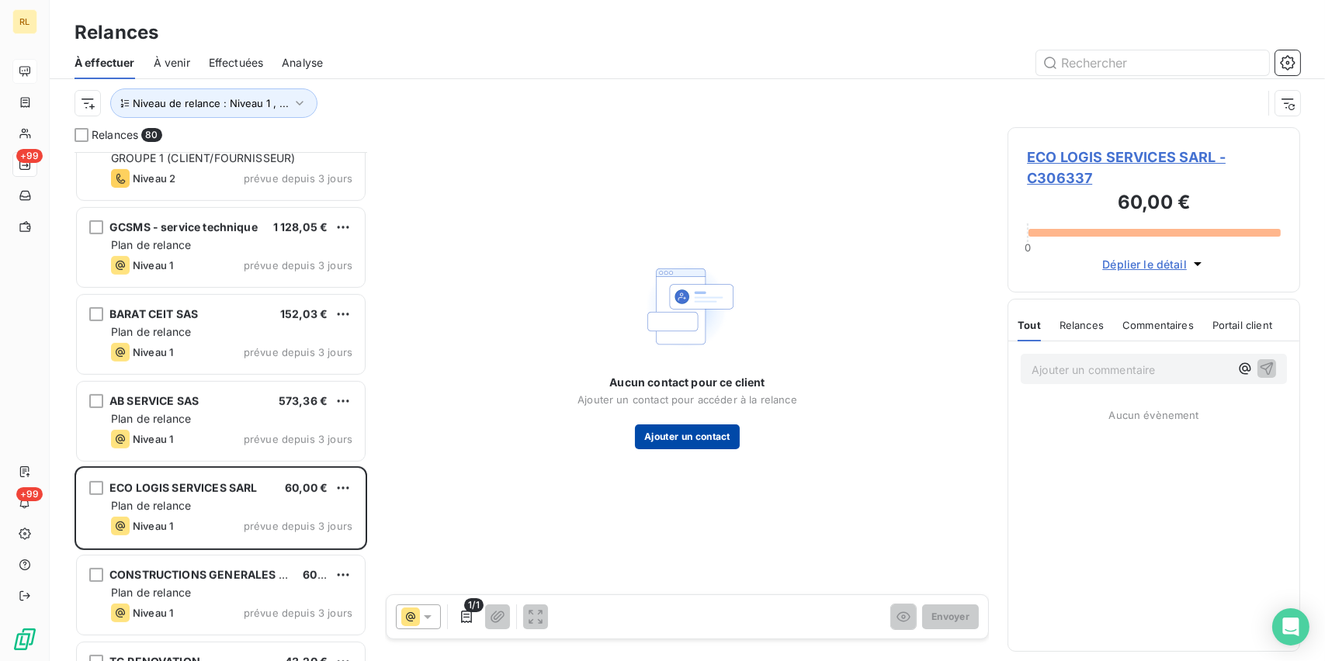
click at [718, 445] on button "Ajouter un contact" at bounding box center [687, 436] width 105 height 25
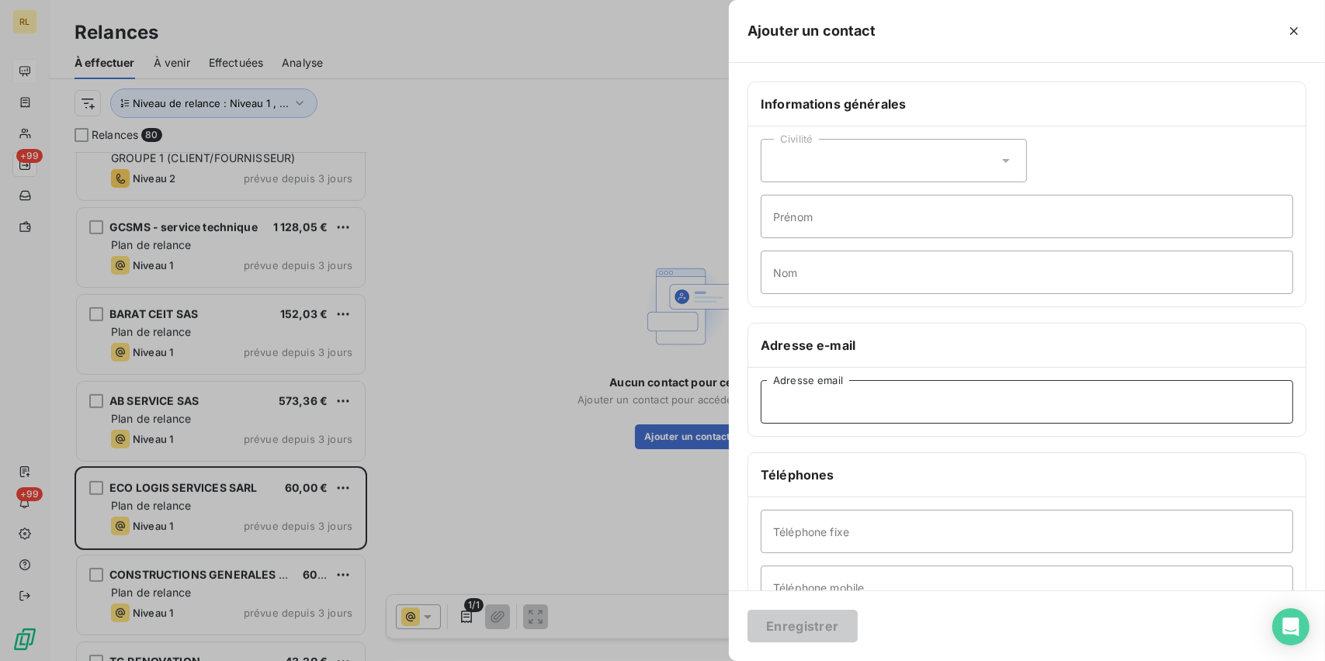
click at [889, 397] on input "Adresse email" at bounding box center [1026, 401] width 532 height 43
paste input "[EMAIL_ADDRESS][DOMAIN_NAME]"
type input "[EMAIL_ADDRESS][DOMAIN_NAME]"
click at [809, 620] on button "Enregistrer" at bounding box center [802, 626] width 110 height 33
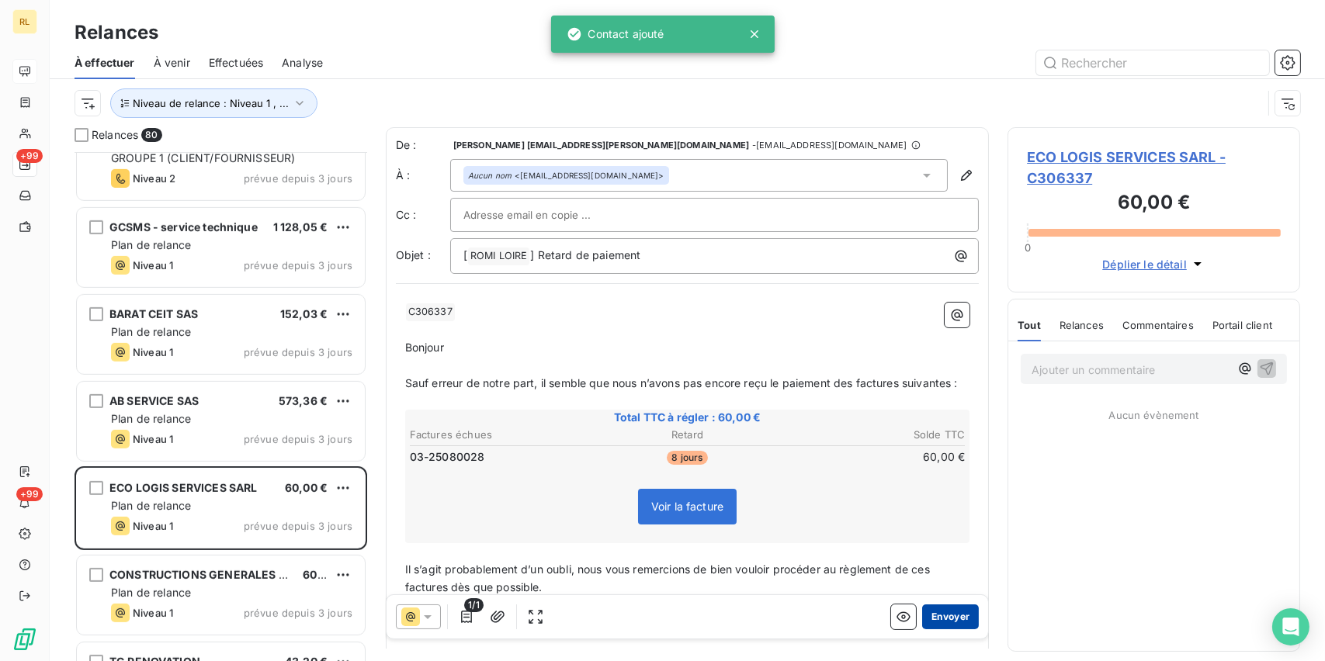
click at [922, 618] on button "Envoyer" at bounding box center [950, 616] width 57 height 25
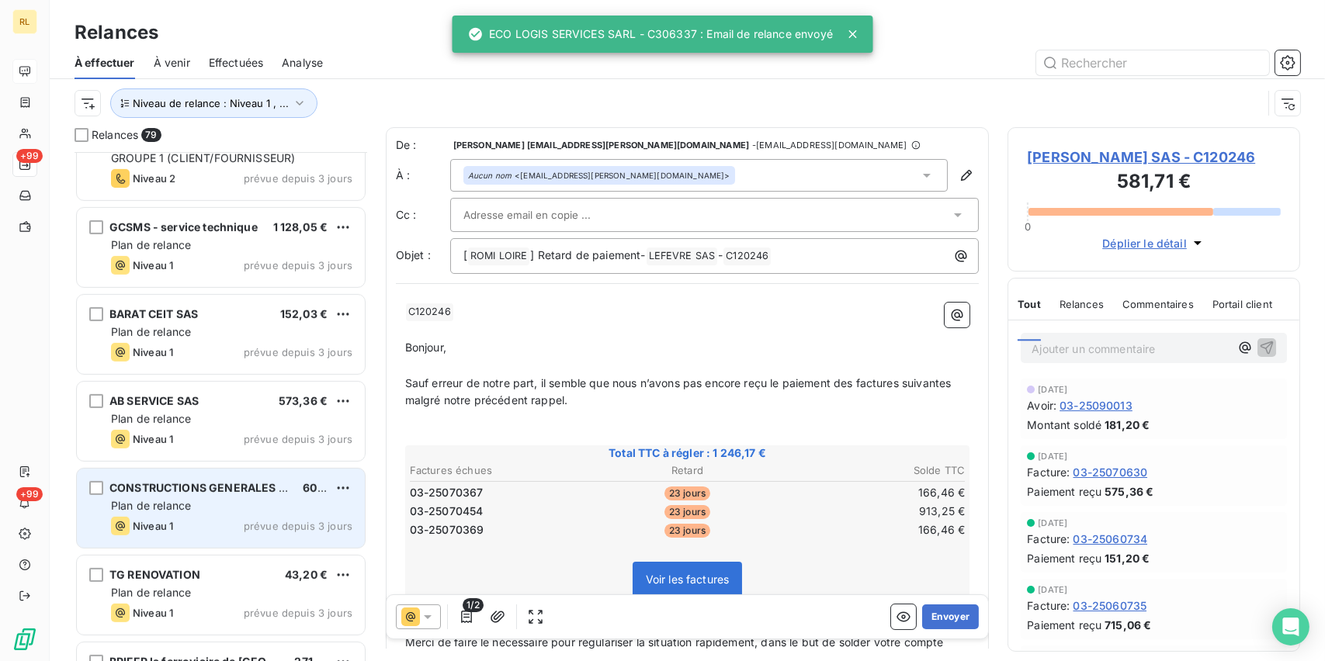
click at [200, 501] on div "Plan de relance" at bounding box center [231, 506] width 241 height 16
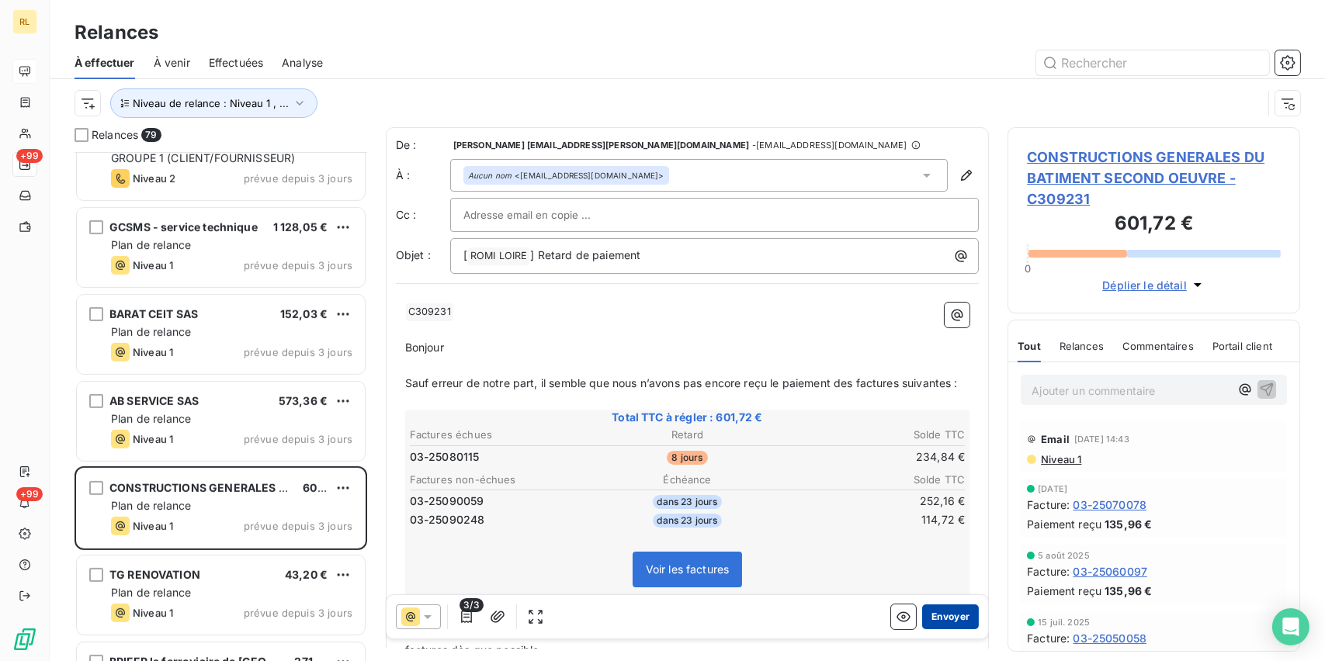
click at [937, 618] on button "Envoyer" at bounding box center [950, 616] width 57 height 25
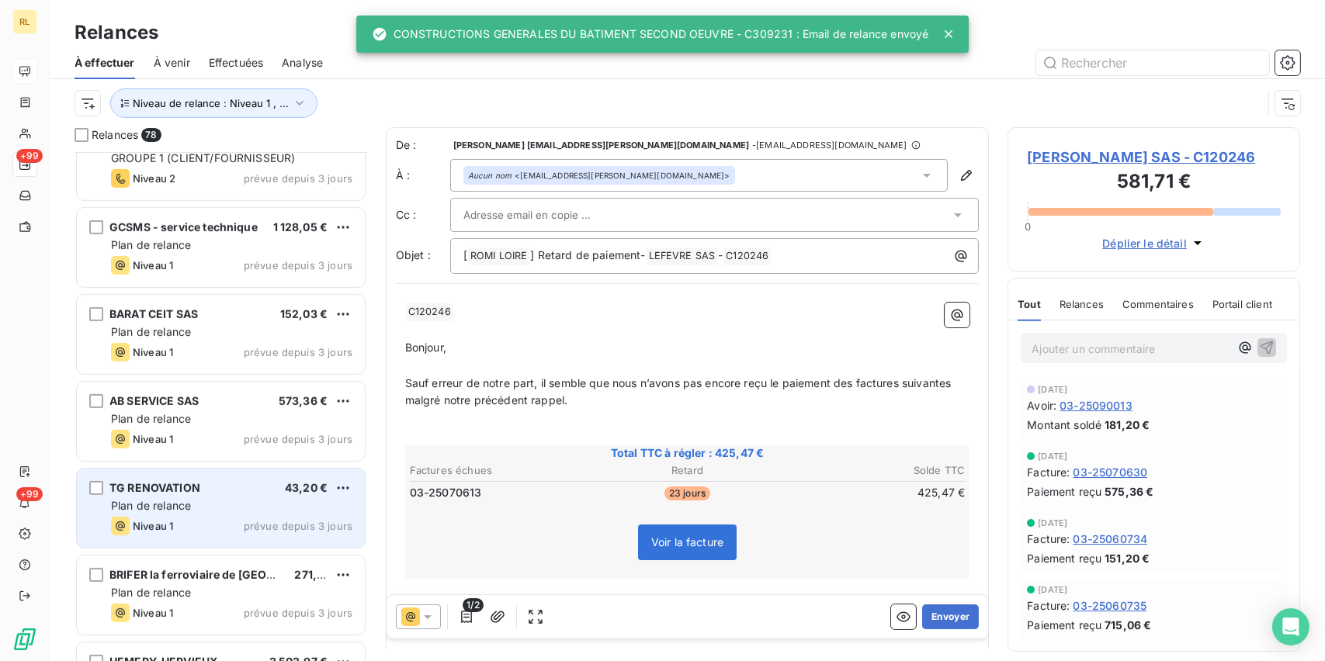
click at [175, 532] on div "Niveau 1 prévue depuis 3 jours" at bounding box center [231, 526] width 241 height 19
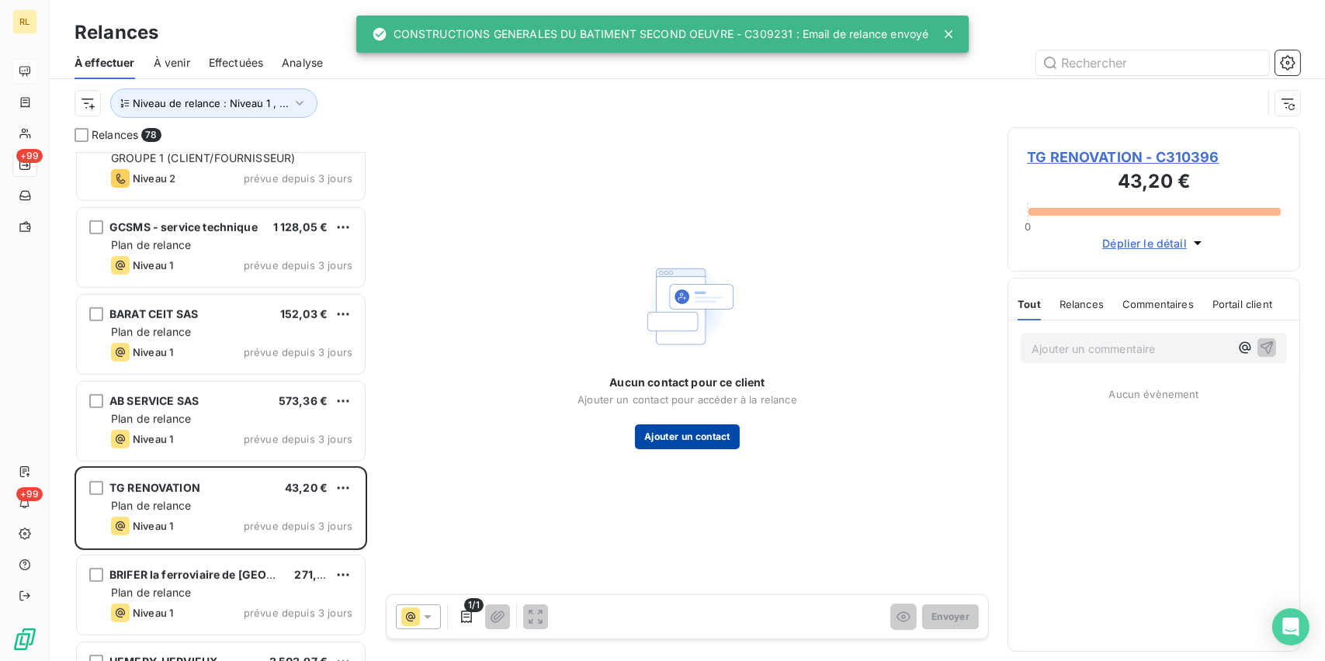
click at [678, 433] on button "Ajouter un contact" at bounding box center [687, 436] width 105 height 25
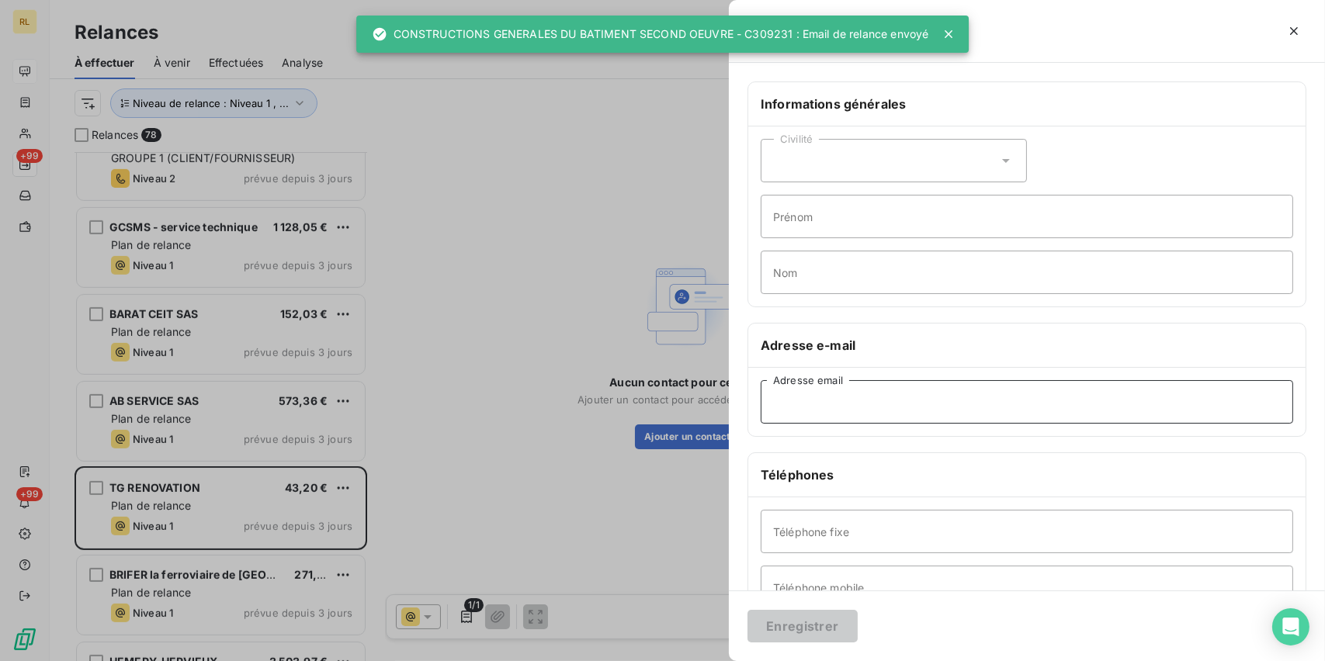
click at [840, 399] on input "Adresse email" at bounding box center [1026, 401] width 532 height 43
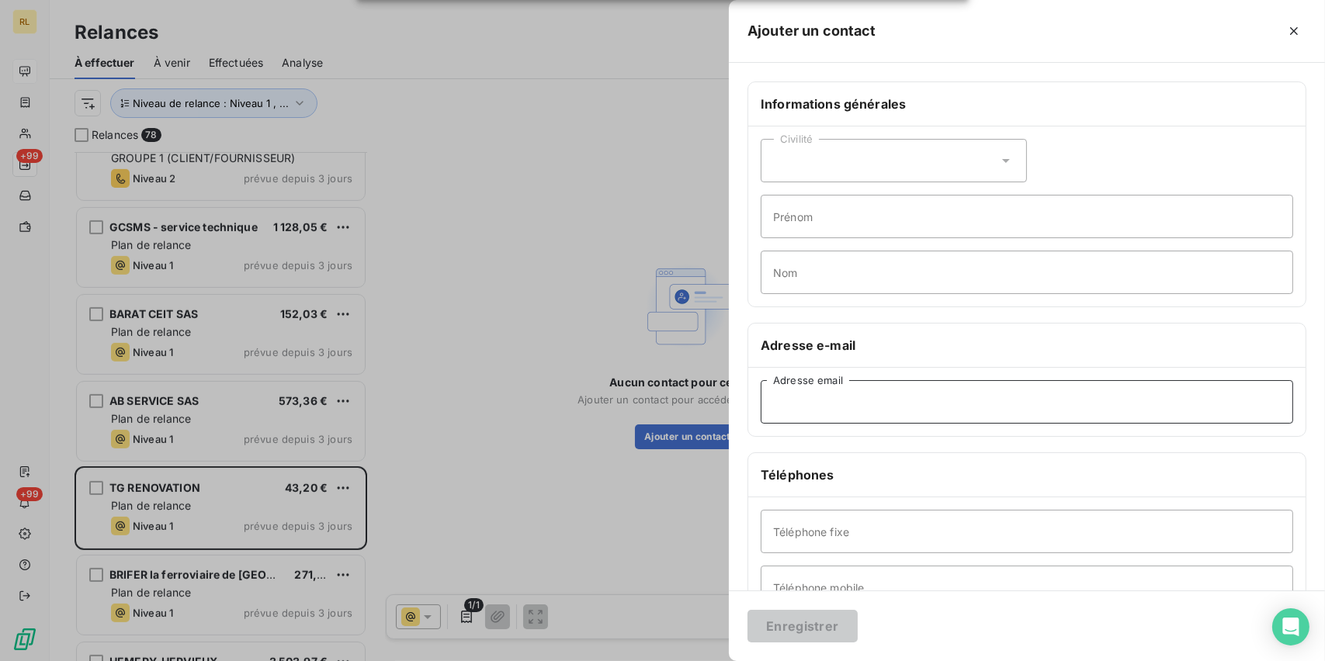
paste input "[EMAIL_ADDRESS][DOMAIN_NAME]"
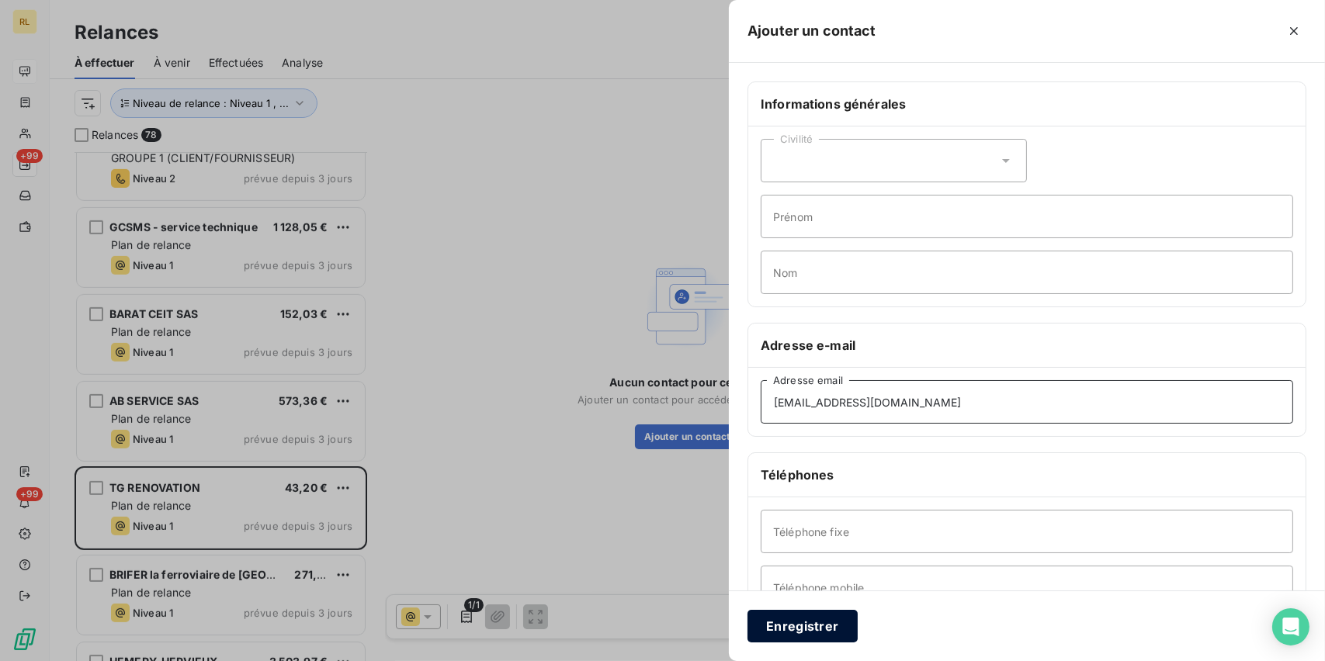
type input "[EMAIL_ADDRESS][DOMAIN_NAME]"
click at [785, 614] on button "Enregistrer" at bounding box center [802, 626] width 110 height 33
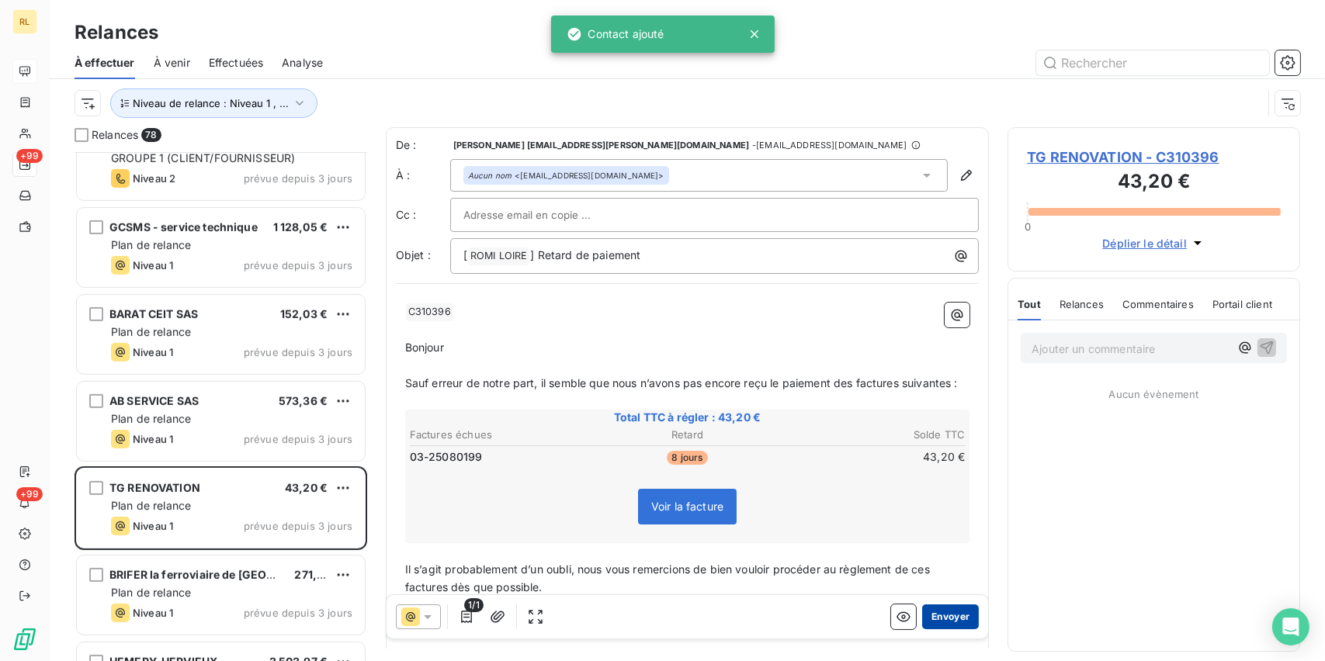
click at [958, 620] on button "Envoyer" at bounding box center [950, 616] width 57 height 25
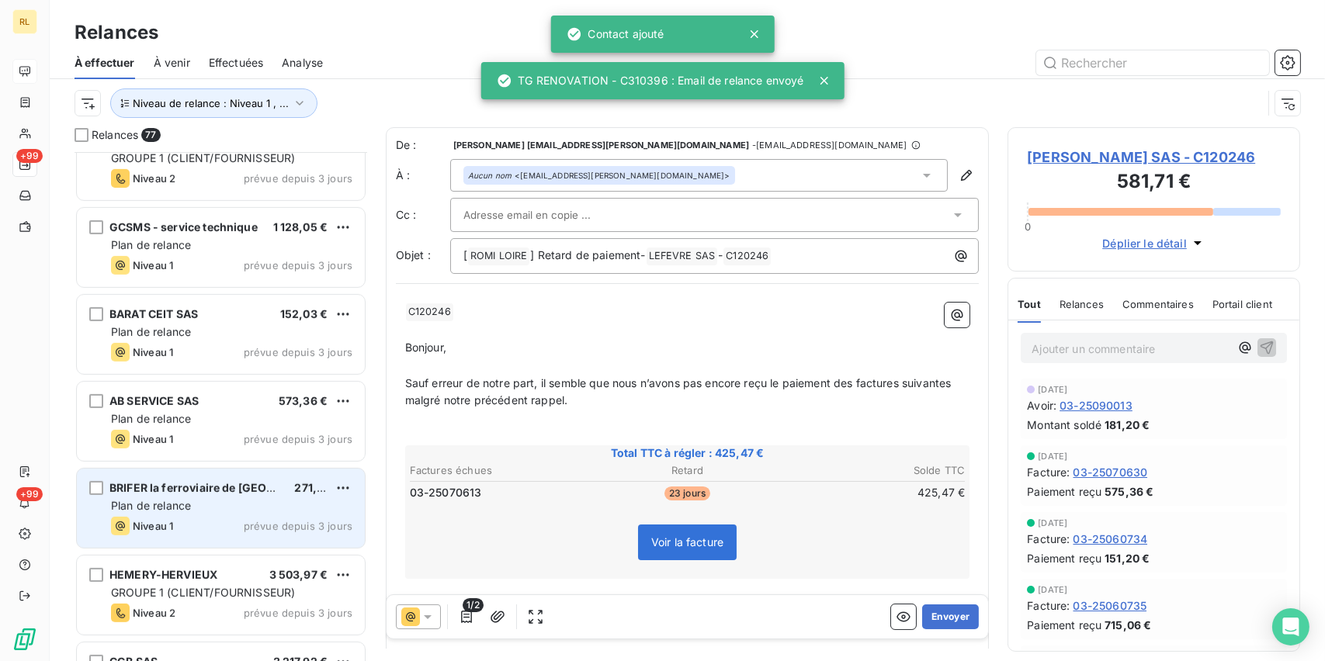
click at [219, 498] on div "Plan de relance" at bounding box center [231, 506] width 241 height 16
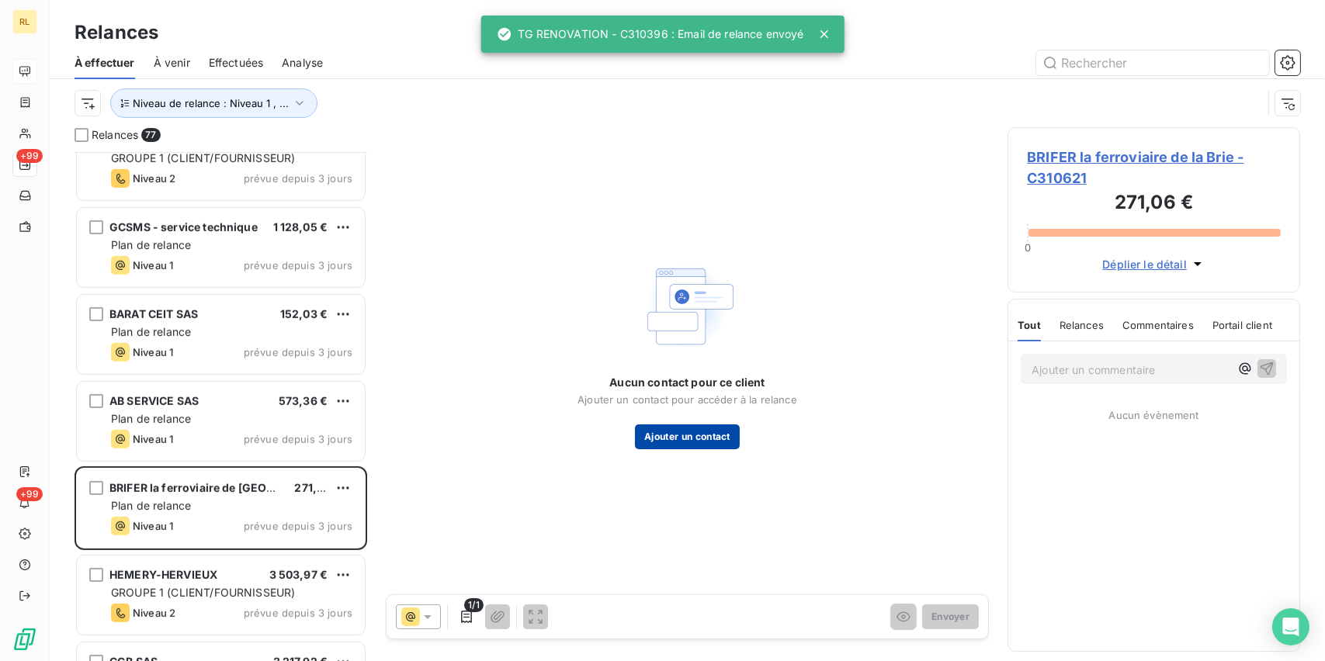
click at [722, 433] on button "Ajouter un contact" at bounding box center [687, 436] width 105 height 25
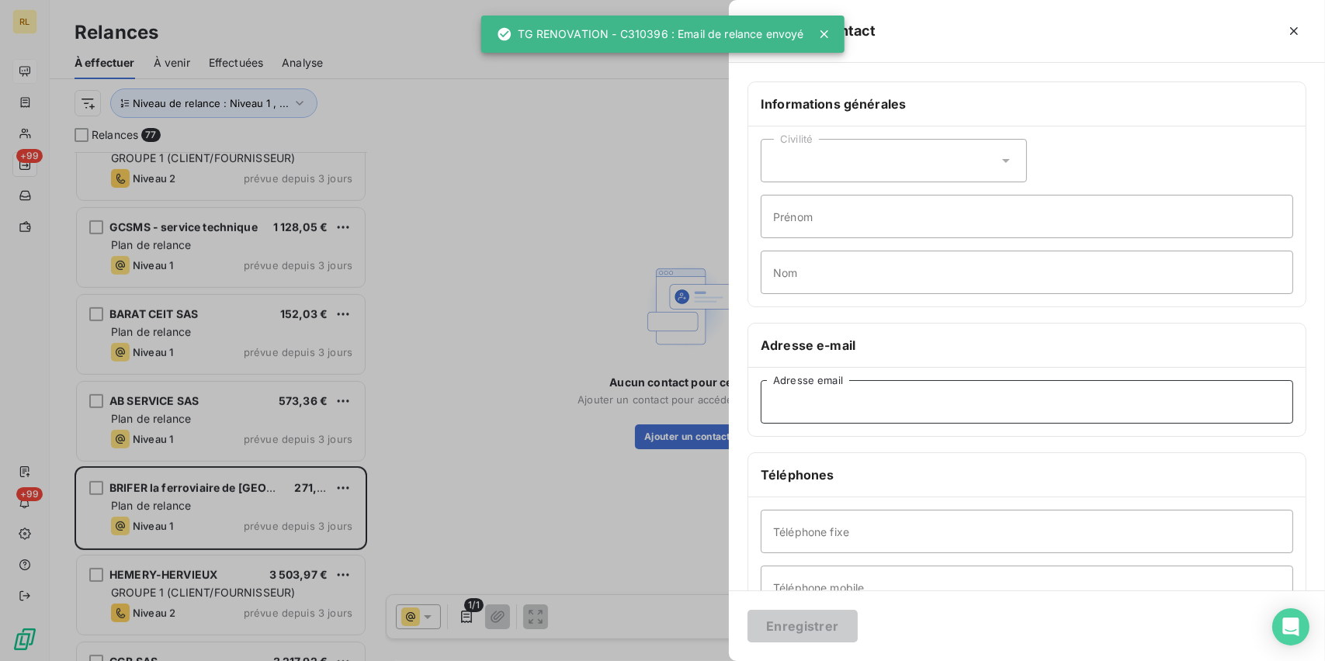
click at [855, 397] on input "Adresse email" at bounding box center [1026, 401] width 532 height 43
paste input "[EMAIL_ADDRESS][DOMAIN_NAME]"
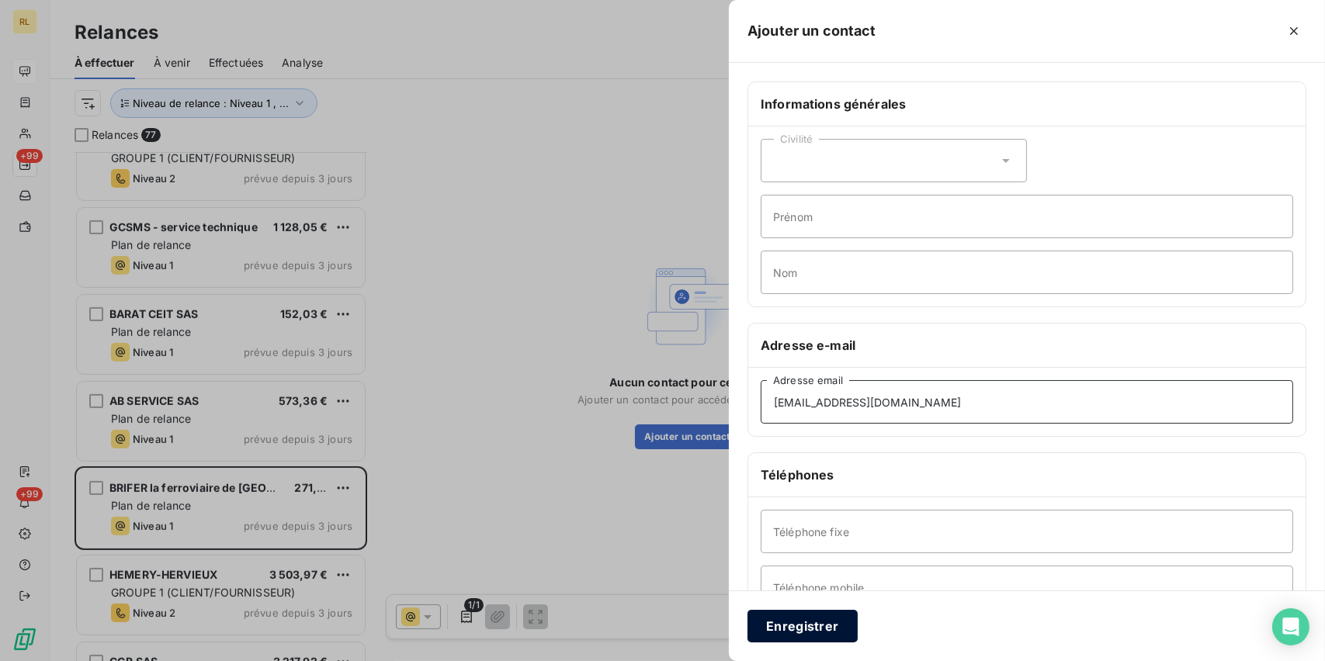
type input "[EMAIL_ADDRESS][DOMAIN_NAME]"
click at [822, 618] on button "Enregistrer" at bounding box center [802, 626] width 110 height 33
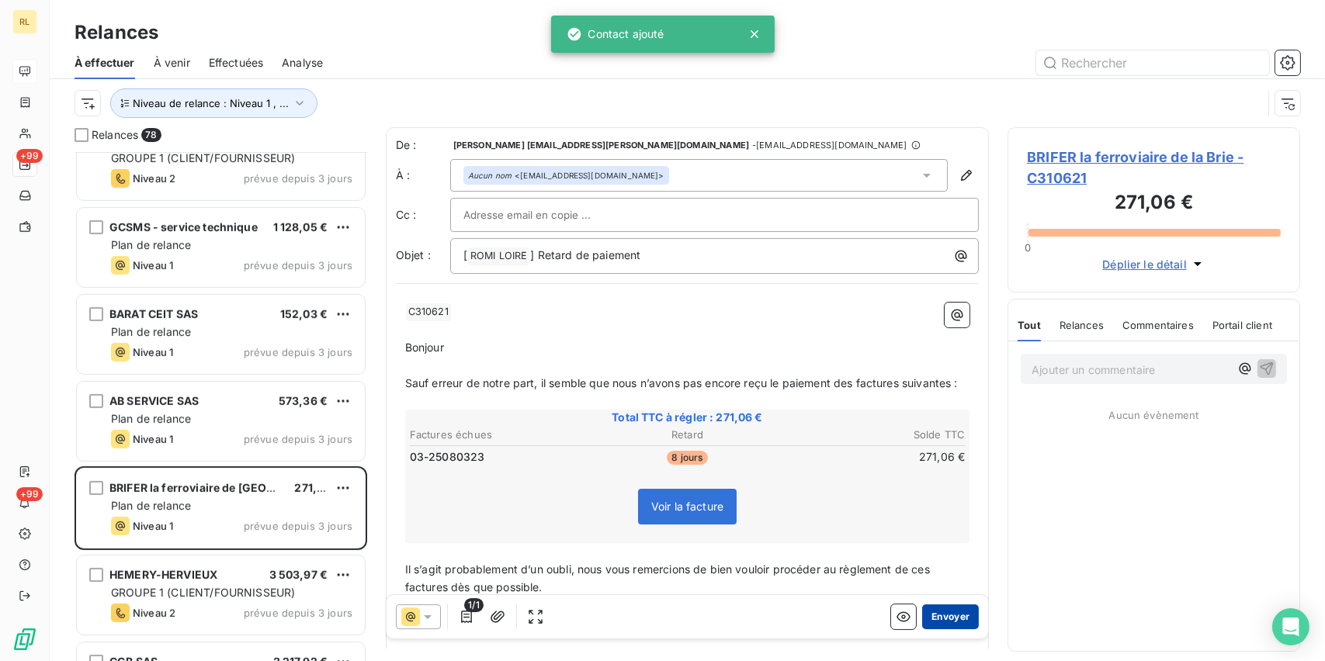
click at [940, 606] on button "Envoyer" at bounding box center [950, 616] width 57 height 25
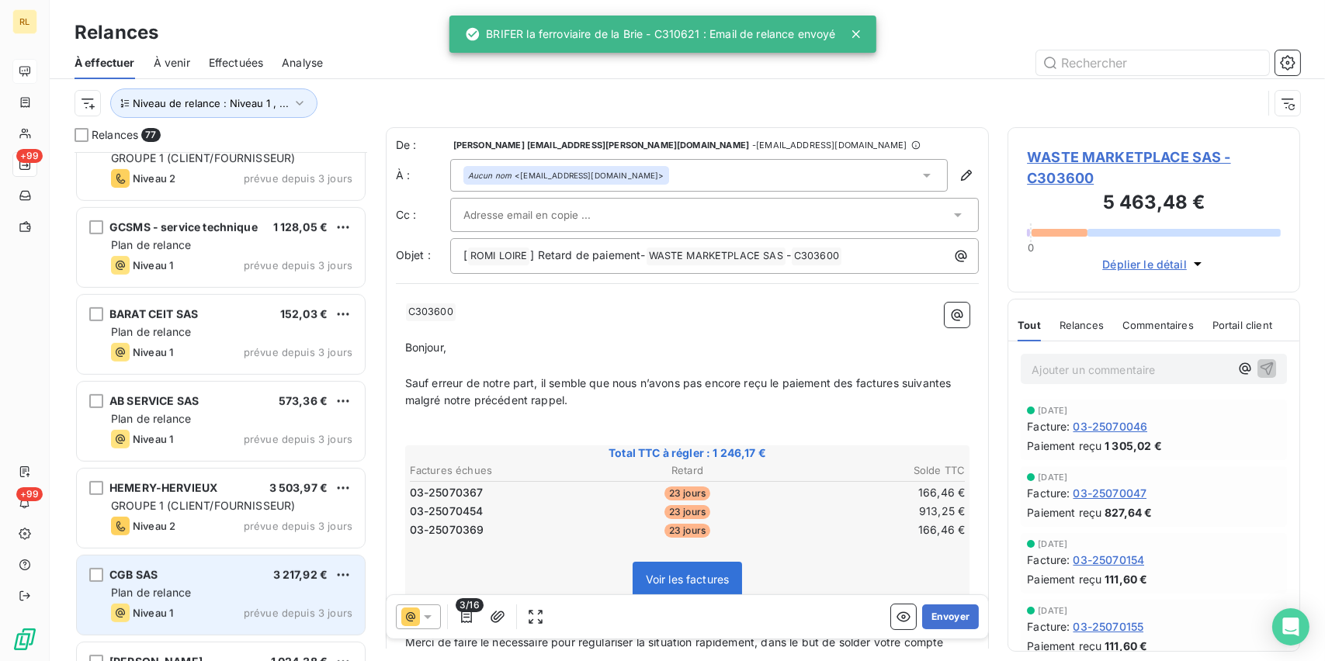
click at [218, 587] on div "Plan de relance" at bounding box center [231, 593] width 241 height 16
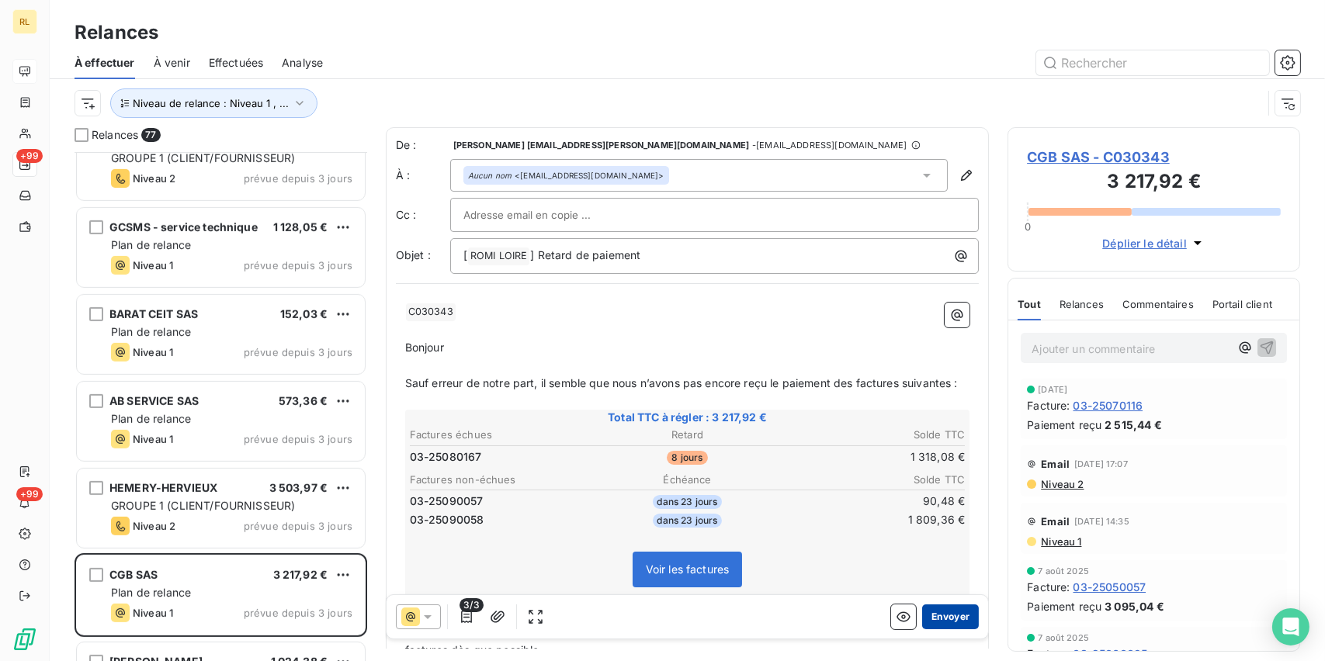
click at [947, 612] on button "Envoyer" at bounding box center [950, 616] width 57 height 25
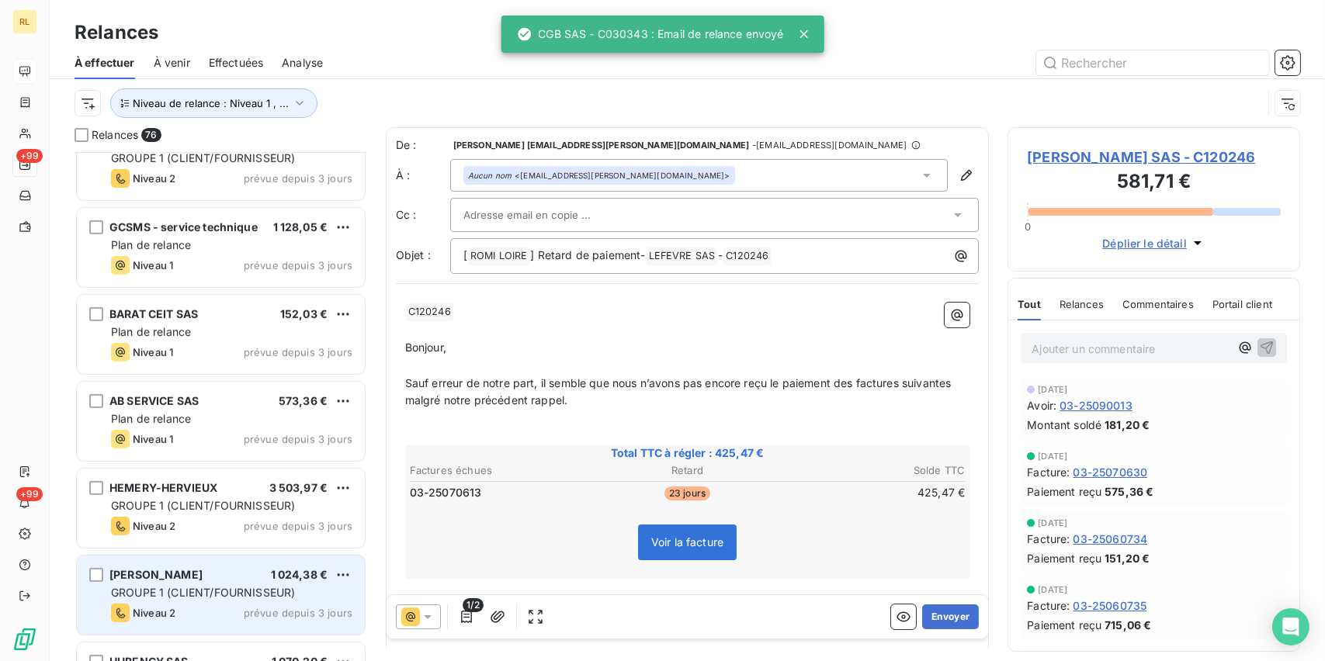
click at [157, 587] on span "GROUPE 1 (CLIENT/FOURNISSEUR)" at bounding box center [203, 592] width 184 height 13
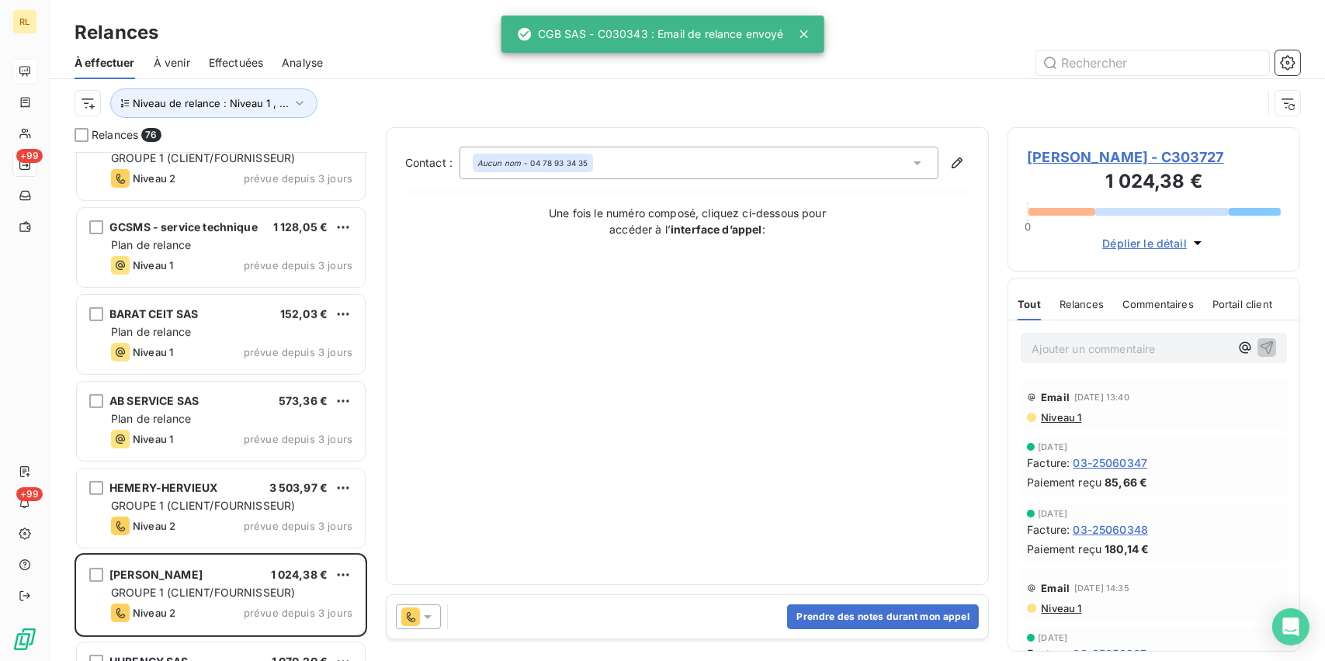
click at [424, 611] on icon at bounding box center [428, 617] width 16 height 16
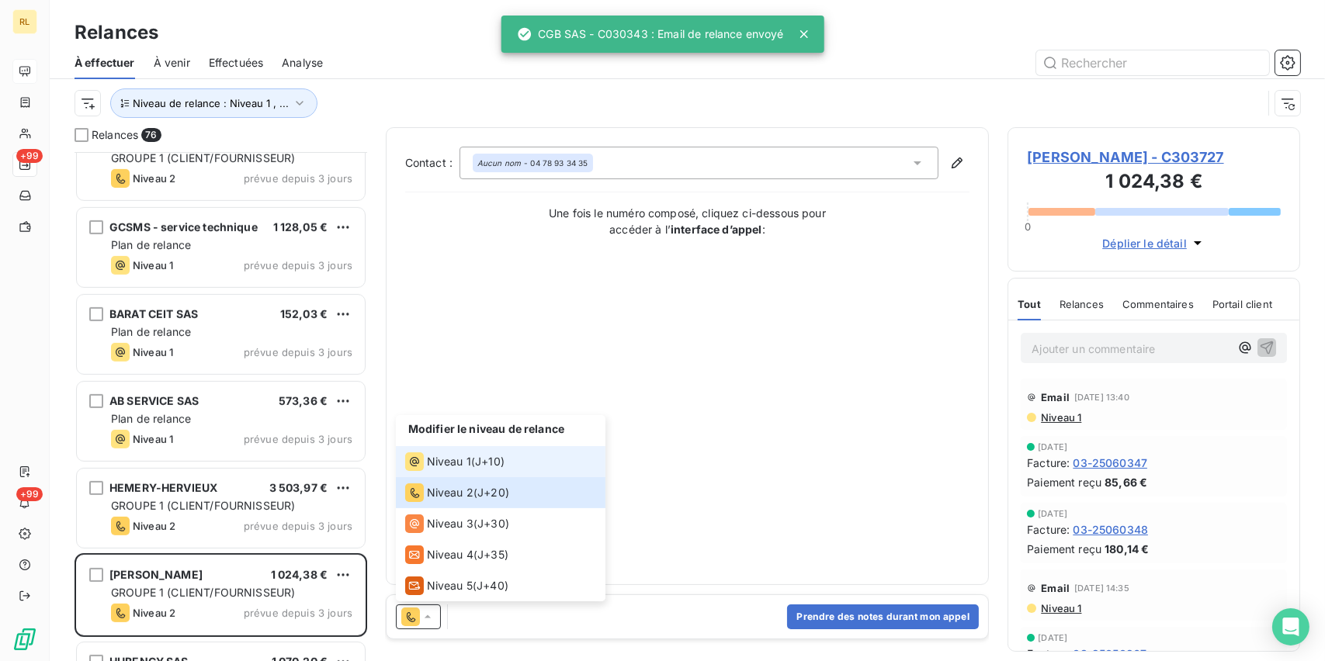
click at [427, 464] on span "Niveau 1" at bounding box center [449, 462] width 44 height 16
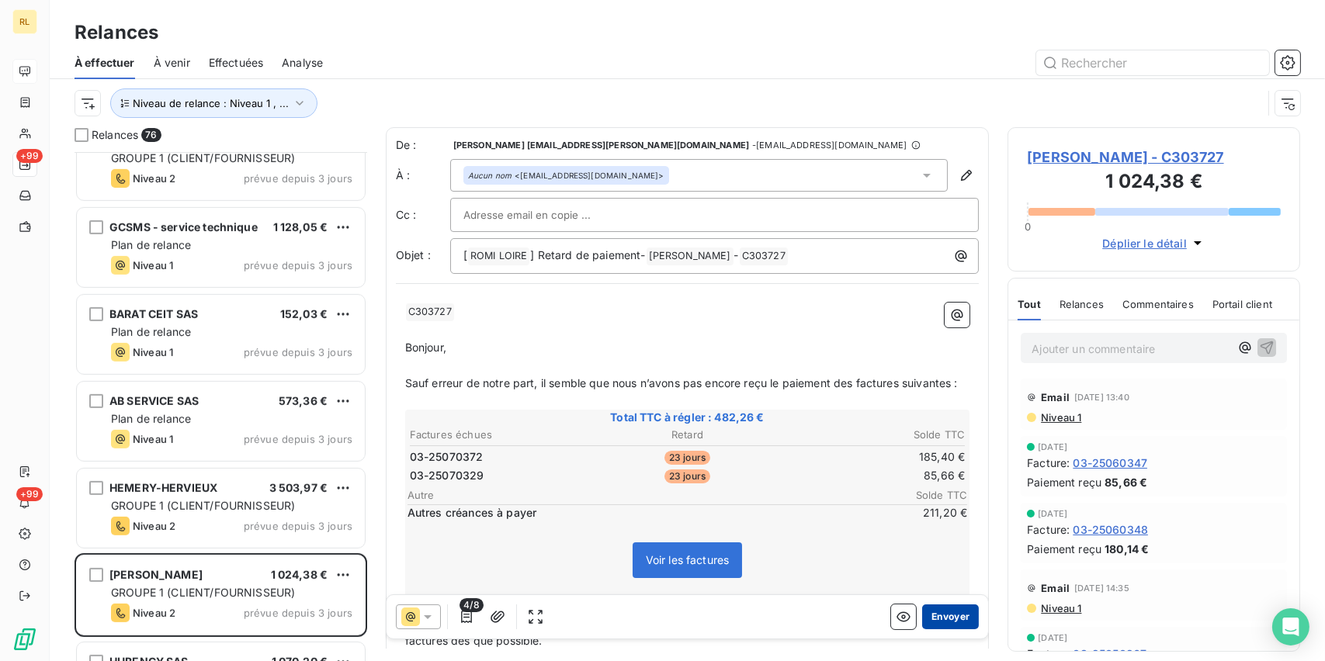
click at [941, 616] on button "Envoyer" at bounding box center [950, 616] width 57 height 25
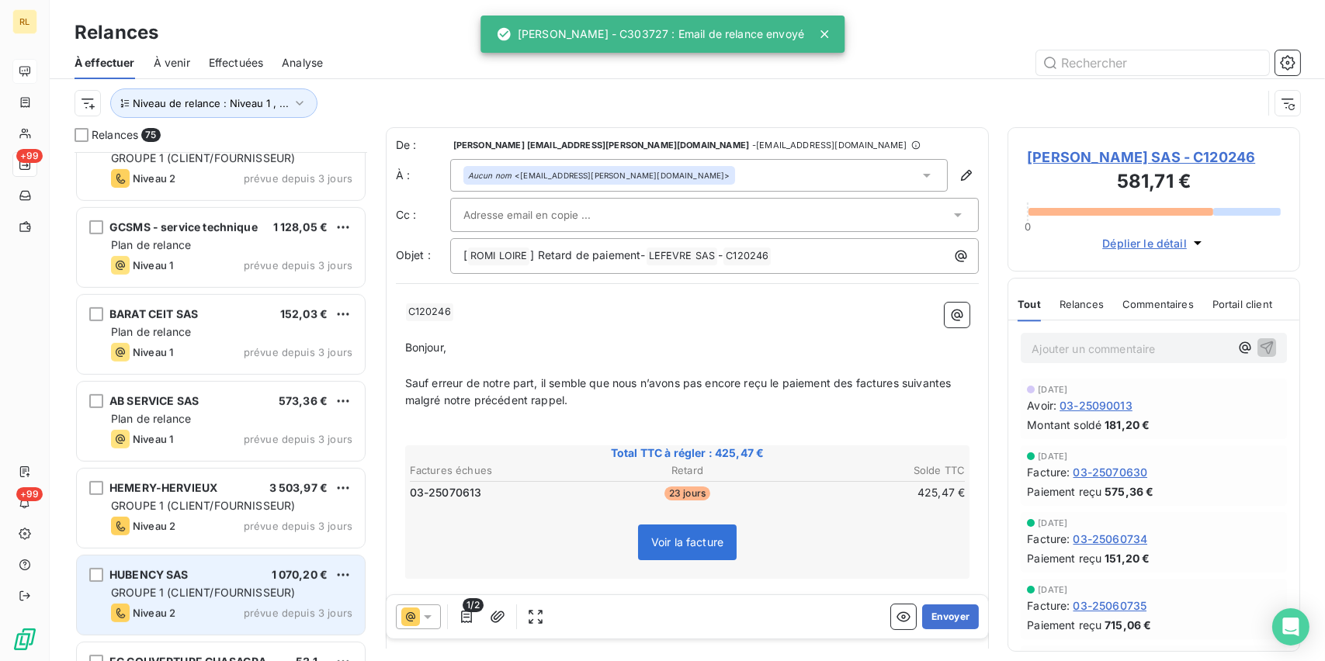
click at [205, 576] on div "HUBENCY SAS 1 070,20 €" at bounding box center [231, 575] width 241 height 14
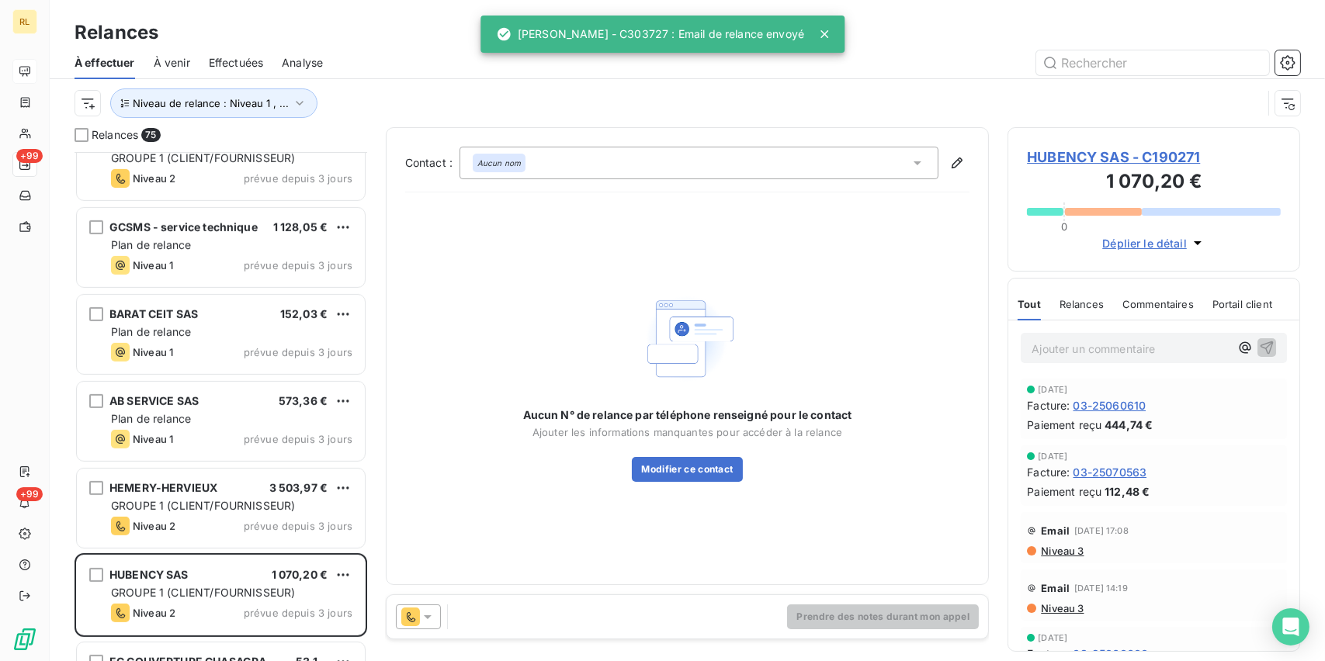
click at [435, 616] on div at bounding box center [418, 616] width 45 height 25
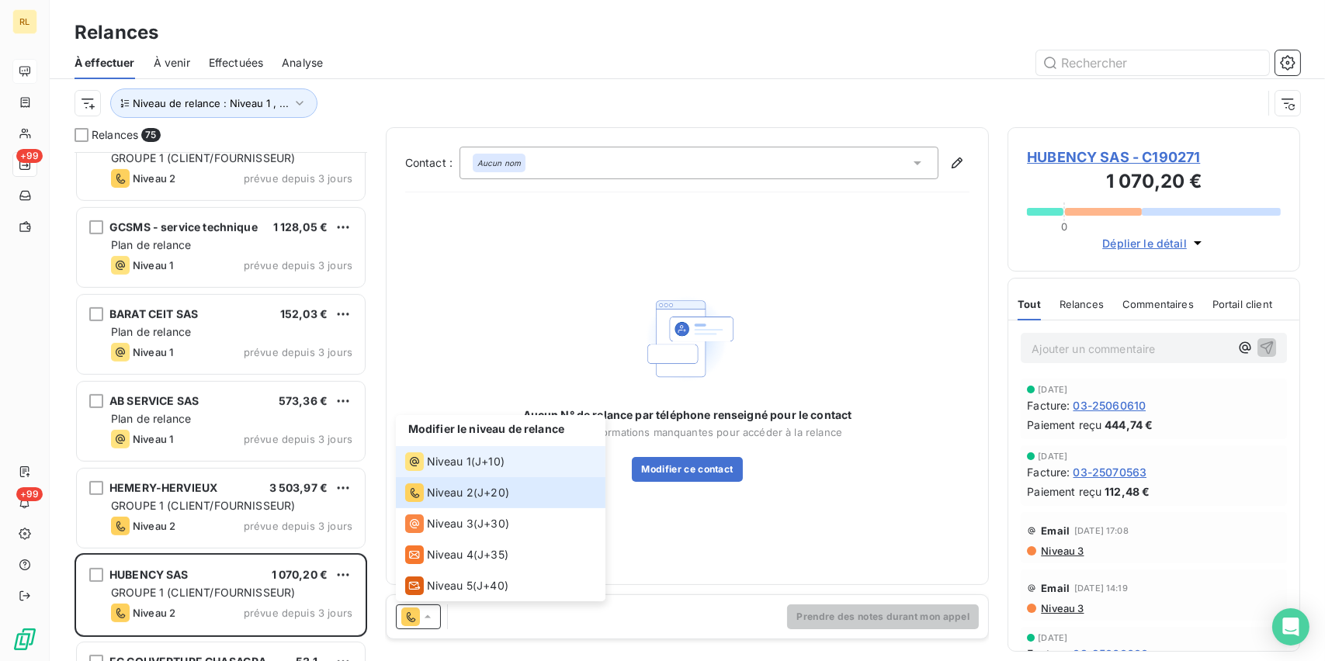
click at [440, 461] on span "Niveau 1" at bounding box center [449, 462] width 44 height 16
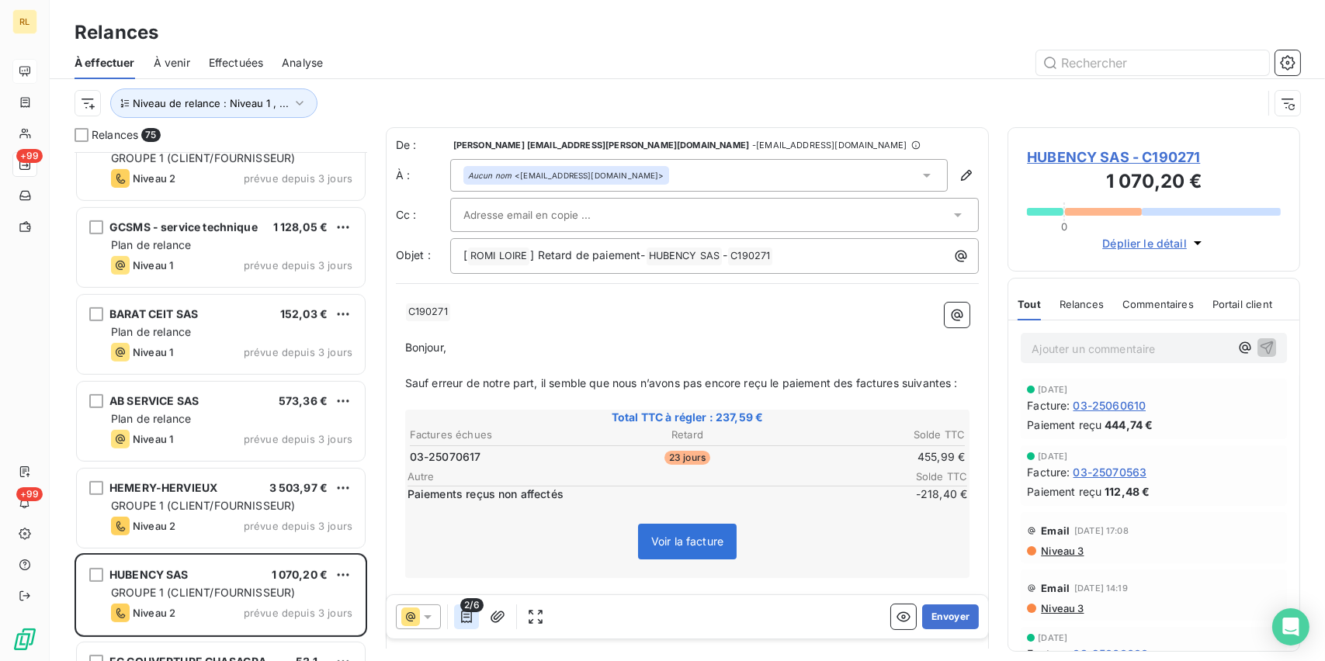
click at [472, 615] on icon "button" at bounding box center [467, 617] width 16 height 16
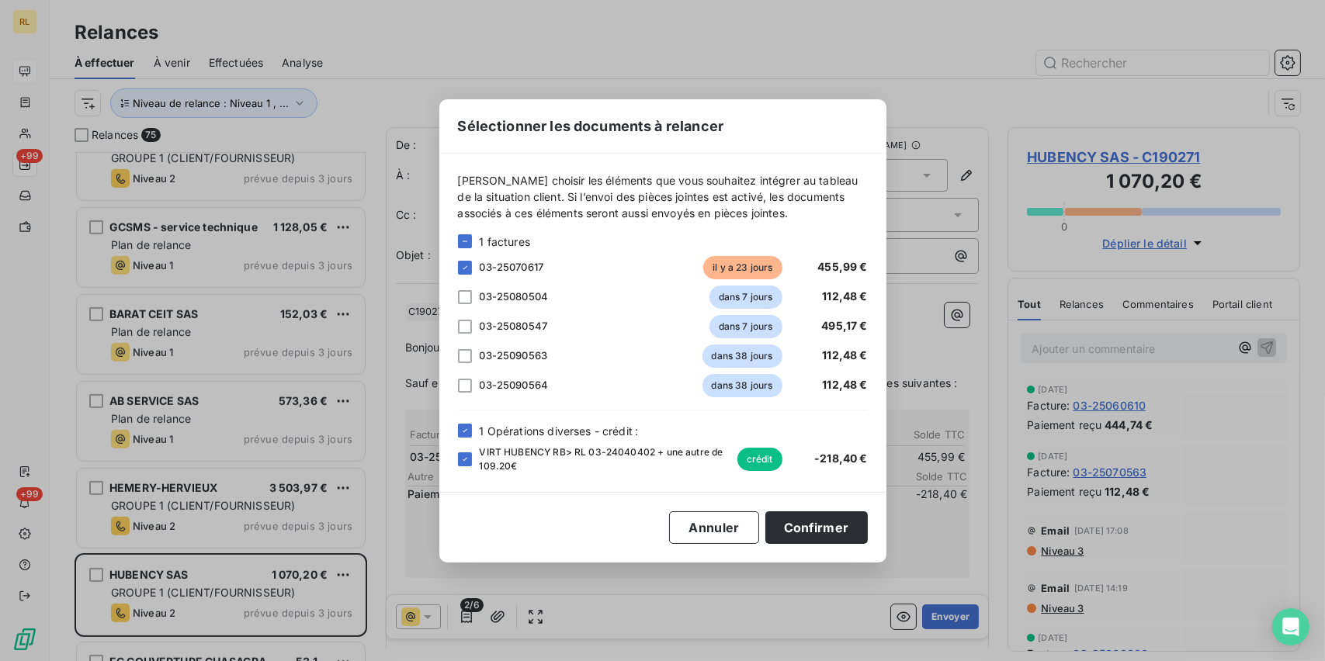
click at [470, 437] on div at bounding box center [465, 431] width 14 height 14
click at [461, 431] on icon at bounding box center [464, 430] width 9 height 9
click at [459, 304] on div "03-25080504 dans 7 jours 112,48 €" at bounding box center [663, 297] width 410 height 23
click at [467, 288] on div "03-25080504 dans 7 jours 112,48 €" at bounding box center [663, 297] width 410 height 23
click at [466, 301] on div at bounding box center [465, 297] width 14 height 14
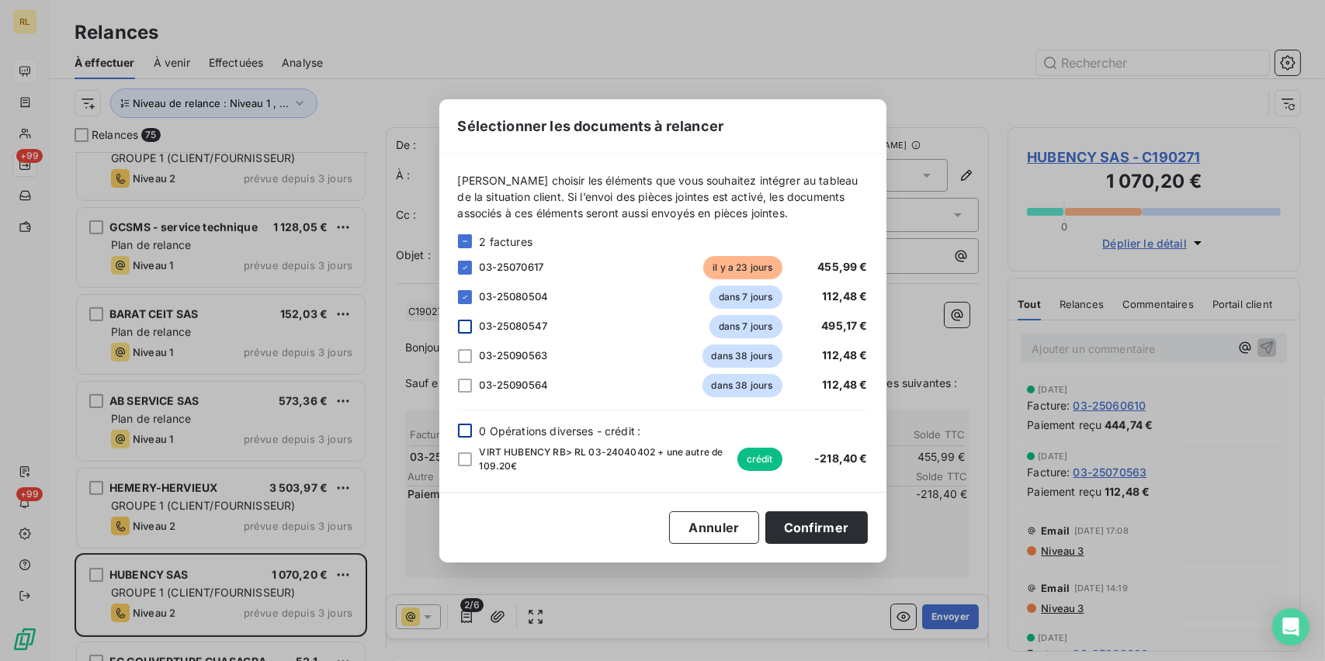
click at [465, 326] on div at bounding box center [465, 327] width 14 height 14
click at [464, 359] on div at bounding box center [465, 356] width 14 height 14
drag, startPoint x: 462, startPoint y: 379, endPoint x: 507, endPoint y: 414, distance: 56.8
click at [462, 380] on div at bounding box center [465, 386] width 14 height 14
click at [835, 525] on button "Confirmer" at bounding box center [816, 527] width 102 height 33
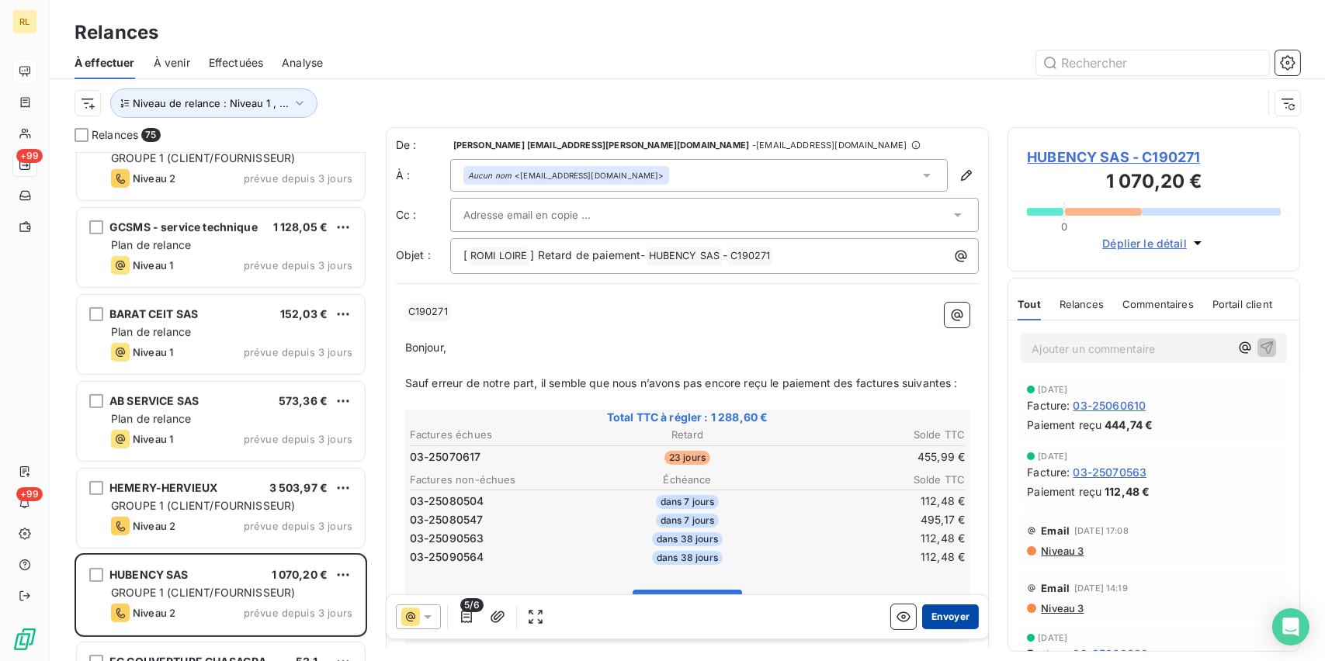
click at [946, 618] on button "Envoyer" at bounding box center [950, 616] width 57 height 25
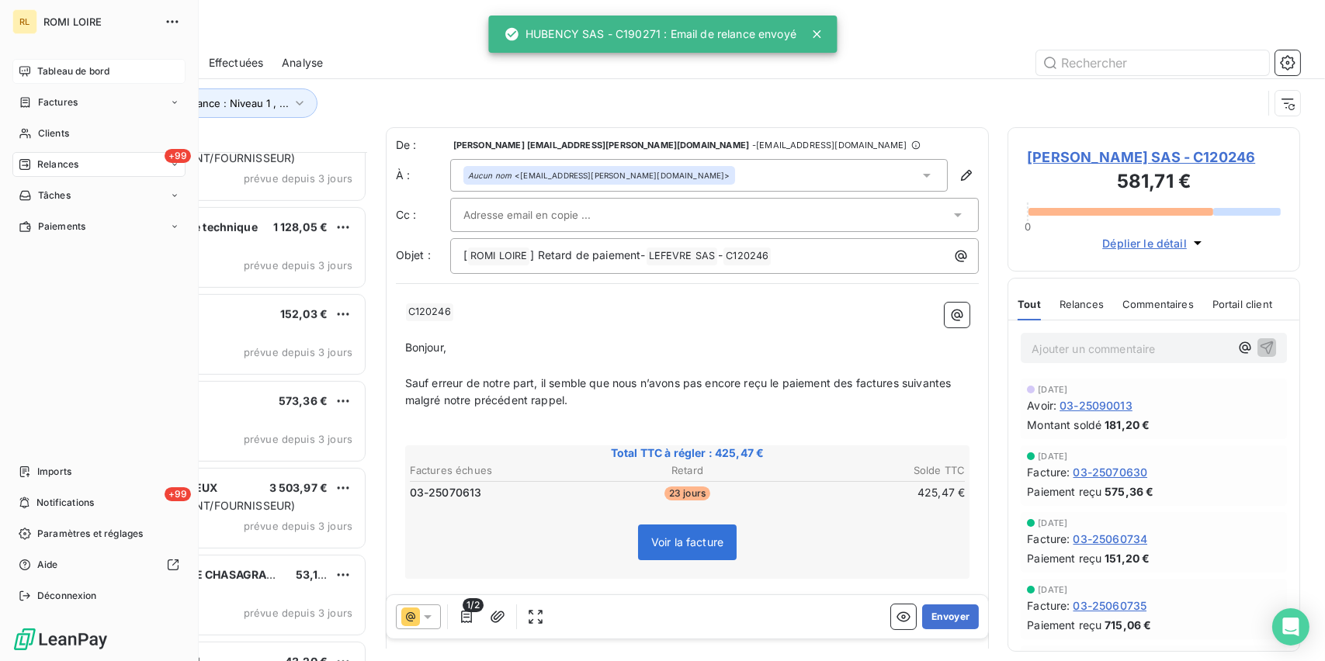
click at [50, 69] on span "Tableau de bord" at bounding box center [73, 71] width 72 height 14
